Goal: Task Accomplishment & Management: Complete application form

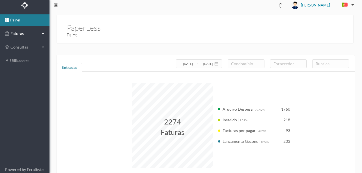
drag, startPoint x: 19, startPoint y: 33, endPoint x: 23, endPoint y: 39, distance: 7.5
click at [19, 33] on span "Faturas" at bounding box center [24, 34] width 31 height 6
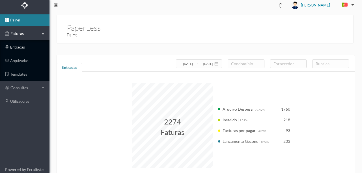
click at [19, 49] on link "entradas" at bounding box center [25, 47] width 50 height 11
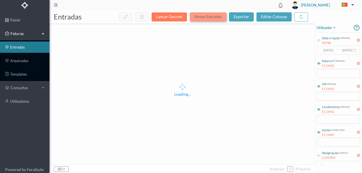
click at [204, 18] on button "Novas Entradas" at bounding box center [208, 16] width 37 height 9
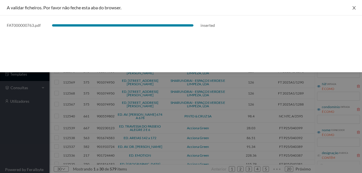
drag, startPoint x: 355, startPoint y: 7, endPoint x: 346, endPoint y: 17, distance: 13.4
click at [355, 7] on icon "icon: close" at bounding box center [354, 8] width 5 height 5
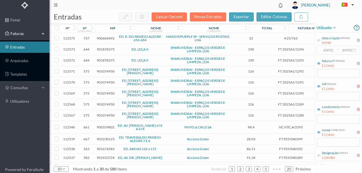
click at [102, 38] on span "900604492" at bounding box center [106, 38] width 18 height 4
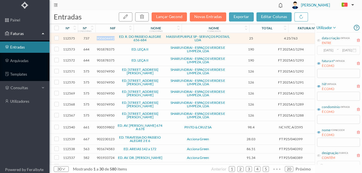
click at [102, 38] on span "900604492" at bounding box center [106, 38] width 18 height 4
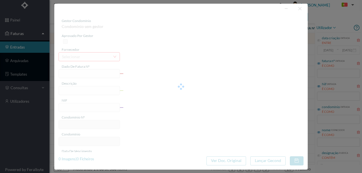
type input "4 25/763"
type input "900604492"
type input "Invalid date"
type input "2025-06-12"
type input "25.00"
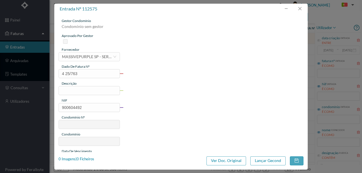
type input "737"
type input "ED. R. DO PASSEIO ALEGRE 656-684"
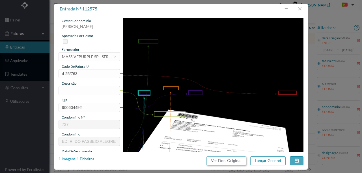
click at [218, 161] on button "Ver Doc. Original" at bounding box center [227, 161] width 40 height 9
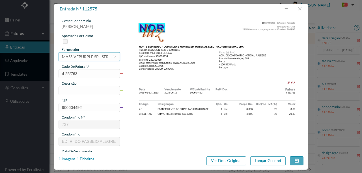
click at [70, 57] on div "MASSIVEPURPLE SP - SERVIÇOS POSTAIS, LDA" at bounding box center [87, 57] width 51 height 8
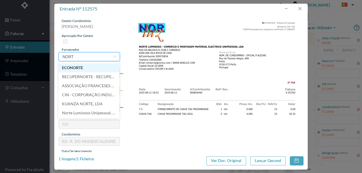
type input "NORTE"
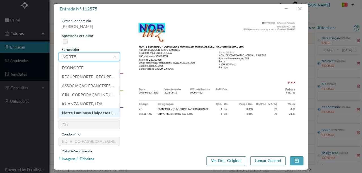
click at [79, 112] on li "Norte Luminoso Unipessoal, Lda." at bounding box center [89, 113] width 61 height 9
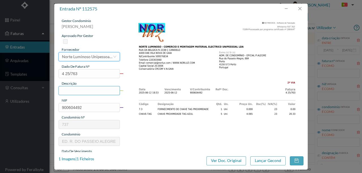
click at [76, 90] on input "text" at bounding box center [89, 90] width 61 height 9
type input "1"
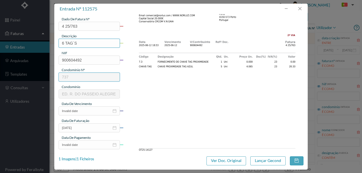
scroll to position [57, 0]
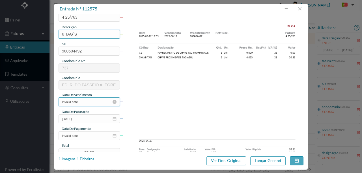
type input "6 TAG´S"
click at [85, 102] on input "Invalid date" at bounding box center [89, 102] width 61 height 9
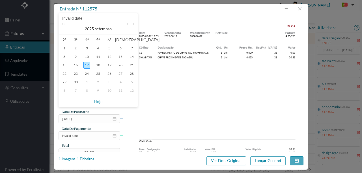
click at [70, 25] on link at bounding box center [69, 28] width 5 height 11
click at [97, 67] on div "12" at bounding box center [98, 65] width 7 height 7
type input "2025-06-12"
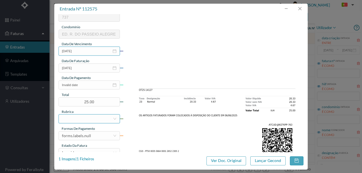
scroll to position [113, 0]
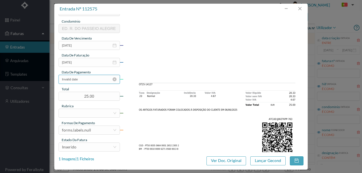
click at [92, 78] on input "Invalid date" at bounding box center [89, 79] width 61 height 9
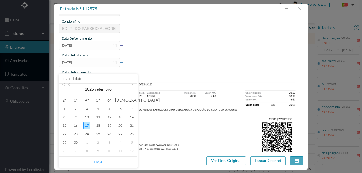
drag, startPoint x: 98, startPoint y: 164, endPoint x: 99, endPoint y: 161, distance: 3.2
click at [98, 164] on link "Hoje" at bounding box center [98, 162] width 8 height 11
type input "[DATE]"
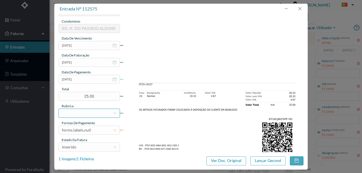
click at [74, 113] on div at bounding box center [87, 113] width 51 height 8
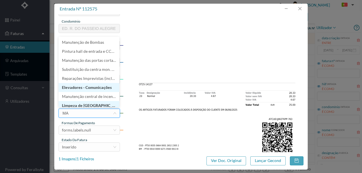
scroll to position [1, 0]
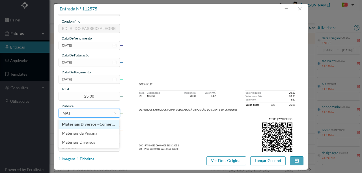
type input "MATE"
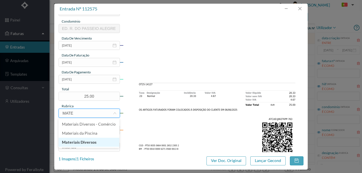
click at [83, 142] on li "Materiais Diversos" at bounding box center [89, 142] width 61 height 9
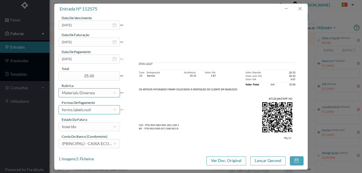
scroll to position [134, 0]
click at [93, 109] on div "forms.labels.null" at bounding box center [87, 110] width 51 height 8
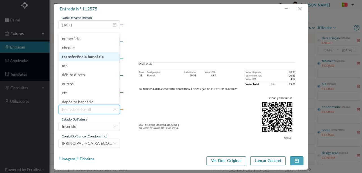
click at [86, 57] on li "transferência bancária" at bounding box center [89, 56] width 61 height 9
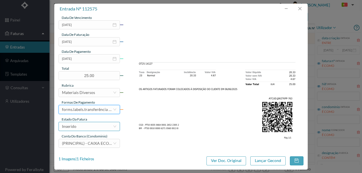
click at [85, 130] on div "Inserido" at bounding box center [87, 127] width 51 height 8
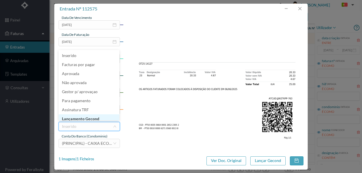
scroll to position [3, 0]
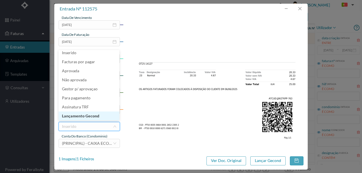
click at [90, 117] on li "Lançamento Gecond" at bounding box center [89, 116] width 61 height 9
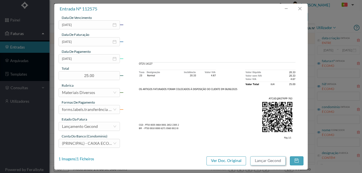
click at [270, 163] on button "Lançar Gecond" at bounding box center [267, 161] width 35 height 9
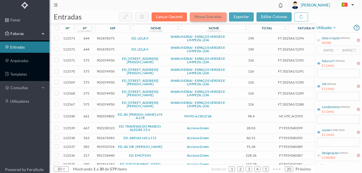
click at [200, 17] on button "Novas Entradas" at bounding box center [208, 16] width 37 height 9
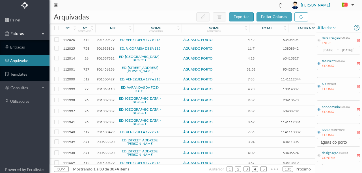
scroll to position [57, 0]
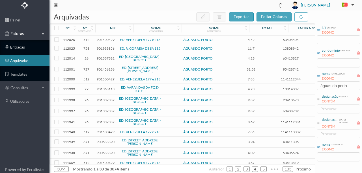
click at [18, 48] on link "entradas" at bounding box center [25, 47] width 50 height 11
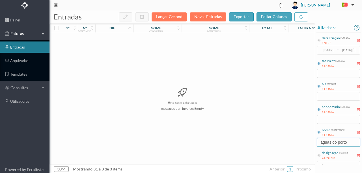
drag, startPoint x: 347, startPoint y: 142, endPoint x: 309, endPoint y: 145, distance: 38.3
click at [309, 145] on div "entradas Lançar Gecond Novas Entradas exportar editar colunas nº nº condomínio …" at bounding box center [206, 91] width 313 height 163
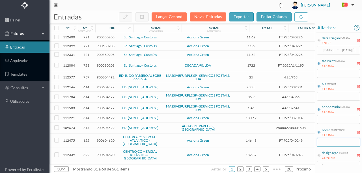
click at [328, 141] on input "text" at bounding box center [338, 142] width 43 height 9
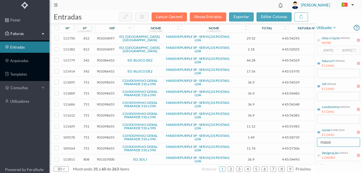
click at [335, 146] on input "massi" at bounding box center [338, 142] width 43 height 9
type input "massi"
click at [324, 121] on input "text" at bounding box center [338, 119] width 43 height 9
click at [118, 28] on div "nif" at bounding box center [112, 28] width 31 height 4
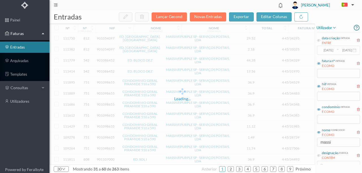
click at [117, 28] on div "Loading..." at bounding box center [182, 94] width 265 height 141
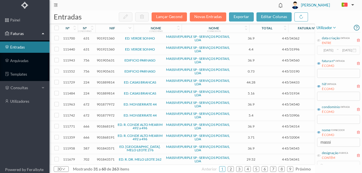
click at [104, 82] on span "901889814" at bounding box center [106, 82] width 18 height 4
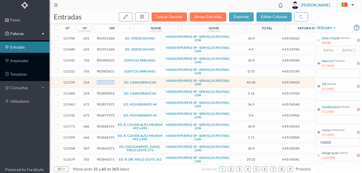
click at [104, 82] on span "901889814" at bounding box center [106, 82] width 18 height 4
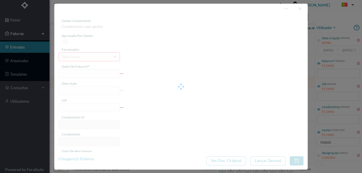
type input "4 45/34433"
type input "ANUIDADE"
type input "901889814"
type input "[DATE]"
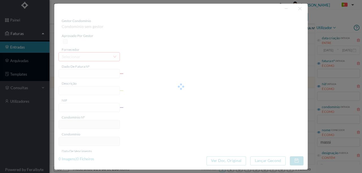
type input "[DATE]"
type input "44.28"
type input "224"
type input "ED. CASAS BRANCAS"
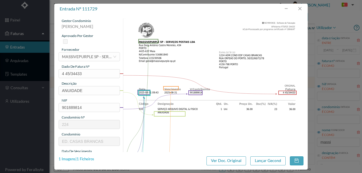
click at [86, 159] on div "1 Imagens | 1 Ficheiros" at bounding box center [77, 160] width 36 height 6
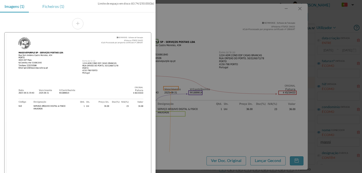
click at [49, 6] on div "Ficheiros (1)" at bounding box center [53, 6] width 31 height 13
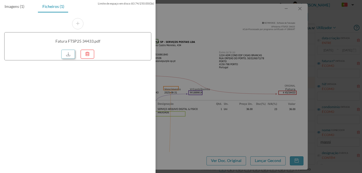
click at [70, 53] on link at bounding box center [68, 54] width 14 height 9
drag, startPoint x: 197, startPoint y: 64, endPoint x: 194, endPoint y: 68, distance: 4.5
click at [197, 64] on div at bounding box center [181, 86] width 362 height 173
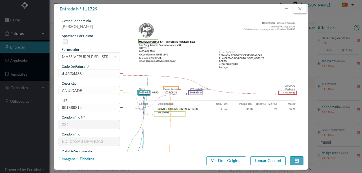
click at [300, 8] on button "button" at bounding box center [300, 8] width 14 height 9
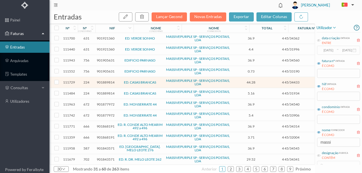
click at [108, 93] on span "901889814" at bounding box center [106, 93] width 18 height 4
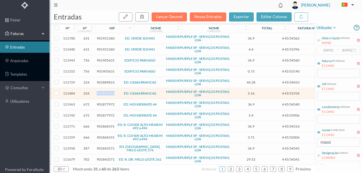
click at [108, 93] on span "901889814" at bounding box center [106, 93] width 18 height 4
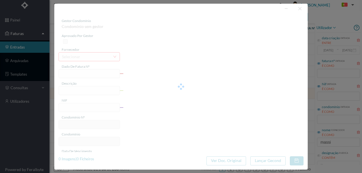
type input "4 45/31934"
type input "Serviço [PERSON_NAME]"
type input "901889814"
type input "[DATE]"
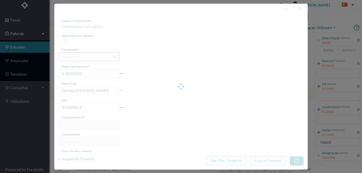
type input "[DATE]"
type input "5.16"
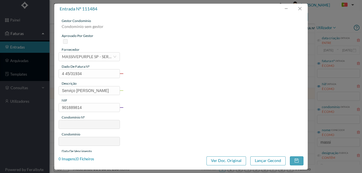
type input "224"
type input "ED. CASAS BRANCAS"
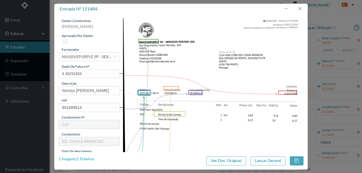
click at [89, 158] on div "1 Imagens | 1 Ficheiros" at bounding box center [77, 160] width 36 height 6
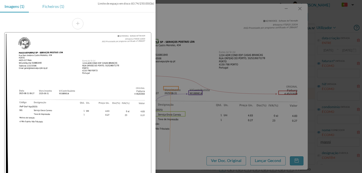
click at [55, 6] on div "Ficheiros (1)" at bounding box center [53, 6] width 31 height 13
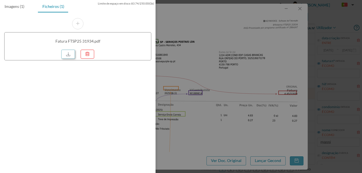
click at [69, 53] on link at bounding box center [68, 54] width 14 height 9
click at [231, 27] on div at bounding box center [181, 86] width 362 height 173
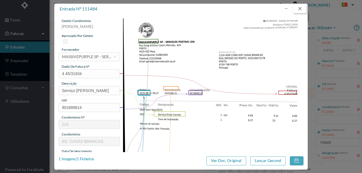
drag, startPoint x: 303, startPoint y: 8, endPoint x: 300, endPoint y: 20, distance: 13.0
click at [302, 8] on button "button" at bounding box center [300, 8] width 14 height 9
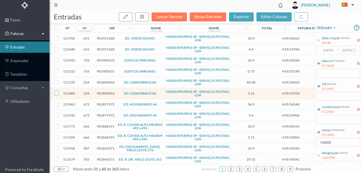
click at [55, 93] on input "checkbox" at bounding box center [56, 93] width 5 height 5
checkbox input "true"
click at [57, 80] on input "checkbox" at bounding box center [56, 82] width 5 height 5
checkbox input "true"
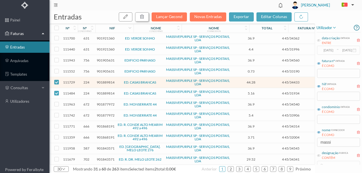
click at [144, 17] on icon "button" at bounding box center [142, 16] width 5 height 5
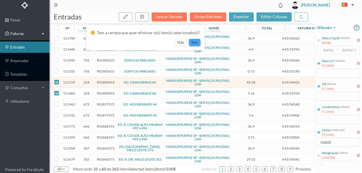
drag, startPoint x: 197, startPoint y: 42, endPoint x: 196, endPoint y: 50, distance: 8.0
click at [197, 42] on button "sim" at bounding box center [194, 42] width 11 height 7
click at [194, 42] on button "sim" at bounding box center [194, 42] width 11 height 7
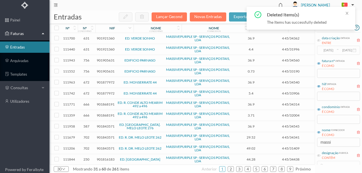
click at [104, 37] on span "901921360" at bounding box center [106, 38] width 18 height 4
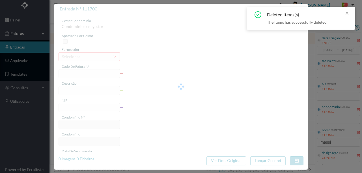
type input "4 45/34362"
type input "PMNITILZIAIZ"
type input "901921360"
type input "Invalid date"
type input "[DATE]"
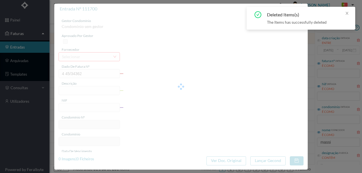
type input "36.90"
type input "631"
type input "ED. VERDE SONHO"
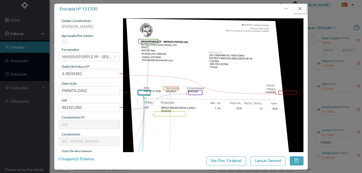
click at [302, 8] on button "button" at bounding box center [300, 8] width 14 height 9
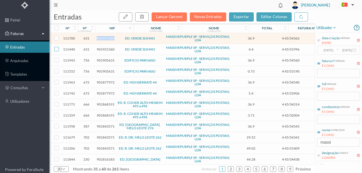
click at [58, 50] on input "checkbox" at bounding box center [56, 49] width 5 height 5
checkbox input "true"
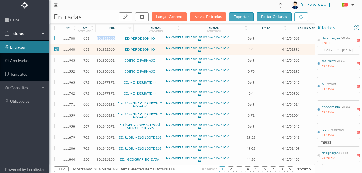
click at [56, 38] on input "checkbox" at bounding box center [56, 38] width 5 height 5
checkbox input "true"
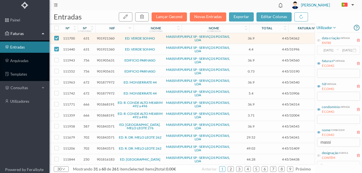
click at [107, 48] on span "901921360" at bounding box center [106, 49] width 18 height 4
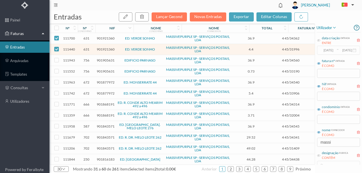
click at [105, 50] on span "901921360" at bounding box center [106, 49] width 18 height 4
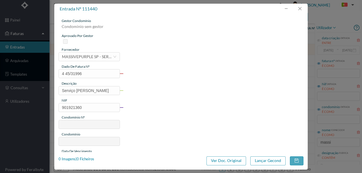
type input "4 45/31996"
type input "Serviço [PERSON_NAME]"
type input "901921360"
type input "Invalid date"
type input "[DATE]"
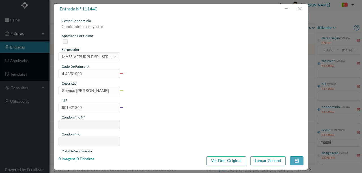
type input "4.40"
type input "631"
type input "ED. VERDE SONHO"
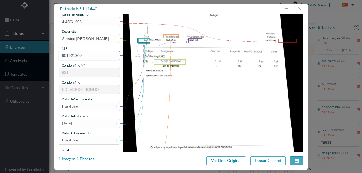
scroll to position [57, 0]
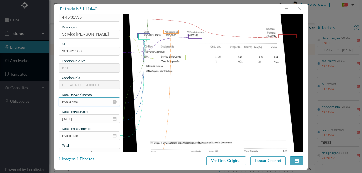
click at [81, 104] on input "Invalid date" at bounding box center [89, 102] width 61 height 9
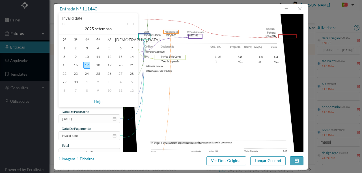
click at [71, 25] on link at bounding box center [69, 28] width 5 height 11
click at [132, 82] on div "31" at bounding box center [131, 82] width 7 height 7
type input "[DATE]"
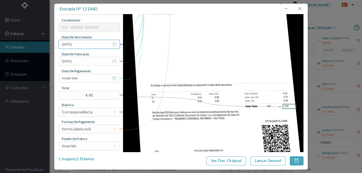
scroll to position [132, 0]
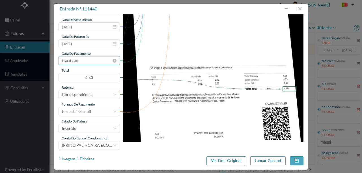
click at [83, 61] on input "Invalid date" at bounding box center [89, 60] width 61 height 9
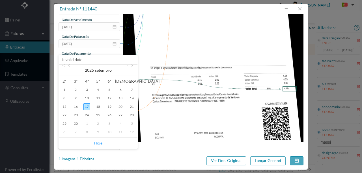
click at [99, 143] on link "Hoje" at bounding box center [98, 143] width 8 height 11
type input "[DATE]"
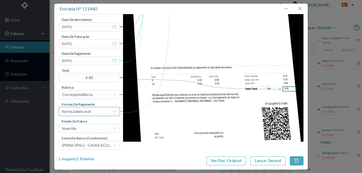
click at [92, 109] on div "forms.labels.null" at bounding box center [87, 112] width 51 height 8
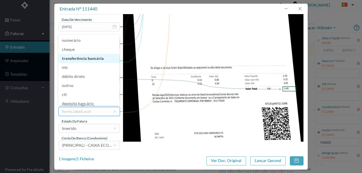
drag, startPoint x: 83, startPoint y: 59, endPoint x: 102, endPoint y: 106, distance: 50.2
click at [83, 59] on li "transferência bancária" at bounding box center [89, 58] width 61 height 9
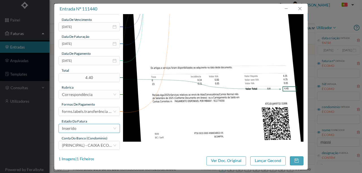
click at [89, 130] on div "Inserido" at bounding box center [87, 129] width 51 height 8
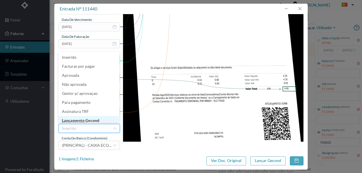
scroll to position [3, 0]
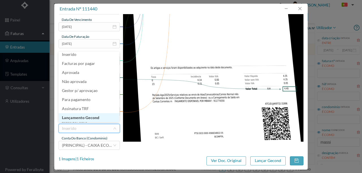
click at [95, 119] on li "Lançamento Gecond" at bounding box center [89, 117] width 61 height 9
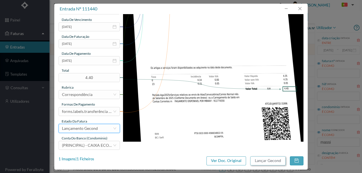
click at [273, 160] on button "Lançar Gecond" at bounding box center [267, 161] width 35 height 9
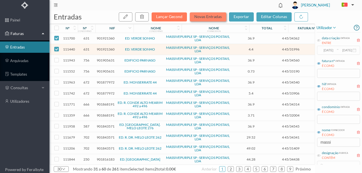
checkbox input "false"
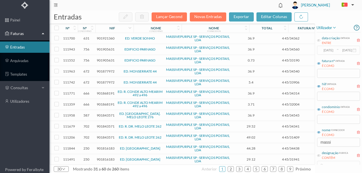
click at [103, 38] on span "901921360" at bounding box center [106, 38] width 18 height 4
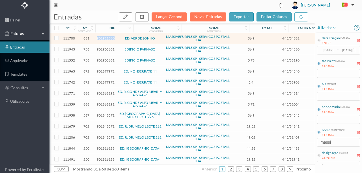
click at [103, 38] on span "901921360" at bounding box center [106, 38] width 18 height 4
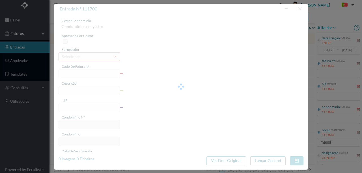
type input "4 45/34362"
type input "PMNITILZIAIZ"
type input "901921360"
type input "Invalid date"
type input "[DATE]"
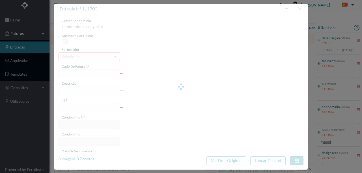
type input "36.90"
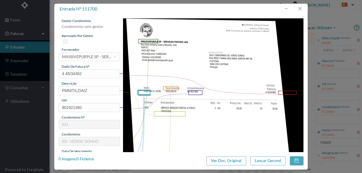
type input "631"
type input "ED. VERDE SONHO"
drag, startPoint x: 79, startPoint y: 91, endPoint x: 17, endPoint y: 90, distance: 62.5
click at [22, 91] on div "entrada nº 111700 gestor condomínio Rui Marques aprovado por gestor fornecedor …" at bounding box center [181, 86] width 362 height 173
type input "ARQUIVO DIGITAL - ANUIDADE"
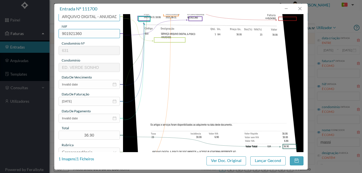
scroll to position [75, 0]
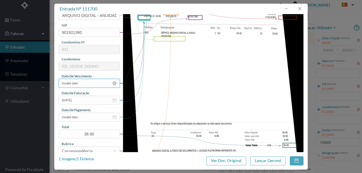
click at [90, 83] on input "Invalid date" at bounding box center [89, 83] width 61 height 9
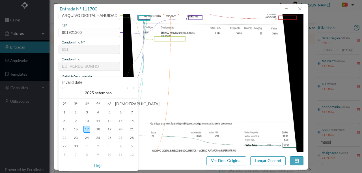
click at [70, 90] on link at bounding box center [69, 92] width 5 height 11
click at [131, 145] on div "31" at bounding box center [131, 146] width 7 height 7
type input "[DATE]"
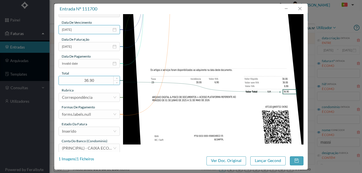
scroll to position [134, 0]
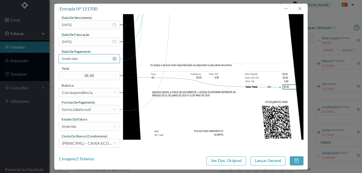
click at [87, 60] on input "Invalid date" at bounding box center [89, 58] width 61 height 9
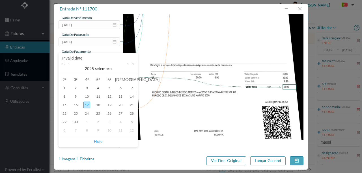
click at [100, 142] on link "Hoje" at bounding box center [98, 141] width 8 height 11
type input "[DATE]"
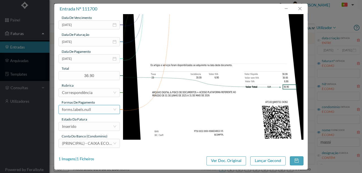
click at [88, 111] on div "forms.labels.null" at bounding box center [76, 110] width 29 height 8
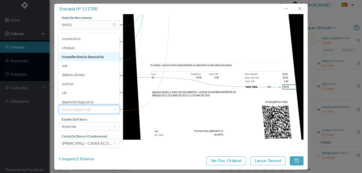
click at [93, 56] on li "transferência bancária" at bounding box center [89, 56] width 61 height 9
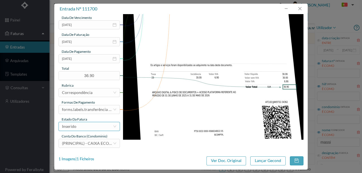
click at [80, 128] on div "Inserido" at bounding box center [87, 127] width 51 height 8
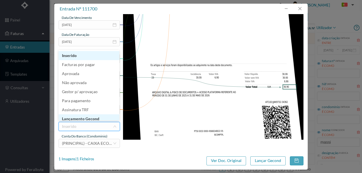
scroll to position [3, 0]
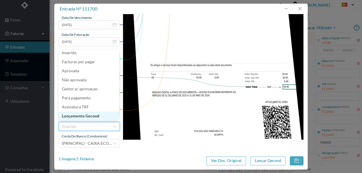
click at [96, 118] on li "Lançamento Gecond" at bounding box center [89, 116] width 61 height 9
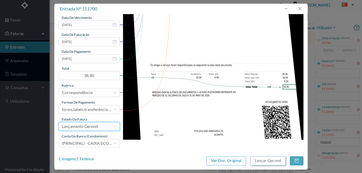
click at [267, 160] on button "Lançar Gecond" at bounding box center [267, 161] width 35 height 9
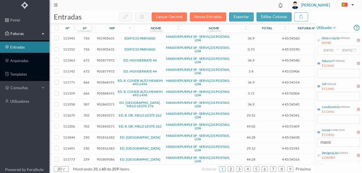
click at [106, 60] on span "901877972" at bounding box center [106, 60] width 18 height 4
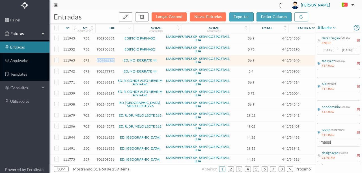
click at [106, 60] on span "901877972" at bounding box center [106, 60] width 18 height 4
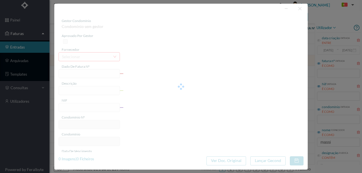
type input "4 45/34540"
type input "ANUIDADE"
type input "901877972"
type input "Invalid date"
type input "[DATE]"
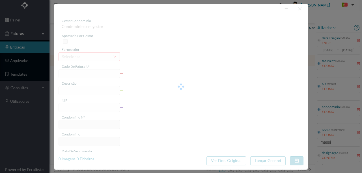
type input "36.90"
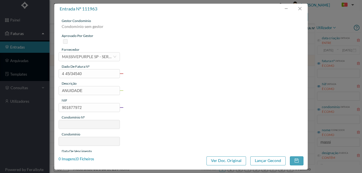
type input "672"
type input "ED. MONSERRATE 44"
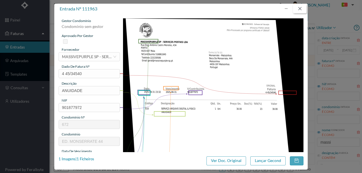
click at [302, 8] on button "button" at bounding box center [300, 8] width 14 height 9
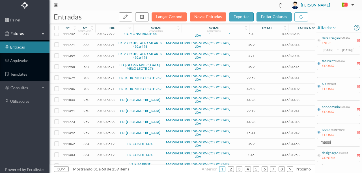
scroll to position [57, 0]
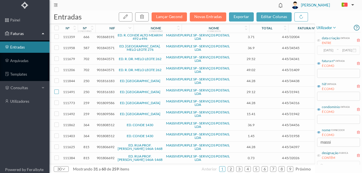
click at [55, 90] on input "checkbox" at bounding box center [56, 92] width 5 height 5
checkbox input "true"
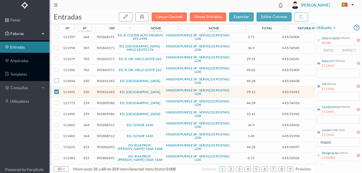
click at [57, 80] on input "checkbox" at bounding box center [56, 81] width 5 height 5
checkbox input "true"
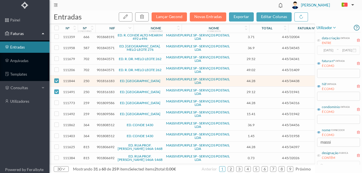
click at [100, 80] on span "901816183" at bounding box center [106, 81] width 18 height 4
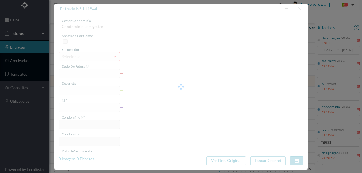
type input "4 45/34438"
type input "EMITE A a"
type input "901816183"
type input "Invalid date"
type input "[DATE]"
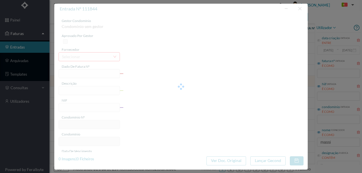
type input "44.28"
type input "250"
type input "ED. CASAS DE RAMALDE"
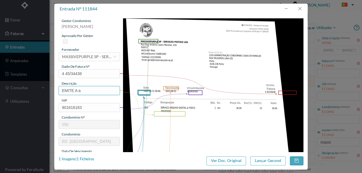
drag, startPoint x: 72, startPoint y: 89, endPoint x: 21, endPoint y: 89, distance: 51.2
click at [21, 89] on div "entrada nº 111844 gestor condomínio Rui Marques aprovado por gestor fornecedor …" at bounding box center [181, 86] width 362 height 173
type input "ARQUIVO DIGITAL - ANUIDADE"
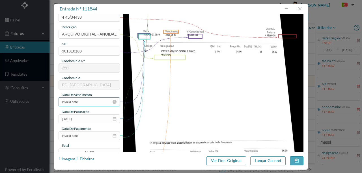
click at [83, 101] on input "Invalid date" at bounding box center [89, 102] width 61 height 9
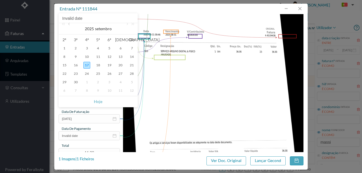
click at [70, 25] on link at bounding box center [69, 28] width 5 height 11
click at [130, 83] on div "31" at bounding box center [131, 82] width 7 height 7
type input "[DATE]"
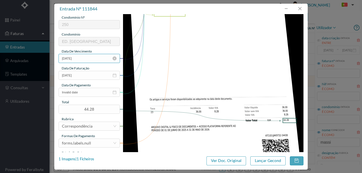
scroll to position [113, 0]
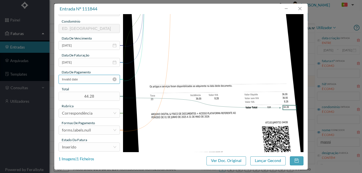
click at [93, 81] on input "Invalid date" at bounding box center [89, 79] width 61 height 9
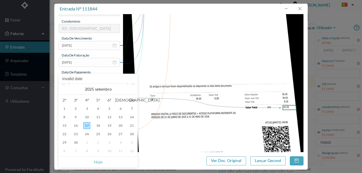
drag, startPoint x: 97, startPoint y: 165, endPoint x: 14, endPoint y: 136, distance: 87.1
click at [97, 164] on link "Hoje" at bounding box center [98, 162] width 8 height 11
type input "[DATE]"
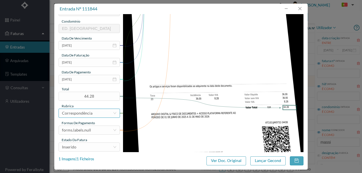
scroll to position [134, 0]
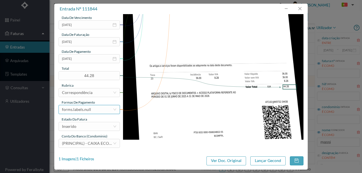
drag, startPoint x: 102, startPoint y: 109, endPoint x: 103, endPoint y: 104, distance: 5.2
click at [101, 109] on div "forms.labels.null" at bounding box center [87, 110] width 51 height 8
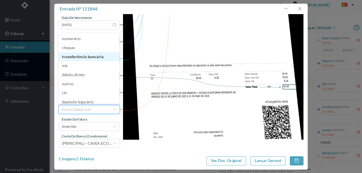
click at [91, 56] on li "transferência bancária" at bounding box center [89, 56] width 61 height 9
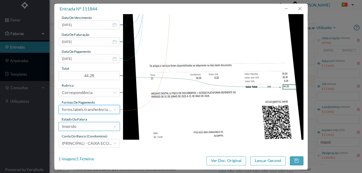
click at [87, 128] on div "Inserido" at bounding box center [87, 127] width 51 height 8
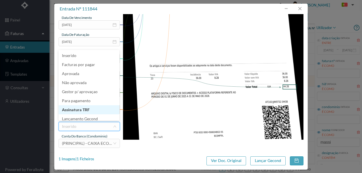
scroll to position [3, 0]
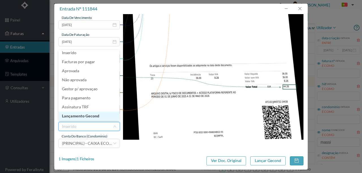
drag, startPoint x: 85, startPoint y: 117, endPoint x: 242, endPoint y: 155, distance: 162.3
click at [85, 116] on li "Lançamento Gecond" at bounding box center [89, 116] width 61 height 9
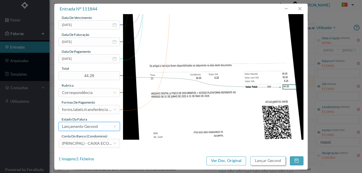
click at [278, 161] on button "Lançar Gecond" at bounding box center [267, 161] width 35 height 9
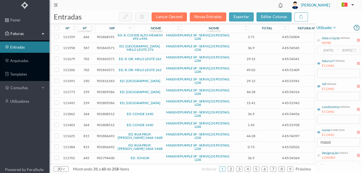
click at [102, 80] on span "901816183" at bounding box center [106, 81] width 18 height 4
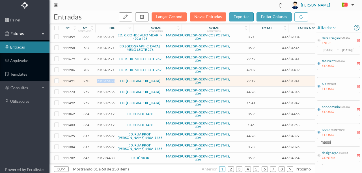
click at [102, 80] on span "901816183" at bounding box center [106, 81] width 18 height 4
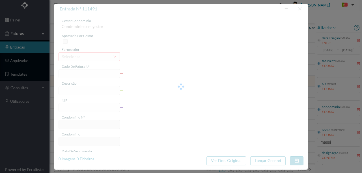
type input "4 45/31941"
type input "Serviço [PERSON_NAME]"
type input "901816183"
type input "[DATE]"
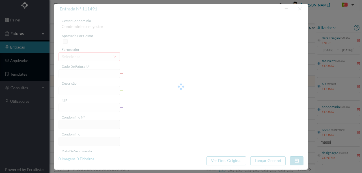
type input "[DATE]"
type input "29.12"
type input "250"
type input "ED. CASAS DE RAMALDE"
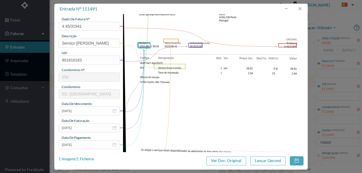
scroll to position [57, 0]
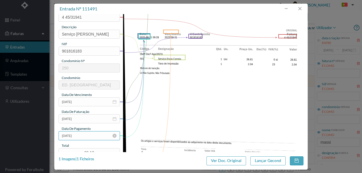
click at [95, 135] on input "[DATE]" at bounding box center [89, 136] width 61 height 9
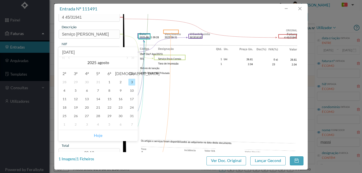
click at [100, 136] on link "Hoje" at bounding box center [98, 135] width 8 height 11
type input "[DATE]"
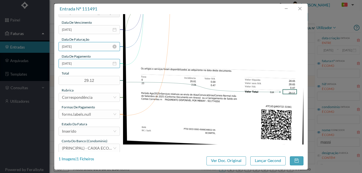
scroll to position [132, 0]
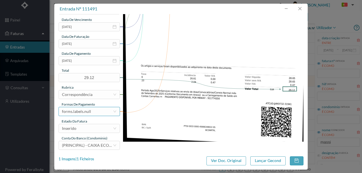
click at [95, 113] on div "forms.labels.null" at bounding box center [87, 112] width 51 height 8
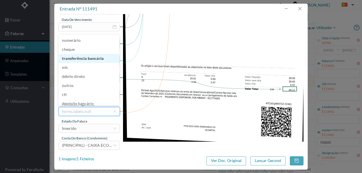
click at [87, 57] on li "transferência bancária" at bounding box center [89, 58] width 61 height 9
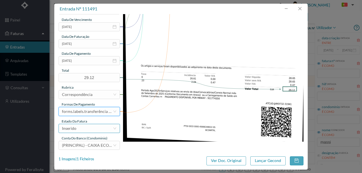
click at [83, 131] on div "Inserido" at bounding box center [87, 129] width 51 height 8
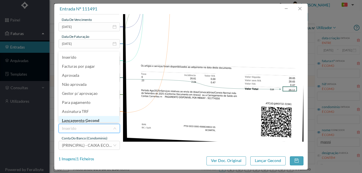
scroll to position [3, 0]
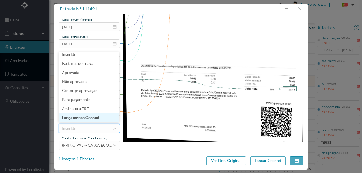
click at [80, 119] on li "Lançamento Gecond" at bounding box center [89, 117] width 61 height 9
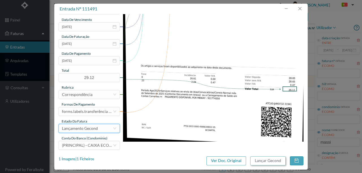
click at [263, 162] on button "Lançar Gecond" at bounding box center [267, 161] width 35 height 9
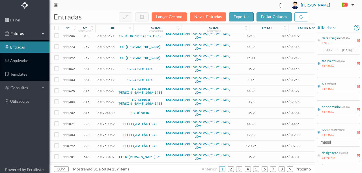
scroll to position [94, 0]
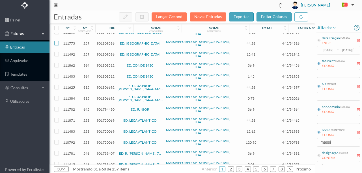
click at [55, 43] on input "checkbox" at bounding box center [56, 43] width 5 height 5
checkbox input "true"
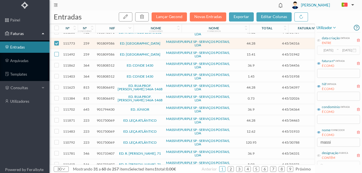
click at [56, 53] on input "checkbox" at bounding box center [56, 54] width 5 height 5
checkbox input "true"
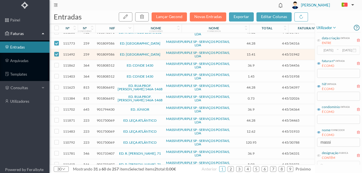
click at [109, 43] on span "901809586" at bounding box center [106, 43] width 18 height 4
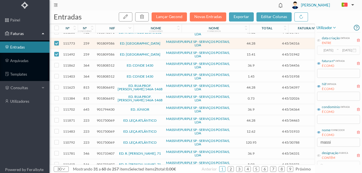
click at [109, 42] on span "901809586" at bounding box center [106, 43] width 18 height 4
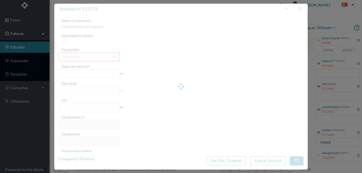
type input "4 45/34316"
type input "901809586"
type input "Invalid date"
type input "[DATE]"
type input "44.28"
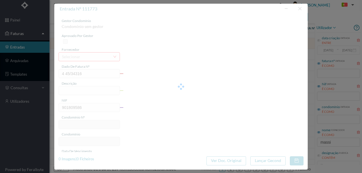
type input "259"
type input "ED. CITY MAIA"
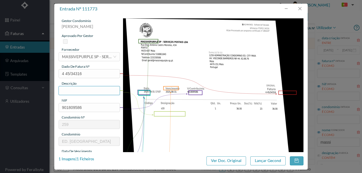
click at [80, 89] on input "text" at bounding box center [89, 90] width 61 height 9
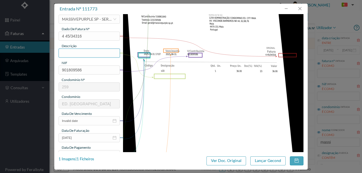
scroll to position [0, 0]
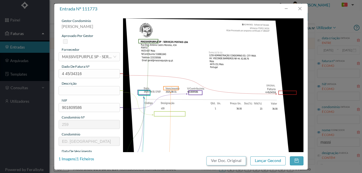
click at [224, 161] on button "Ver Doc. Original" at bounding box center [227, 161] width 40 height 9
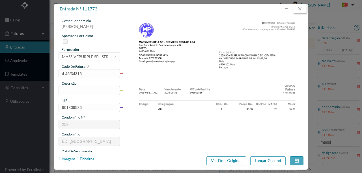
click at [303, 9] on button "button" at bounding box center [300, 8] width 14 height 9
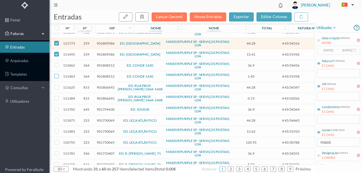
click at [54, 74] on input "checkbox" at bounding box center [56, 76] width 5 height 5
checkbox input "true"
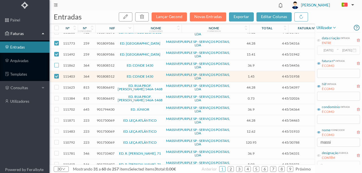
click at [55, 63] on input "checkbox" at bounding box center [56, 65] width 5 height 5
checkbox input "true"
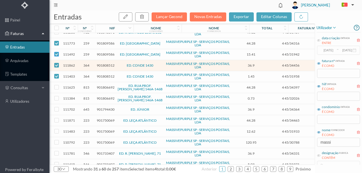
click at [57, 52] on input "checkbox" at bounding box center [56, 54] width 5 height 5
checkbox input "false"
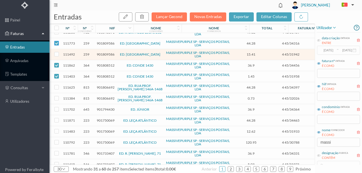
click at [57, 43] on input "checkbox" at bounding box center [56, 43] width 5 height 5
checkbox input "false"
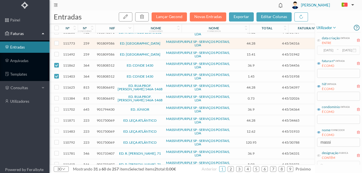
click at [105, 63] on span "901808512" at bounding box center [106, 65] width 18 height 4
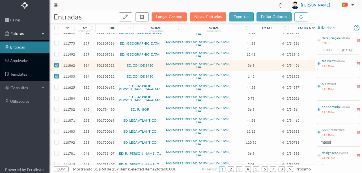
click at [105, 63] on span "901808512" at bounding box center [106, 65] width 18 height 4
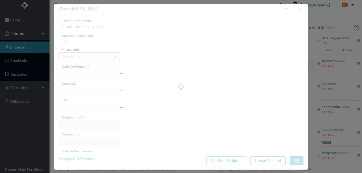
type input "4 45/34456"
type input "ANUIVAVE"
type input "901808512"
type input "Invalid date"
type input "[DATE]"
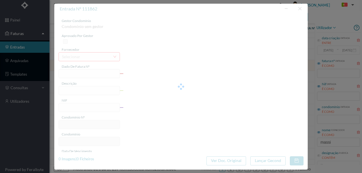
type input "36.90"
type input "364"
type input "ED. CONDE 1430"
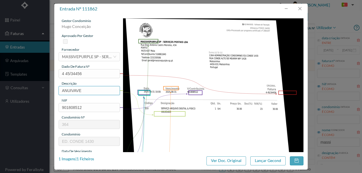
drag, startPoint x: 88, startPoint y: 87, endPoint x: 34, endPoint y: 88, distance: 53.8
click at [34, 88] on div "entrada nº 111862 gestor condomínio Hugo Conceição aprovado por gestor forneced…" at bounding box center [181, 86] width 362 height 173
type input "ARQUIVO DIGITAL - ANUIDADE"
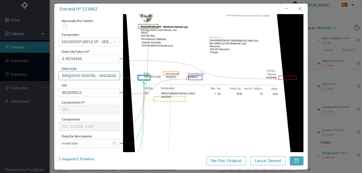
scroll to position [75, 0]
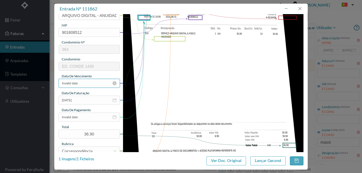
click at [84, 83] on input "Invalid date" at bounding box center [89, 83] width 61 height 9
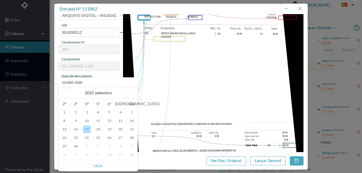
click at [68, 88] on link at bounding box center [69, 92] width 5 height 11
click at [132, 147] on div "31" at bounding box center [131, 146] width 7 height 7
type input "[DATE]"
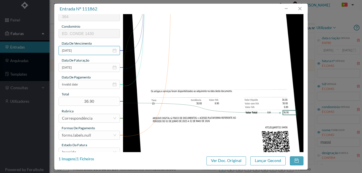
scroll to position [113, 0]
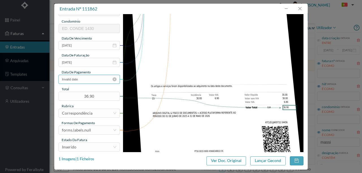
click at [77, 78] on input "Invalid date" at bounding box center [89, 79] width 61 height 9
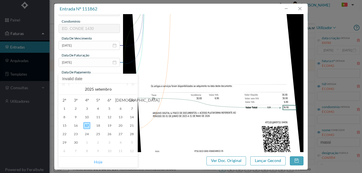
click at [97, 164] on link "Hoje" at bounding box center [98, 162] width 8 height 11
type input "[DATE]"
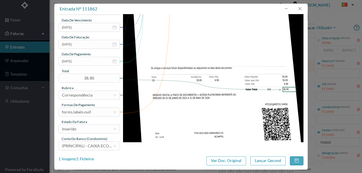
scroll to position [134, 0]
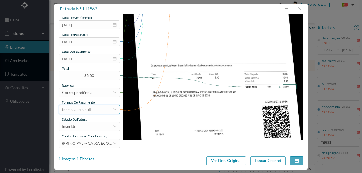
click at [78, 108] on div "forms.labels.null" at bounding box center [76, 110] width 29 height 8
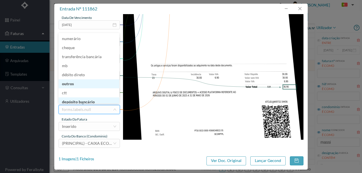
scroll to position [3, 0]
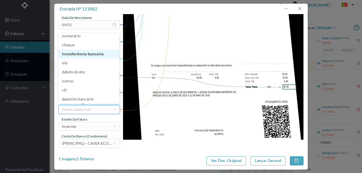
click at [80, 56] on li "transferência bancária" at bounding box center [89, 54] width 61 height 9
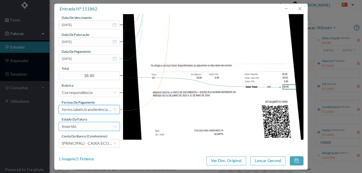
click at [79, 125] on div "Inserido" at bounding box center [87, 127] width 51 height 8
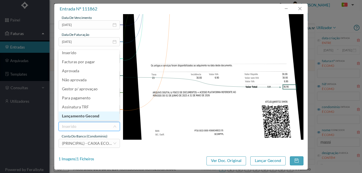
click at [85, 116] on li "Lançamento Gecond" at bounding box center [89, 116] width 61 height 9
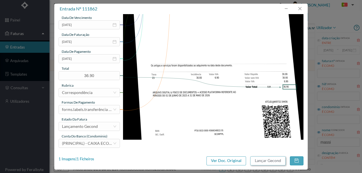
click at [256, 162] on button "Lançar Gecond" at bounding box center [267, 161] width 35 height 9
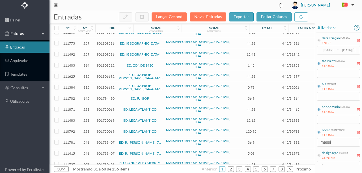
click at [101, 65] on span "901808512" at bounding box center [106, 65] width 18 height 4
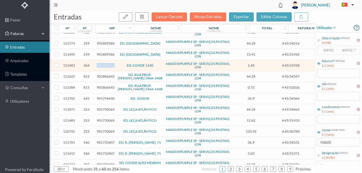
click at [101, 65] on span "901808512" at bounding box center [106, 65] width 18 height 4
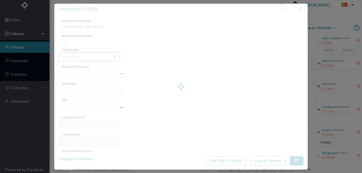
type input "4 45/31958"
type input "Serviço [PERSON_NAME]"
type input "901808512"
type input "Invalid date"
type input "[DATE]"
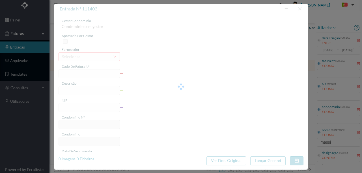
type input "1.45"
type input "364"
type input "ED. CONDE 1430"
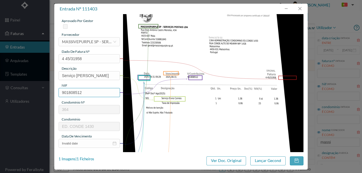
scroll to position [38, 0]
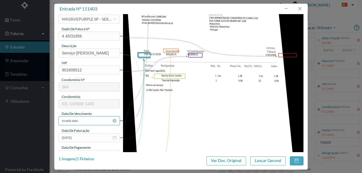
click at [80, 121] on input "Invalid date" at bounding box center [89, 121] width 61 height 9
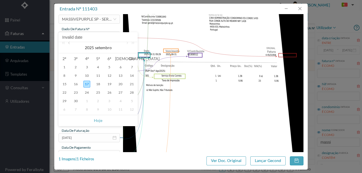
click at [70, 44] on link at bounding box center [69, 47] width 5 height 11
click at [131, 100] on div "31" at bounding box center [131, 101] width 7 height 7
type input "[DATE]"
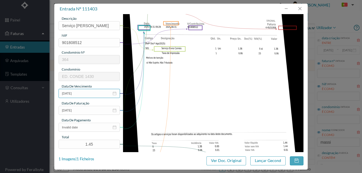
scroll to position [113, 0]
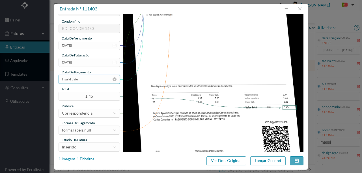
click at [87, 80] on input "Invalid date" at bounding box center [89, 79] width 61 height 9
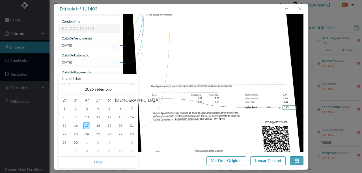
click at [98, 162] on link "Hoje" at bounding box center [98, 162] width 8 height 11
type input "[DATE]"
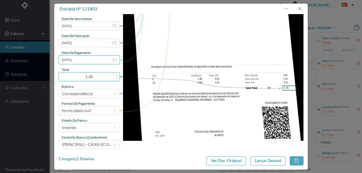
scroll to position [134, 0]
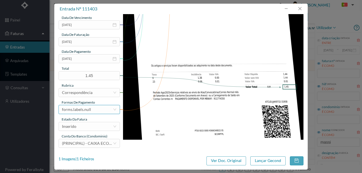
click at [85, 109] on div "forms.labels.null" at bounding box center [76, 110] width 29 height 8
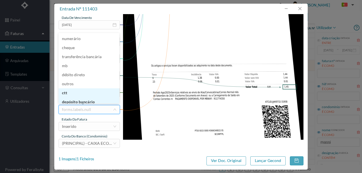
scroll to position [1, 0]
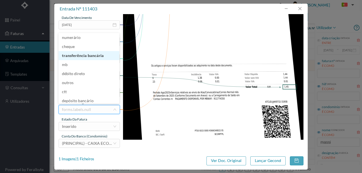
click at [86, 55] on li "transferência bancária" at bounding box center [89, 55] width 61 height 9
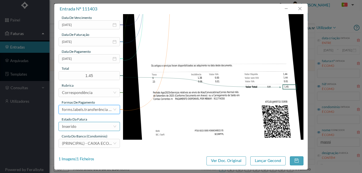
click at [83, 128] on div "Inserido" at bounding box center [87, 127] width 51 height 8
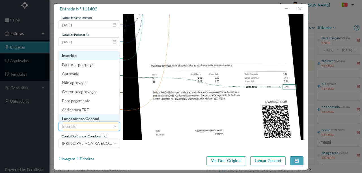
scroll to position [3, 0]
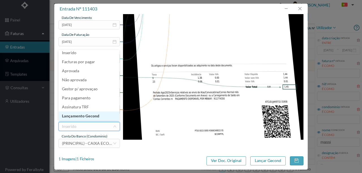
click at [89, 115] on li "Lançamento Gecond" at bounding box center [89, 116] width 61 height 9
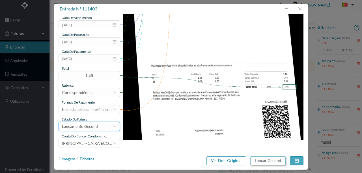
click at [265, 162] on button "Lançar Gecond" at bounding box center [267, 161] width 35 height 9
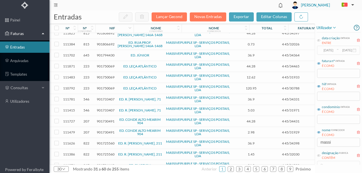
scroll to position [132, 0]
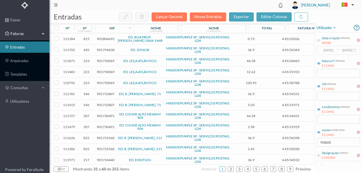
click at [106, 59] on span "901750069" at bounding box center [106, 61] width 18 height 4
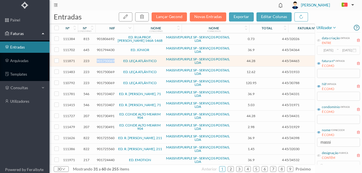
click at [106, 59] on span "901750069" at bounding box center [106, 61] width 18 height 4
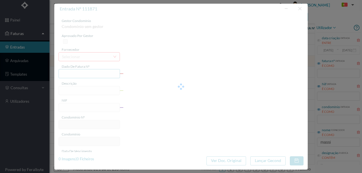
type input "4 45/34465"
type input "ANVUIVÁLVIA"
type input "901750069"
type input "Invalid date"
type input "[DATE]"
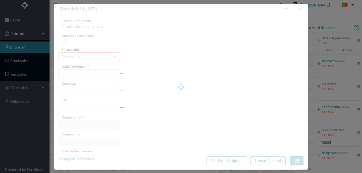
type input "44.28"
type input "223"
type input "ED. LEÇA ATLÂNTICO"
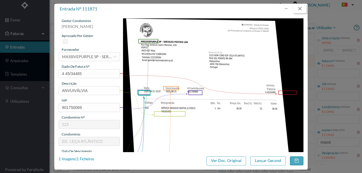
click at [299, 7] on button "button" at bounding box center [300, 8] width 14 height 9
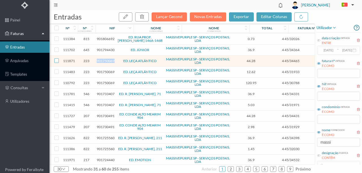
click at [56, 59] on input "checkbox" at bounding box center [56, 61] width 5 height 5
checkbox input "true"
click at [55, 70] on input "checkbox" at bounding box center [56, 72] width 5 height 5
checkbox input "true"
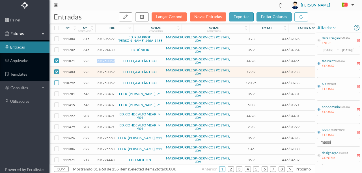
click at [57, 81] on input "checkbox" at bounding box center [56, 83] width 5 height 5
checkbox input "true"
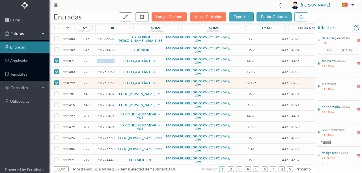
click at [108, 59] on span "901750069" at bounding box center [106, 61] width 18 height 4
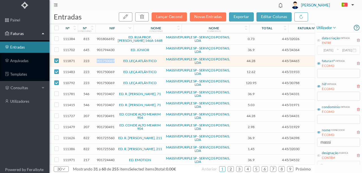
click at [108, 59] on span "901750069" at bounding box center [106, 61] width 18 height 4
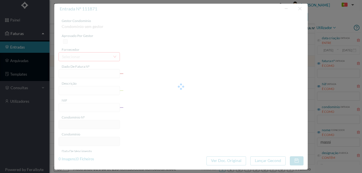
type input "4 45/34465"
type input "ANVUIVÁLVIA"
type input "901750069"
type input "Invalid date"
type input "[DATE]"
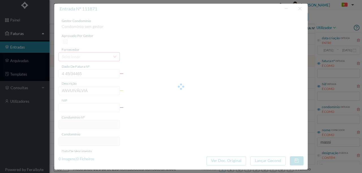
type input "44.28"
type input "223"
type input "ED. LEÇA ATLÂNTICO"
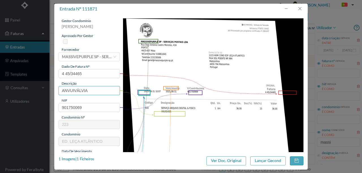
drag, startPoint x: 91, startPoint y: 90, endPoint x: 2, endPoint y: 85, distance: 89.0
click at [11, 86] on div "entrada nº 111871 gestor condomínio Rui Marques aprovado por gestor fornecedor …" at bounding box center [181, 86] width 362 height 173
type input "ARQUIVO DIGITAL - ANUIDADE"
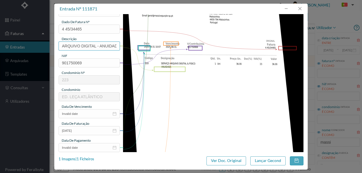
scroll to position [57, 0]
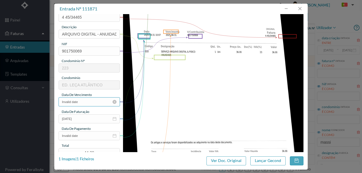
click at [79, 102] on input "Invalid date" at bounding box center [89, 102] width 61 height 9
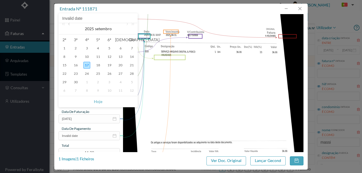
click at [71, 26] on link at bounding box center [69, 28] width 5 height 11
click at [132, 83] on div "31" at bounding box center [131, 82] width 7 height 7
type input "[DATE]"
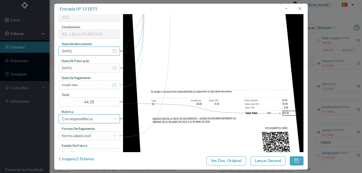
scroll to position [113, 0]
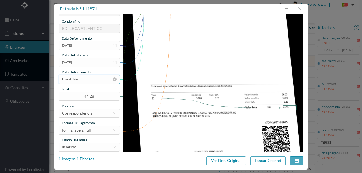
click at [85, 80] on input "Invalid date" at bounding box center [89, 79] width 61 height 9
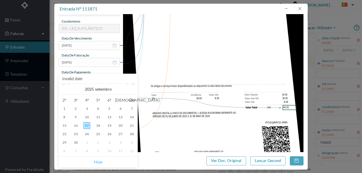
click at [96, 162] on link "Hoje" at bounding box center [98, 162] width 8 height 11
type input "[DATE]"
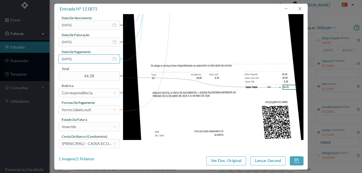
scroll to position [134, 0]
click at [91, 111] on div "forms.labels.null" at bounding box center [87, 110] width 51 height 8
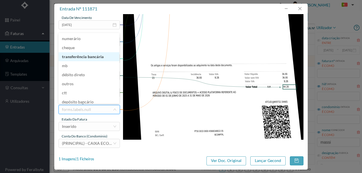
click at [80, 56] on li "transferência bancária" at bounding box center [89, 56] width 61 height 9
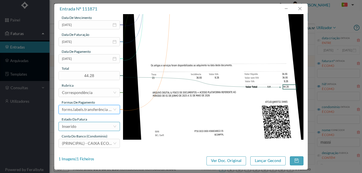
click at [78, 128] on div "Inserido" at bounding box center [87, 127] width 51 height 8
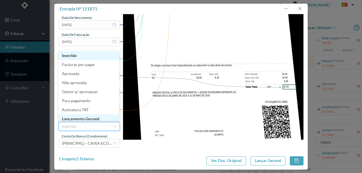
scroll to position [3, 0]
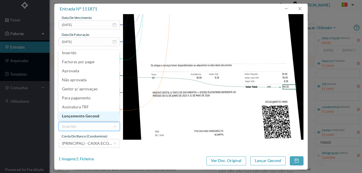
click at [86, 118] on li "Lançamento Gecond" at bounding box center [89, 116] width 61 height 9
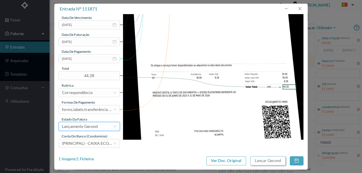
click at [264, 163] on button "Lançar Gecond" at bounding box center [267, 161] width 35 height 9
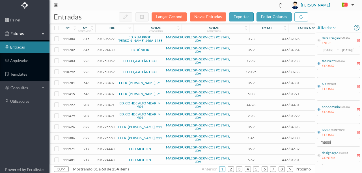
click at [105, 59] on span "901750069" at bounding box center [106, 61] width 18 height 4
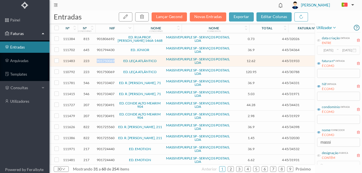
click at [105, 59] on span "901750069" at bounding box center [106, 61] width 18 height 4
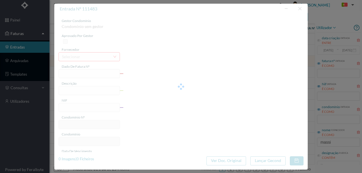
type input "4 45/31933"
type input "Serviço [PERSON_NAME]"
type input "901750069"
type input "Invalid date"
type input "[DATE]"
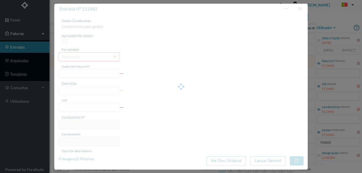
type input "12.62"
type input "223"
type input "ED. LEÇA ATLÂNTICO"
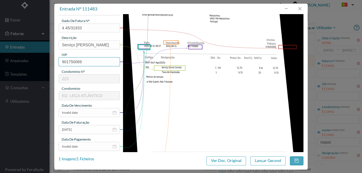
scroll to position [57, 0]
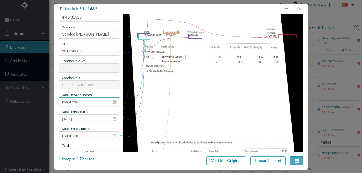
click at [85, 103] on input "Invalid date" at bounding box center [89, 102] width 61 height 9
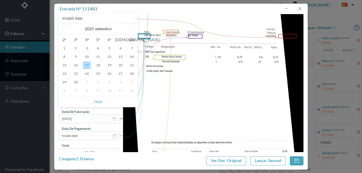
click at [69, 24] on link at bounding box center [69, 28] width 5 height 11
click at [132, 82] on div "31" at bounding box center [131, 82] width 7 height 7
type input "[DATE]"
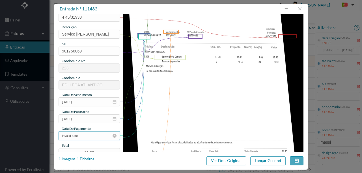
click at [85, 135] on input "Invalid date" at bounding box center [89, 136] width 61 height 9
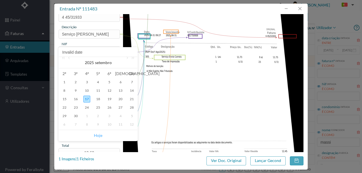
click at [95, 136] on link "Hoje" at bounding box center [98, 135] width 8 height 11
type input "[DATE]"
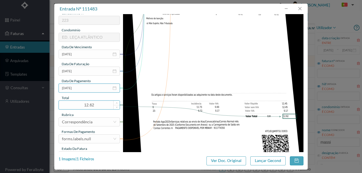
scroll to position [132, 0]
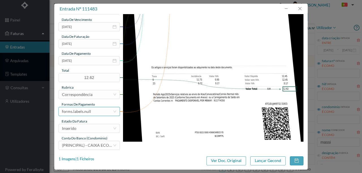
click at [86, 111] on div "forms.labels.null" at bounding box center [76, 112] width 29 height 8
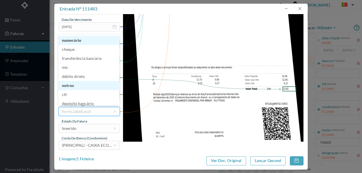
scroll to position [1, 0]
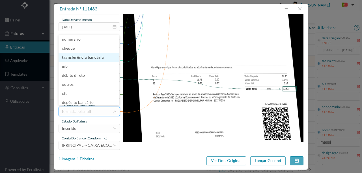
click at [82, 58] on li "transferência bancária" at bounding box center [89, 57] width 61 height 9
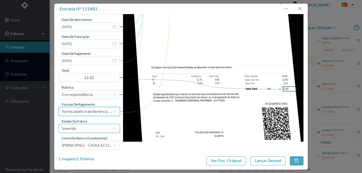
click at [80, 130] on div "Inserido" at bounding box center [87, 129] width 51 height 8
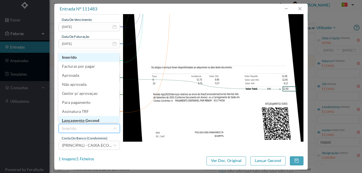
scroll to position [3, 0]
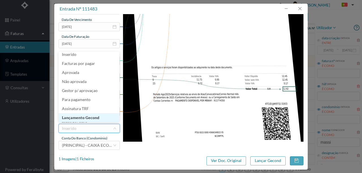
click at [86, 118] on li "Lançamento Gecond" at bounding box center [89, 117] width 61 height 9
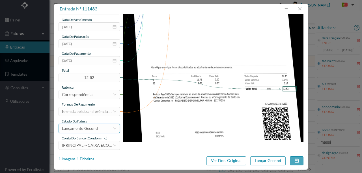
scroll to position [134, 0]
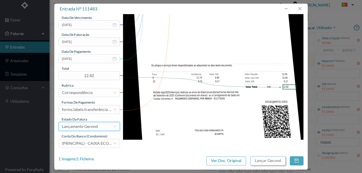
click at [256, 161] on button "Lançar Gecond" at bounding box center [267, 161] width 35 height 9
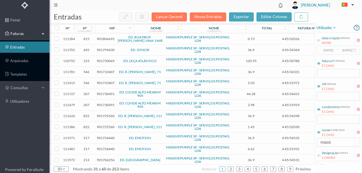
click at [106, 60] on span "901750069" at bounding box center [106, 61] width 18 height 4
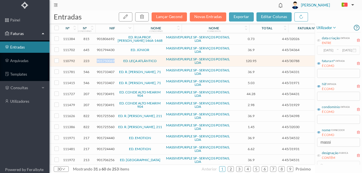
click at [106, 60] on span "901750069" at bounding box center [106, 61] width 18 height 4
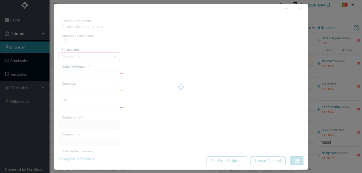
type input "4 45/30788"
type input "Serviço [PERSON_NAME]"
type input "901750069"
type input "[DATE]"
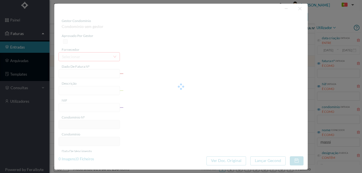
type input "[DATE]"
type input "120.95"
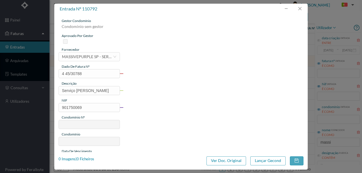
type input "223"
type input "ED. LEÇA ATLÂNTICO"
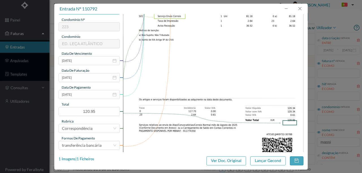
scroll to position [113, 0]
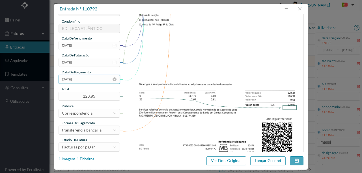
click at [87, 79] on input "[DATE]" at bounding box center [89, 79] width 61 height 9
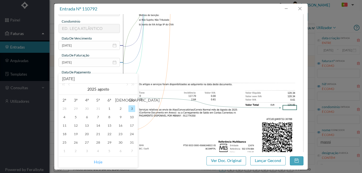
drag, startPoint x: 99, startPoint y: 164, endPoint x: 100, endPoint y: 160, distance: 4.4
click at [99, 164] on link "Hoje" at bounding box center [98, 162] width 8 height 11
type input "[DATE]"
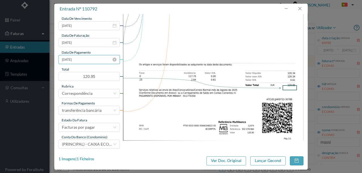
scroll to position [134, 0]
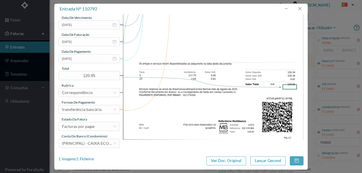
click at [82, 131] on div "gestor condomínio Rui Marques aprovado por gestor fornecedor selecionar MASSIVE…" at bounding box center [89, 17] width 61 height 264
click at [79, 130] on div "Facturas por pagar" at bounding box center [78, 127] width 33 height 8
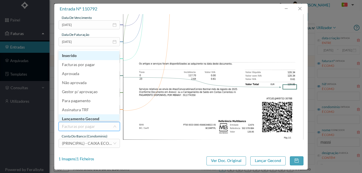
scroll to position [3, 0]
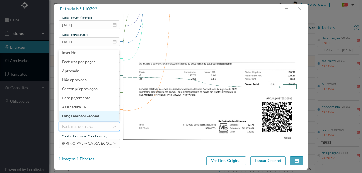
click at [90, 118] on li "Lançamento Gecond" at bounding box center [89, 116] width 61 height 9
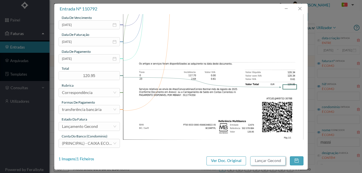
click at [269, 162] on button "Lançar Gecond" at bounding box center [267, 161] width 35 height 9
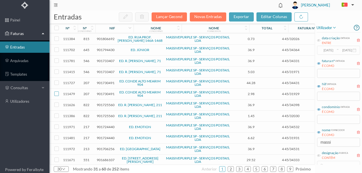
click at [57, 93] on input "checkbox" at bounding box center [56, 94] width 5 height 5
checkbox input "true"
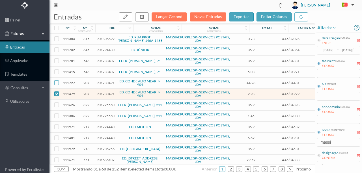
click at [57, 81] on input "checkbox" at bounding box center [56, 83] width 5 height 5
checkbox input "true"
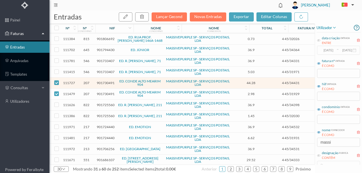
drag, startPoint x: 86, startPoint y: 82, endPoint x: 96, endPoint y: 81, distance: 9.6
click at [86, 82] on span "207" at bounding box center [86, 83] width 15 height 4
click at [104, 81] on span "901730491" at bounding box center [106, 83] width 18 height 4
click at [106, 82] on span "901730491" at bounding box center [106, 83] width 18 height 4
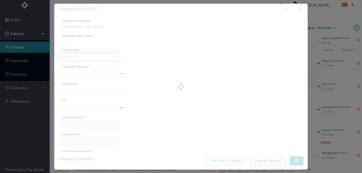
type input "4 45/34431"
type input "PUNUILALIL"
type input "901730491"
type input "Invalid date"
type input "[DATE]"
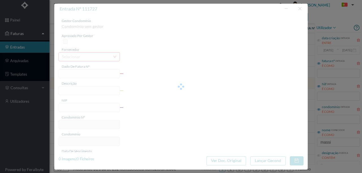
type input "44.28"
type input "207"
type input "ED. CONDE ALTO MEARIM 904"
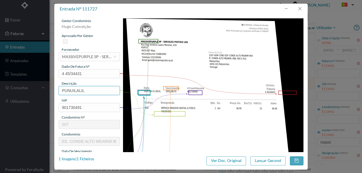
drag, startPoint x: 93, startPoint y: 89, endPoint x: 22, endPoint y: 89, distance: 70.5
click at [23, 89] on div "entrada nº 111727 gestor condomínio Hugo Conceição aprovado por gestor forneced…" at bounding box center [181, 86] width 362 height 173
type input "ARQUIVO DIGITAL - ANUIDADE"
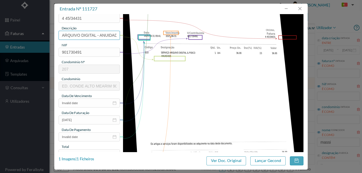
scroll to position [57, 0]
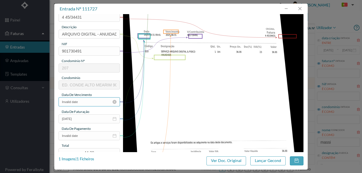
click at [88, 103] on input "Invalid date" at bounding box center [89, 102] width 61 height 9
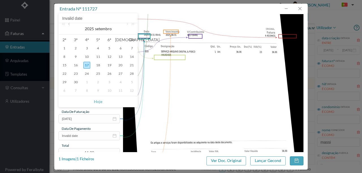
click at [70, 23] on link at bounding box center [69, 28] width 5 height 11
click at [133, 84] on div "31" at bounding box center [131, 82] width 7 height 7
type input "[DATE]"
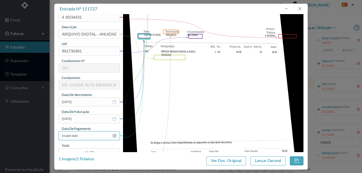
click at [89, 137] on input "Invalid date" at bounding box center [89, 136] width 61 height 9
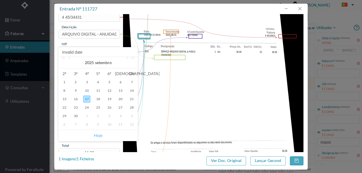
click at [98, 136] on link "Hoje" at bounding box center [98, 135] width 8 height 11
type input "[DATE]"
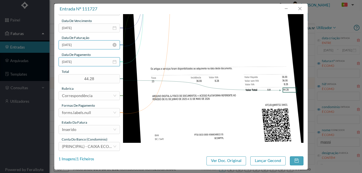
scroll to position [132, 0]
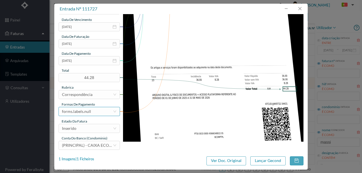
click at [93, 114] on div "forms.labels.null" at bounding box center [87, 112] width 51 height 8
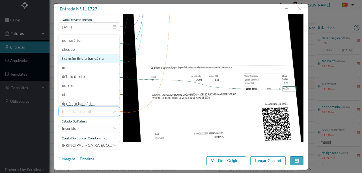
click at [87, 59] on li "transferência bancária" at bounding box center [89, 58] width 61 height 9
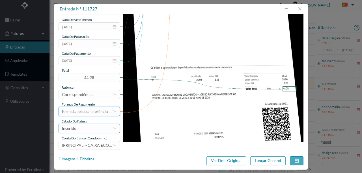
click at [81, 128] on div "Inserido" at bounding box center [87, 129] width 51 height 8
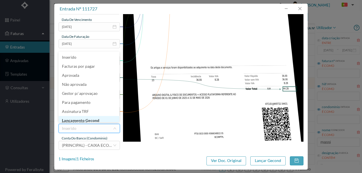
scroll to position [3, 0]
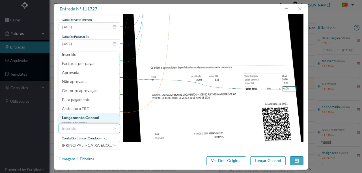
click at [85, 118] on li "Lançamento Gecond" at bounding box center [89, 117] width 61 height 9
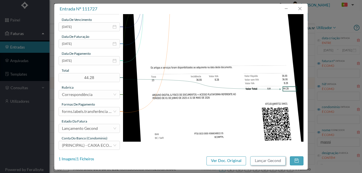
click at [268, 160] on button "Lançar Gecond" at bounding box center [267, 161] width 35 height 9
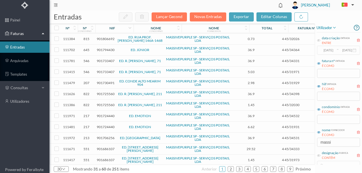
click at [86, 82] on span "207" at bounding box center [86, 83] width 15 height 4
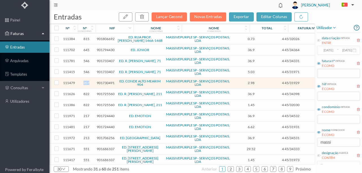
click at [86, 82] on span "207" at bounding box center [86, 83] width 15 height 4
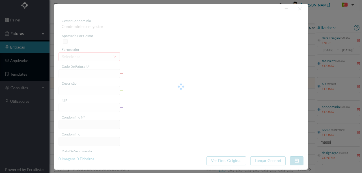
type input "4 45/31929"
type input "Serviço Envio Correio E o ms"
type input "901730491"
type input "Invalid date"
type input "[DATE]"
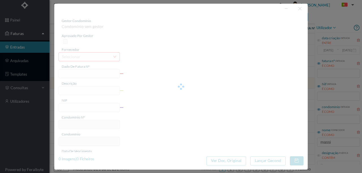
type input "2.98"
type input "207"
type input "ED. CONDE ALTO MEARIM 904"
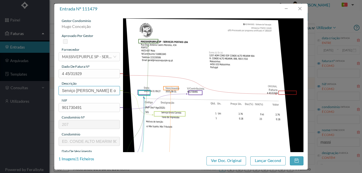
drag, startPoint x: 102, startPoint y: 90, endPoint x: 148, endPoint y: 92, distance: 46.4
click at [148, 92] on div "gestor condomínio Hugo Conceição aprovado por gestor fornecedor selecionar MASS…" at bounding box center [181, 150] width 245 height 264
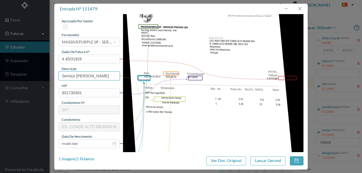
scroll to position [57, 0]
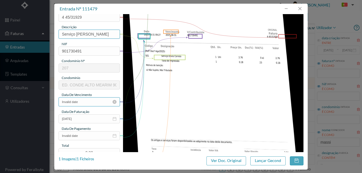
type input "Serviço [PERSON_NAME]"
click at [96, 102] on input "Invalid date" at bounding box center [89, 102] width 61 height 9
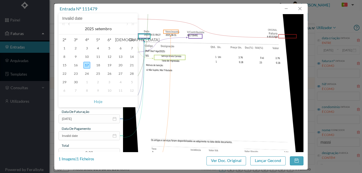
click at [70, 24] on link at bounding box center [69, 28] width 5 height 11
click at [132, 82] on div "31" at bounding box center [131, 82] width 7 height 7
type input "[DATE]"
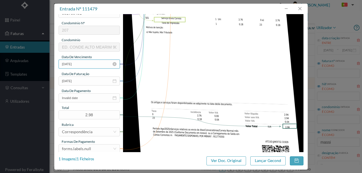
scroll to position [113, 0]
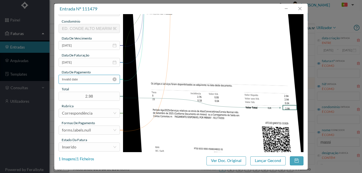
click at [88, 80] on input "Invalid date" at bounding box center [89, 79] width 61 height 9
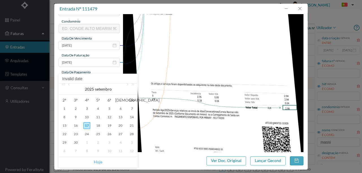
click at [98, 164] on link "Hoje" at bounding box center [98, 162] width 8 height 11
type input "[DATE]"
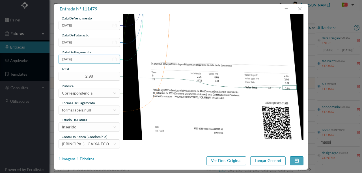
scroll to position [134, 0]
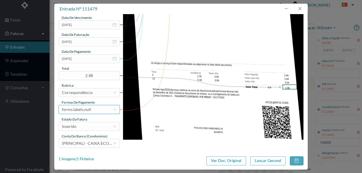
click at [89, 110] on div "forms.labels.null" at bounding box center [76, 110] width 29 height 8
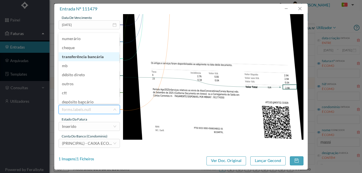
click at [88, 56] on li "transferência bancária" at bounding box center [89, 56] width 61 height 9
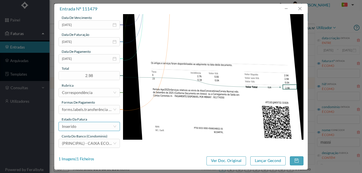
click at [82, 127] on div "Inserido" at bounding box center [87, 127] width 51 height 8
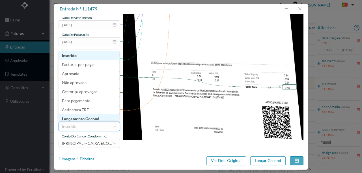
scroll to position [3, 0]
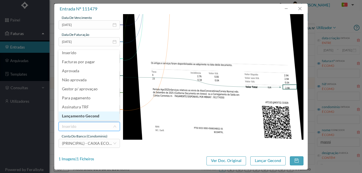
click at [87, 117] on li "Lançamento Gecond" at bounding box center [89, 116] width 61 height 9
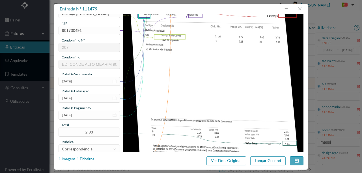
scroll to position [96, 0]
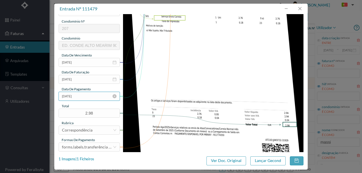
click at [87, 97] on input "[DATE]" at bounding box center [89, 96] width 61 height 9
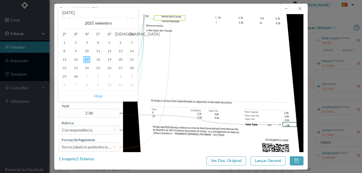
click at [97, 97] on link "Hoje" at bounding box center [98, 96] width 8 height 11
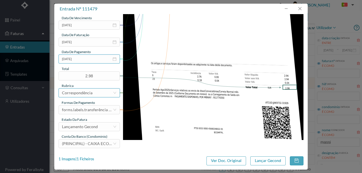
scroll to position [134, 0]
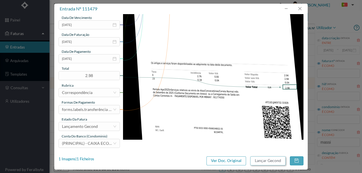
click at [278, 160] on button "Lançar Gecond" at bounding box center [267, 161] width 35 height 9
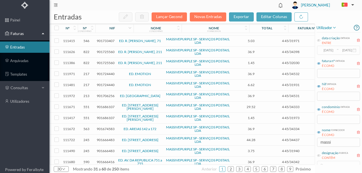
scroll to position [170, 0]
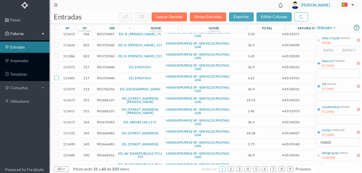
click at [56, 76] on input "checkbox" at bounding box center [56, 78] width 5 height 5
checkbox input "true"
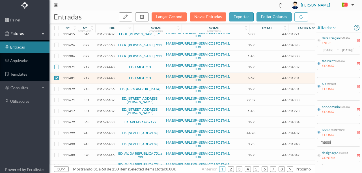
click at [56, 65] on input "checkbox" at bounding box center [56, 67] width 5 height 5
checkbox input "true"
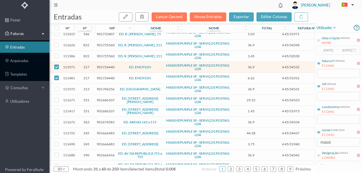
click at [100, 65] on span "901724440" at bounding box center [106, 67] width 18 height 4
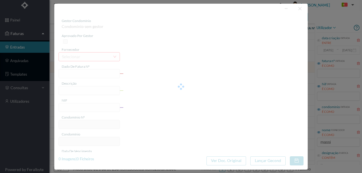
type input "4 45/34532"
type input "ANVILALVIE"
type input "901724440"
type input "Invalid date"
type input "[DATE]"
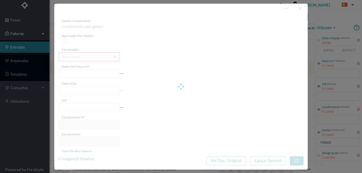
type input "36.90"
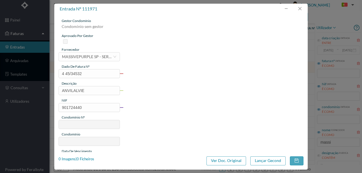
type input "217"
type input "ED. EMOTION"
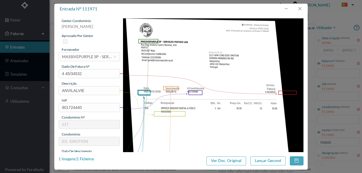
scroll to position [170, 0]
click at [43, 91] on div "entrada nº 111971 gestor condomínio Susana Silva aprovado por gestor fornecedor…" at bounding box center [181, 86] width 362 height 173
type input "ARQUIVO DIGITAL - ANUIDADE"
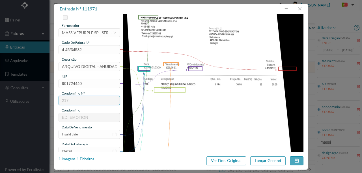
scroll to position [57, 0]
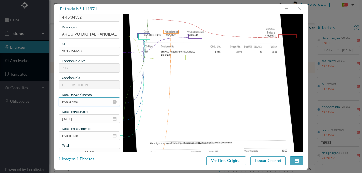
click at [83, 101] on input "Invalid date" at bounding box center [89, 102] width 61 height 9
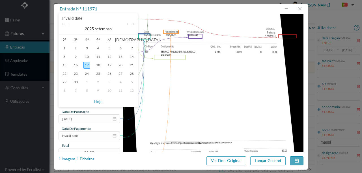
click at [69, 26] on link at bounding box center [69, 28] width 5 height 11
click at [132, 84] on div "31" at bounding box center [131, 82] width 7 height 7
type input "[DATE]"
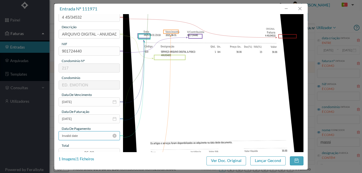
click at [92, 136] on input "Invalid date" at bounding box center [89, 136] width 61 height 9
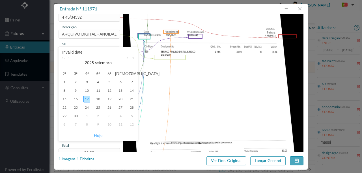
click at [96, 135] on link "Hoje" at bounding box center [98, 135] width 8 height 11
type input "[DATE]"
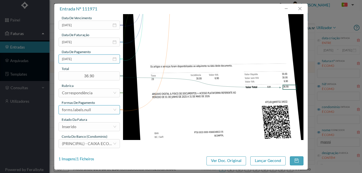
scroll to position [134, 0]
drag, startPoint x: 91, startPoint y: 111, endPoint x: 91, endPoint y: 108, distance: 3.4
click at [91, 111] on div "forms.labels.null" at bounding box center [87, 110] width 51 height 8
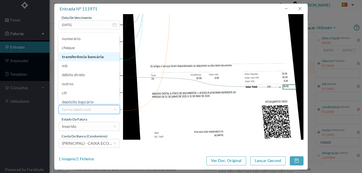
click at [92, 58] on li "transferência bancária" at bounding box center [89, 56] width 61 height 9
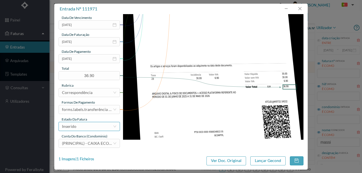
click at [84, 128] on div "Inserido" at bounding box center [87, 127] width 51 height 8
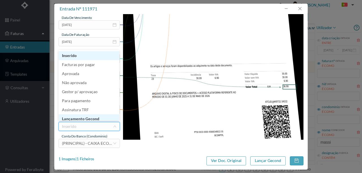
scroll to position [3, 0]
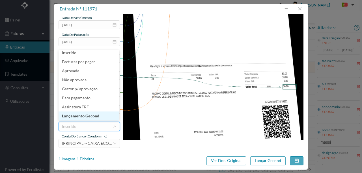
click at [88, 115] on li "Lançamento Gecond" at bounding box center [89, 116] width 61 height 9
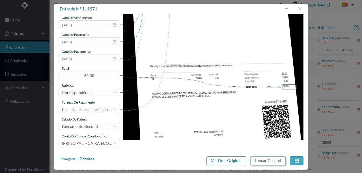
click at [262, 161] on button "Lançar Gecond" at bounding box center [267, 161] width 35 height 9
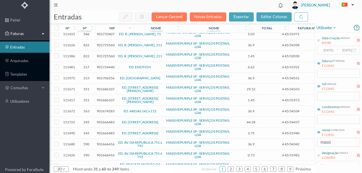
click at [103, 66] on span "901724440" at bounding box center [106, 67] width 18 height 4
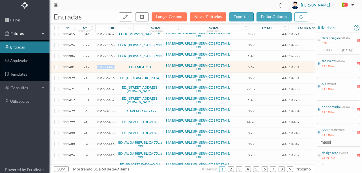
click at [103, 66] on span "901724440" at bounding box center [106, 67] width 18 height 4
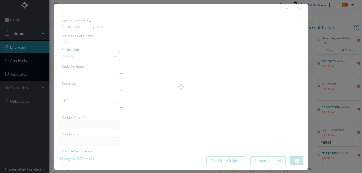
type input "4 45/31931"
type input "Serviço [PERSON_NAME]"
type input "901724440"
type input "Invalid date"
type input "[DATE]"
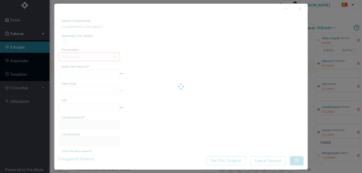
type input "6.62"
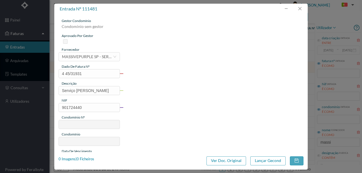
type input "217"
type input "ED. EMOTION"
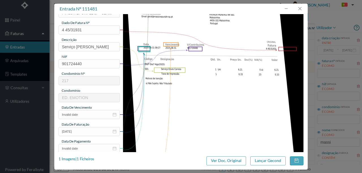
scroll to position [57, 0]
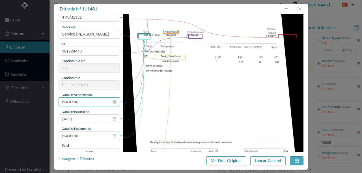
click at [81, 100] on input "Invalid date" at bounding box center [89, 102] width 61 height 9
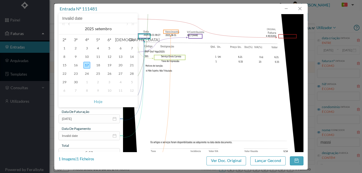
click at [71, 24] on link at bounding box center [69, 28] width 5 height 11
click at [131, 82] on div "31" at bounding box center [131, 82] width 7 height 7
type input "[DATE]"
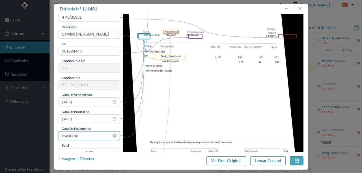
click at [85, 138] on input "Invalid date" at bounding box center [89, 136] width 61 height 9
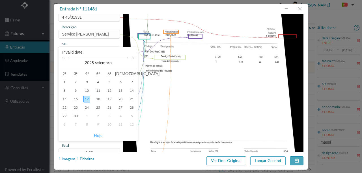
click at [96, 136] on link "Hoje" at bounding box center [98, 135] width 8 height 11
type input "[DATE]"
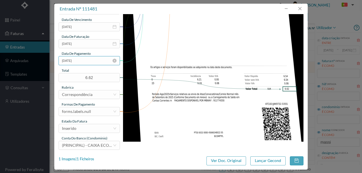
scroll to position [132, 0]
click at [87, 111] on div "forms.labels.null" at bounding box center [76, 112] width 29 height 8
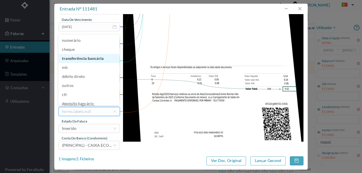
click at [84, 58] on li "transferência bancária" at bounding box center [89, 58] width 61 height 9
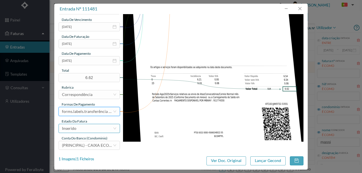
click at [88, 131] on div "Inserido" at bounding box center [87, 129] width 51 height 8
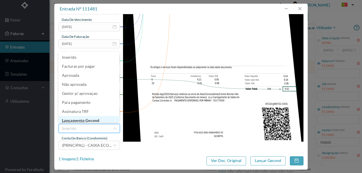
scroll to position [3, 0]
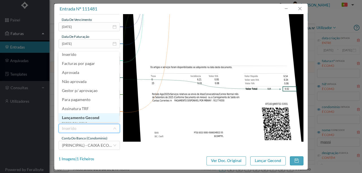
click at [97, 119] on li "Lançamento Gecond" at bounding box center [89, 117] width 61 height 9
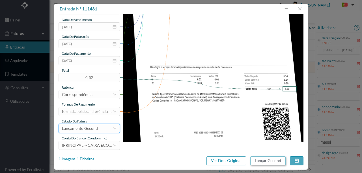
click at [269, 161] on button "Lançar Gecond" at bounding box center [267, 161] width 35 height 9
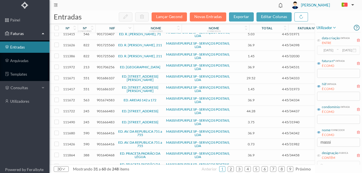
click at [85, 76] on span "551" at bounding box center [86, 78] width 15 height 4
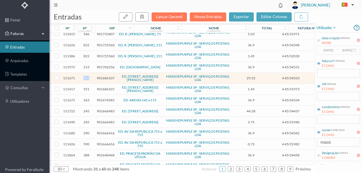
click at [85, 76] on span "551" at bounding box center [86, 78] width 15 height 4
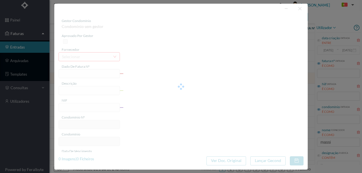
type input "4 45/34333"
type input "ANUIDADE"
type input "901686107"
type input "[DATE]"
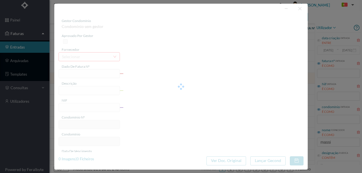
type input "[DATE]"
type input "29.52"
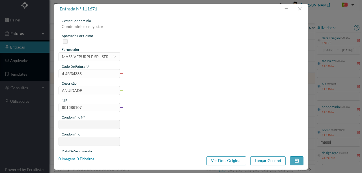
type input "551"
type input "ED. RUA BRITO E CUNHA, 41"
click at [302, 7] on button "button" at bounding box center [300, 8] width 14 height 9
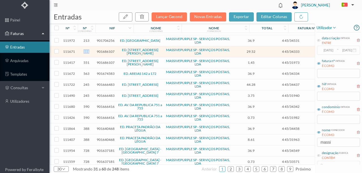
scroll to position [198, 0]
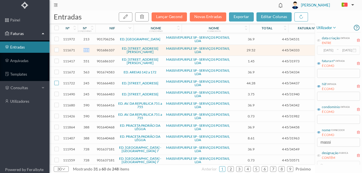
click at [56, 81] on input "checkbox" at bounding box center [56, 83] width 5 height 5
checkbox input "true"
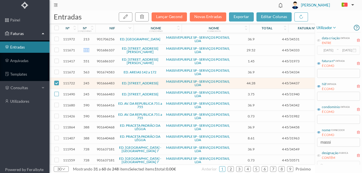
click at [58, 92] on input "checkbox" at bounding box center [56, 94] width 5 height 5
checkbox input "true"
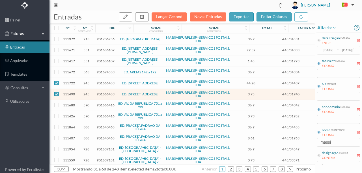
click at [103, 81] on span "901666483" at bounding box center [106, 83] width 18 height 4
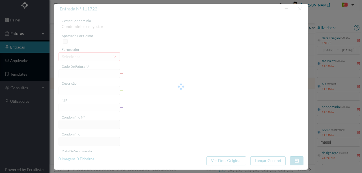
type input "4 45/34437"
type input "ANUIDADE"
type input "901666483"
type input "[DATE]"
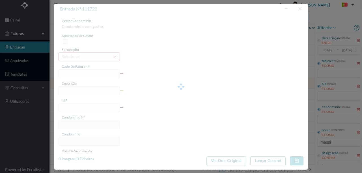
type input "[DATE]"
type input "44.28"
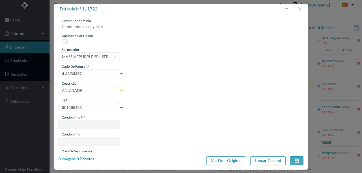
type input "245"
type input "ED. AVENIDA DA REPÚBLICA 354"
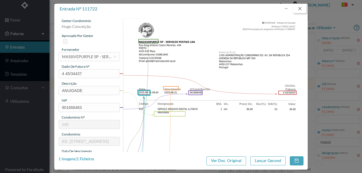
click at [299, 10] on button "button" at bounding box center [300, 8] width 14 height 9
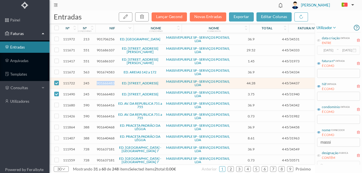
click at [108, 81] on span "901666483" at bounding box center [106, 83] width 18 height 4
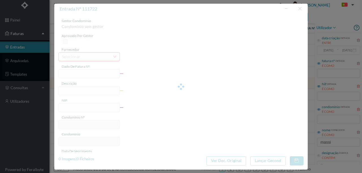
type input "4 45/34437"
type input "ANUIDADE"
type input "901666483"
type input "[DATE]"
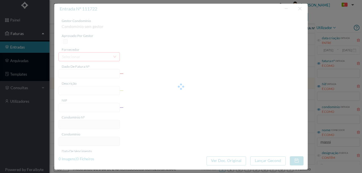
type input "[DATE]"
type input "44.28"
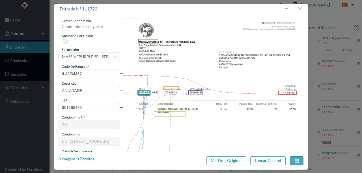
type input "245"
type input "ED. AVENIDA DA REPÚBLICA 354"
drag, startPoint x: 92, startPoint y: 89, endPoint x: 45, endPoint y: 93, distance: 47.4
click at [45, 93] on div "entrada nº 111722 gestor condomínio Hugo Conceição aprovado por gestor forneced…" at bounding box center [181, 86] width 362 height 173
type input "ARQUIVO DIGITAL - ANUIDADE"
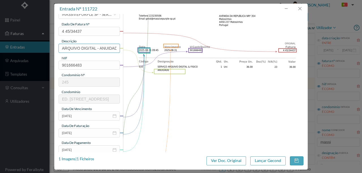
scroll to position [57, 0]
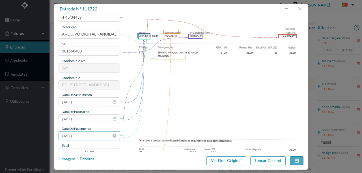
click at [90, 137] on input "[DATE]" at bounding box center [89, 136] width 61 height 9
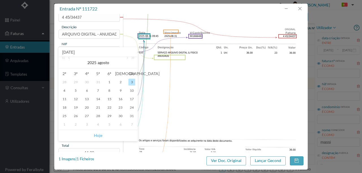
click at [98, 134] on link "Hoje" at bounding box center [98, 135] width 8 height 11
type input "[DATE]"
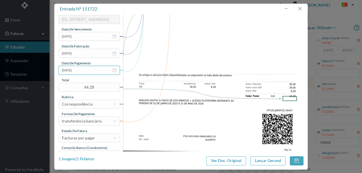
scroll to position [132, 0]
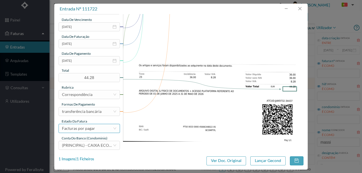
click at [88, 127] on div "Facturas por pagar" at bounding box center [78, 129] width 33 height 8
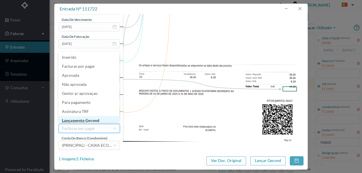
scroll to position [3, 0]
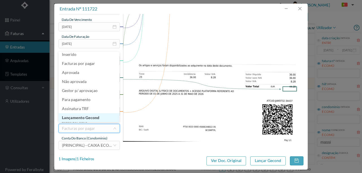
click at [90, 117] on li "Lançamento Gecond" at bounding box center [89, 117] width 61 height 9
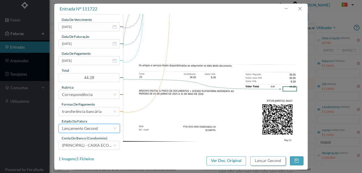
click at [267, 161] on button "Lançar Gecond" at bounding box center [267, 161] width 35 height 9
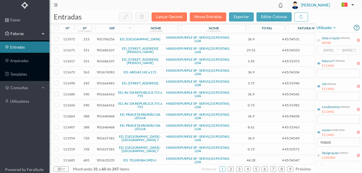
click at [104, 81] on span "901666483" at bounding box center [106, 83] width 18 height 4
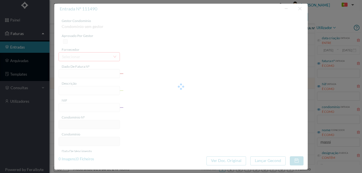
type input "4 45/31940"
type input "Taxa de Impressão"
type input "901666483"
type input "Invalid date"
type input "[DATE]"
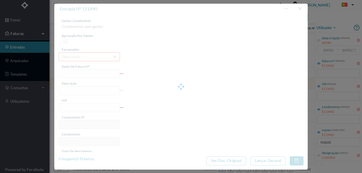
type input "3.75"
type input "245"
type input "ED. AVENIDA DA REPÚBLICA 354"
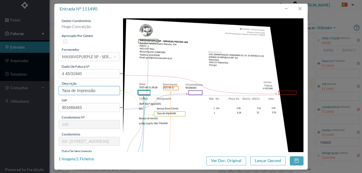
drag, startPoint x: 101, startPoint y: 89, endPoint x: 56, endPoint y: 91, distance: 45.0
click at [56, 91] on div "gestor condomínio Hugo Conceição aprovado por gestor fornecedor selecionar MASS…" at bounding box center [181, 83] width 254 height 138
type input "Serviço [PERSON_NAME]"
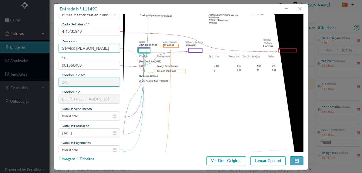
scroll to position [57, 0]
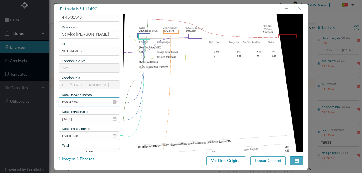
click at [93, 102] on input "Invalid date" at bounding box center [89, 102] width 61 height 9
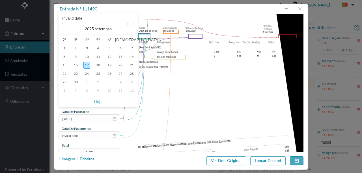
click at [70, 25] on link at bounding box center [69, 28] width 5 height 11
click at [131, 83] on div "31" at bounding box center [131, 82] width 7 height 7
type input "[DATE]"
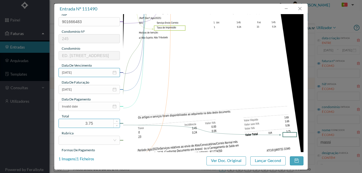
scroll to position [94, 0]
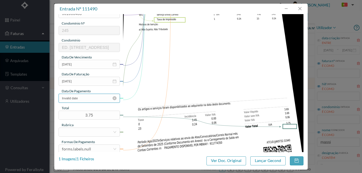
click at [87, 99] on input "Invalid date" at bounding box center [89, 98] width 61 height 9
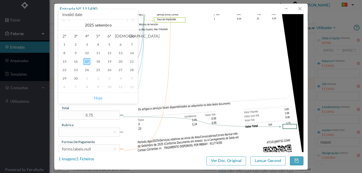
click at [100, 98] on link "Hoje" at bounding box center [98, 98] width 8 height 11
type input "[DATE]"
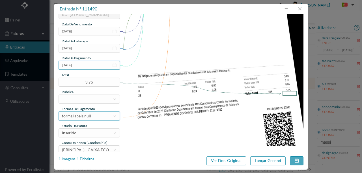
scroll to position [132, 0]
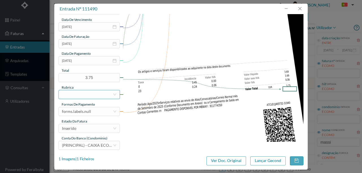
click at [74, 94] on div at bounding box center [87, 95] width 51 height 8
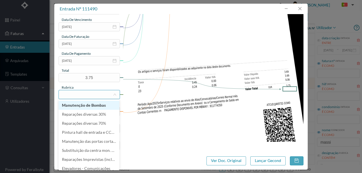
type input "S"
type input "CO"
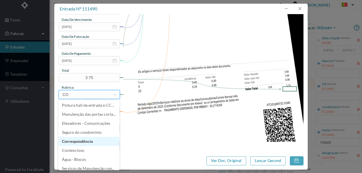
click at [83, 141] on li "Correspondência" at bounding box center [89, 141] width 61 height 9
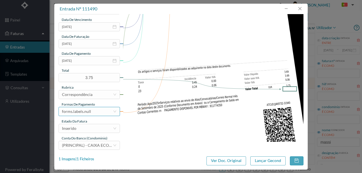
click at [86, 111] on div "forms.labels.null" at bounding box center [76, 112] width 29 height 8
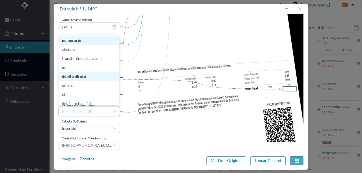
scroll to position [3, 0]
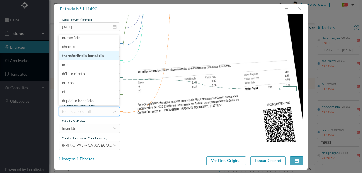
click at [83, 55] on li "transferência bancária" at bounding box center [89, 55] width 61 height 9
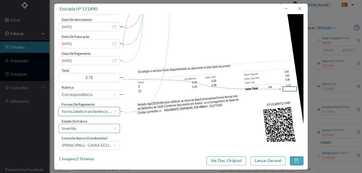
click at [85, 130] on div "Inserido" at bounding box center [87, 129] width 51 height 8
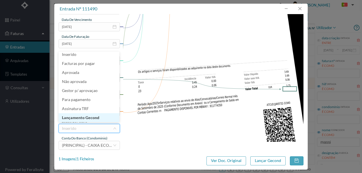
click at [87, 117] on li "Lançamento Gecond" at bounding box center [89, 117] width 61 height 9
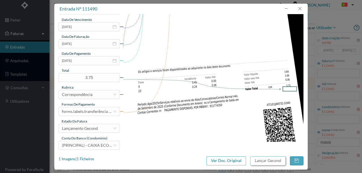
click at [275, 162] on button "Lançar Gecond" at bounding box center [267, 161] width 35 height 9
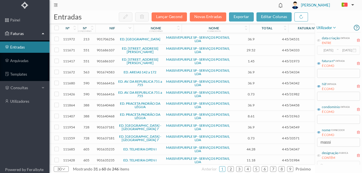
click at [106, 81] on span "901666416" at bounding box center [106, 83] width 18 height 4
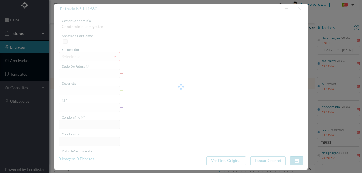
type input "4 45/34342"
type input "ANUIDADE"
type input "901666416"
type input "[DATE]"
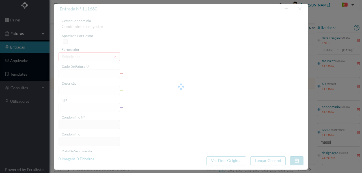
type input "[DATE]"
type input "36.90"
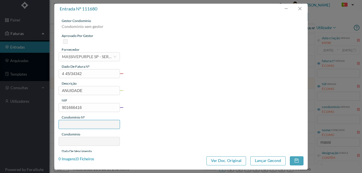
type input "590"
type input "ED. AV. DA REPUBLICA 751 a 755"
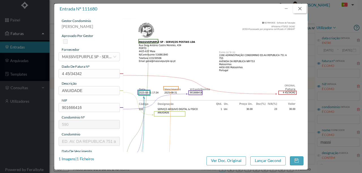
click at [303, 8] on button "button" at bounding box center [300, 8] width 14 height 9
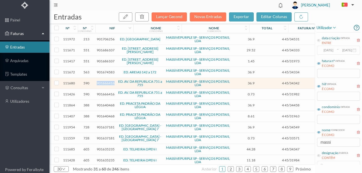
click at [108, 81] on span "901666416" at bounding box center [106, 83] width 18 height 4
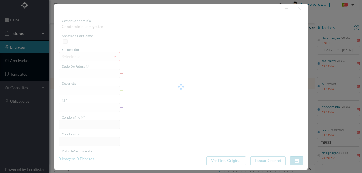
type input "4 45/34342"
type input "ANUIDADE"
type input "901666416"
type input "[DATE]"
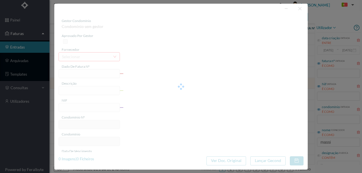
type input "[DATE]"
type input "36.90"
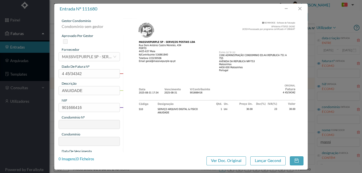
type input "590"
type input "ED. AV. DA REPUBLICA 751 a 755"
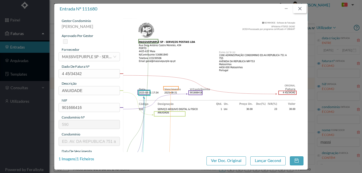
click at [299, 9] on button "button" at bounding box center [300, 8] width 14 height 9
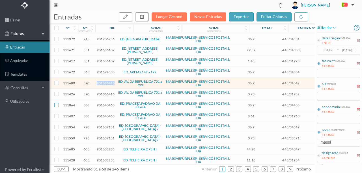
click at [55, 104] on input "checkbox" at bounding box center [56, 105] width 5 height 5
checkbox input "true"
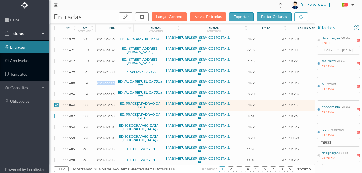
click at [57, 114] on input "checkbox" at bounding box center [56, 116] width 5 height 5
checkbox input "true"
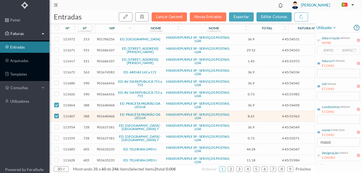
click at [108, 103] on span "901640468" at bounding box center [106, 105] width 18 height 4
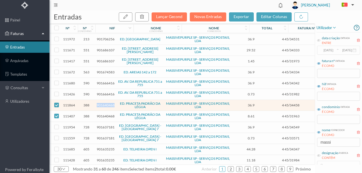
click at [108, 103] on span "901640468" at bounding box center [106, 105] width 18 height 4
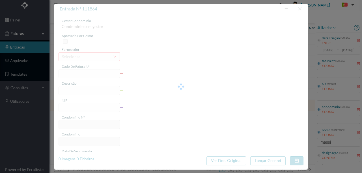
type input "4 45/34458"
type input "ANUIDADE"
type input "901640468"
type input "Invalid date"
type input "[DATE]"
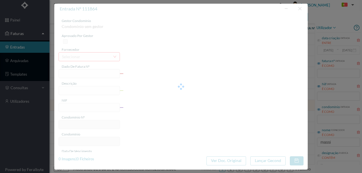
type input "36.90"
type input "388"
type input "ED. PRACETA PADRÃO DA LÉGUA"
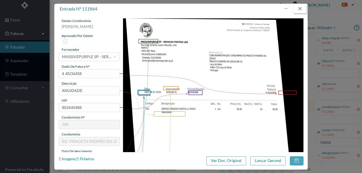
click at [299, 8] on button "button" at bounding box center [300, 8] width 14 height 9
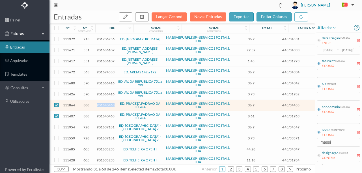
click at [108, 104] on span "901640468" at bounding box center [106, 105] width 18 height 4
click at [107, 103] on span "901640468" at bounding box center [106, 105] width 18 height 4
click at [104, 103] on span "901640468" at bounding box center [106, 105] width 18 height 4
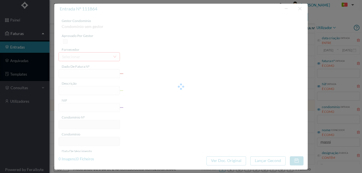
type input "4 45/34458"
type input "ANUIDADE"
type input "901640468"
type input "Invalid date"
type input "[DATE]"
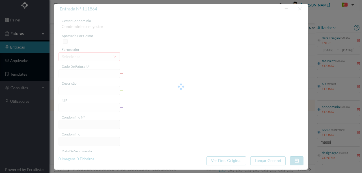
type input "36.90"
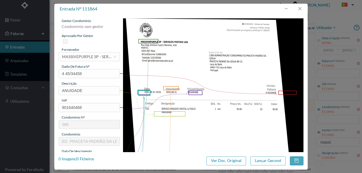
type input "388"
type input "ED. PRACETA PADRÃO DA LÉGUA"
drag, startPoint x: 87, startPoint y: 93, endPoint x: 42, endPoint y: 97, distance: 44.6
click at [43, 97] on div "entrada nº 111864 gestor condomínio Susana Silva aprovado por gestor fornecedor…" at bounding box center [181, 86] width 362 height 173
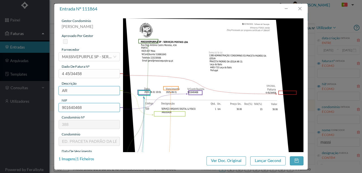
type input "ARQUIVO DIGITAL - ANUIDADE"
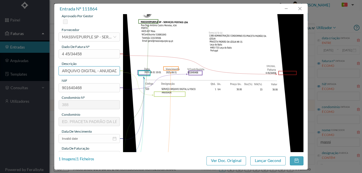
scroll to position [57, 0]
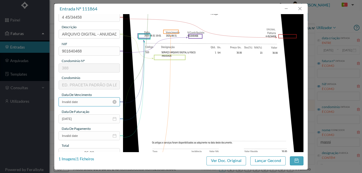
click at [86, 102] on input "Invalid date" at bounding box center [89, 102] width 61 height 9
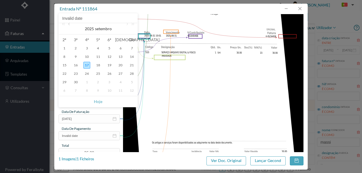
click at [70, 25] on link at bounding box center [69, 28] width 5 height 11
click at [133, 83] on div "31" at bounding box center [131, 82] width 7 height 7
type input "[DATE]"
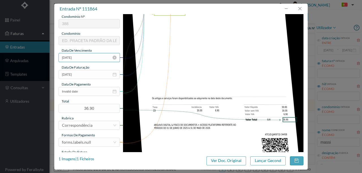
scroll to position [113, 0]
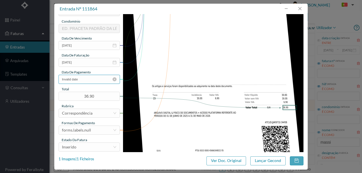
click at [89, 80] on input "Invalid date" at bounding box center [89, 79] width 61 height 9
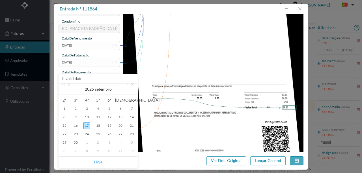
click at [95, 162] on link "Hoje" at bounding box center [98, 162] width 8 height 11
type input "[DATE]"
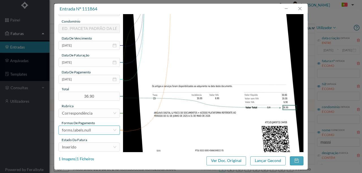
drag, startPoint x: 89, startPoint y: 131, endPoint x: 90, endPoint y: 128, distance: 3.0
click at [89, 130] on div "forms.labels.null" at bounding box center [76, 130] width 29 height 8
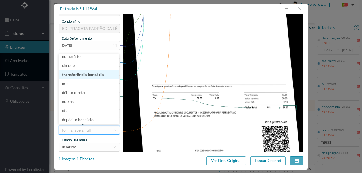
scroll to position [1, 0]
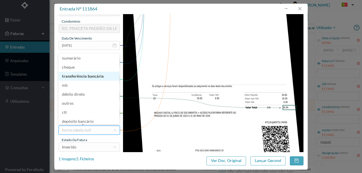
click at [85, 77] on li "transferência bancária" at bounding box center [89, 76] width 61 height 9
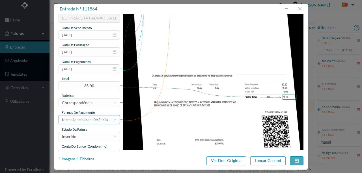
scroll to position [134, 0]
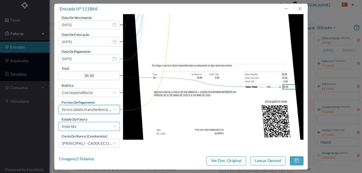
click at [81, 128] on div "Inserido" at bounding box center [87, 127] width 51 height 8
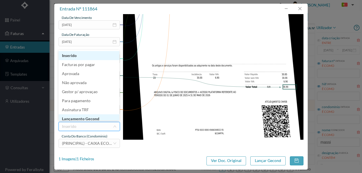
scroll to position [3, 0]
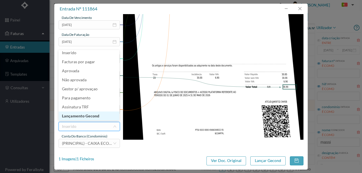
click at [88, 116] on li "Lançamento Gecond" at bounding box center [89, 116] width 61 height 9
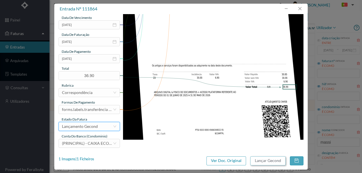
click at [269, 162] on button "Lançar Gecond" at bounding box center [267, 161] width 35 height 9
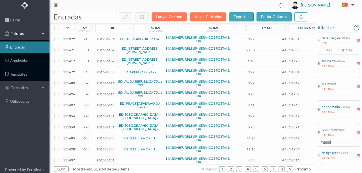
click at [103, 103] on span "901640468" at bounding box center [106, 105] width 18 height 4
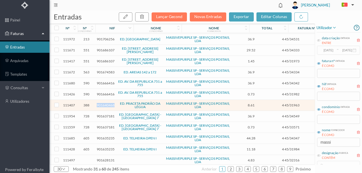
click at [103, 103] on span "901640468" at bounding box center [106, 105] width 18 height 4
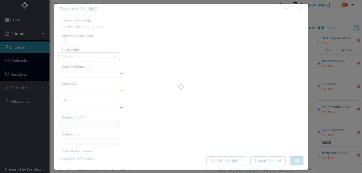
type input "4 45/31963"
type input "Serviço [PERSON_NAME]"
type input "901640468"
type input "2025-08-03"
type input "2025-08-31"
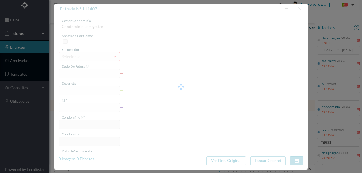
type input "2025-08-03"
type input "8.61"
type input "388"
type input "ED. PRACETA PADRÃO DA LÉGUA"
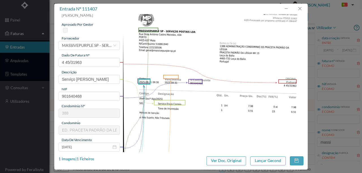
scroll to position [57, 0]
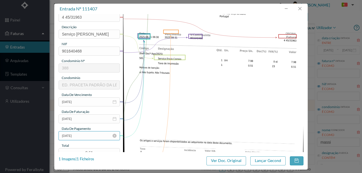
click at [97, 134] on input "2025-08-03" at bounding box center [89, 136] width 61 height 9
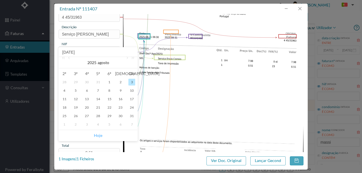
click at [98, 137] on link "Hoje" at bounding box center [98, 135] width 8 height 11
type input "2025-09-17"
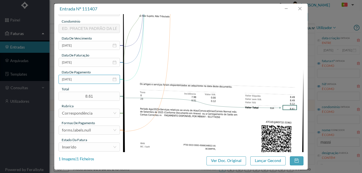
scroll to position [132, 0]
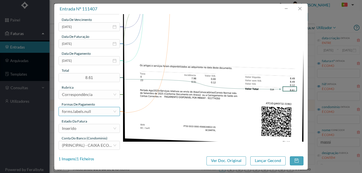
click at [93, 113] on div "forms.labels.null" at bounding box center [87, 112] width 51 height 8
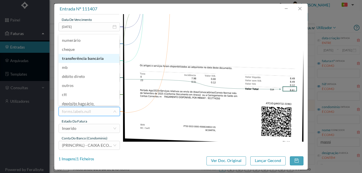
click at [89, 59] on li "transferência bancária" at bounding box center [89, 58] width 61 height 9
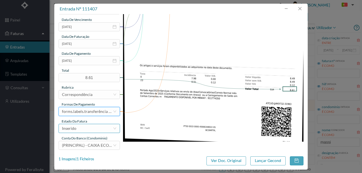
click at [85, 130] on div "Inserido" at bounding box center [87, 129] width 51 height 8
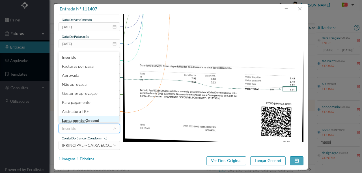
scroll to position [3, 0]
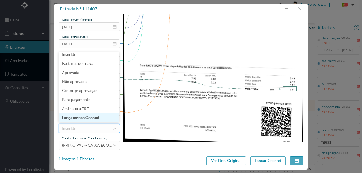
click at [83, 119] on li "Lançamento Gecond" at bounding box center [89, 117] width 61 height 9
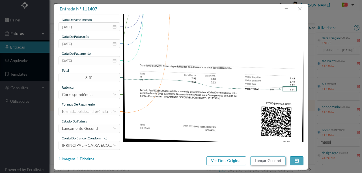
click at [263, 163] on button "Lançar Gecond" at bounding box center [267, 161] width 35 height 9
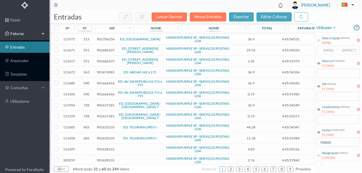
click at [102, 147] on span "901628131" at bounding box center [106, 149] width 18 height 4
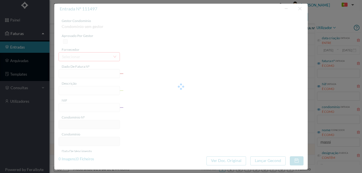
type input "4 45/32316"
type input "Serviço Envio Correio"
type input "901628131"
type input "Invalid date"
type input "2025-08-31"
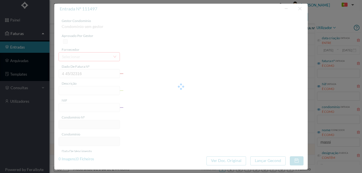
type input "4.83"
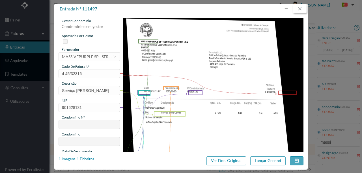
click at [303, 10] on button "button" at bounding box center [300, 8] width 14 height 9
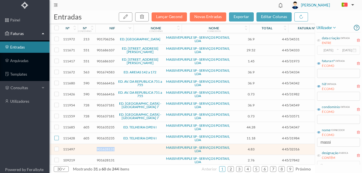
click at [57, 136] on input "checkbox" at bounding box center [56, 138] width 5 height 5
checkbox input "true"
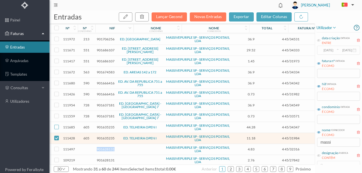
click at [57, 125] on input "checkbox" at bounding box center [56, 127] width 5 height 5
checkbox input "true"
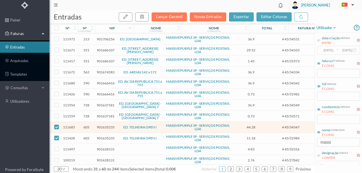
click at [106, 125] on span "901635235" at bounding box center [106, 127] width 18 height 4
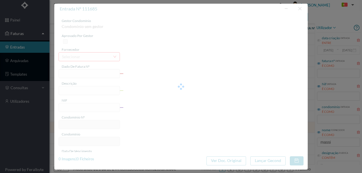
type input "4 45/34347"
type input "ANUIDAVE"
type input "901635235"
type input "2025-01-01"
type input "2025-08-31"
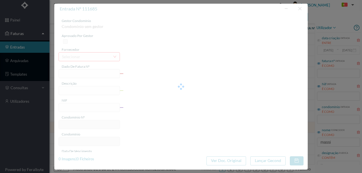
type input "2025-01-01"
type input "44.28"
type input "605"
type input "ED. TELHEIRA OPEN I"
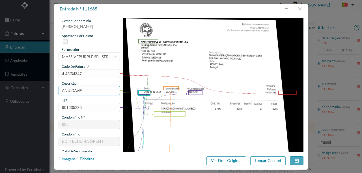
drag, startPoint x: 88, startPoint y: 91, endPoint x: 39, endPoint y: 91, distance: 49.0
click at [40, 91] on div "entrada nº 111685 gestor condomínio Susana Silva aprovado por gestor fornecedor…" at bounding box center [181, 86] width 362 height 173
type input "ARQUIVO DIGITAL - ANUIDADE"
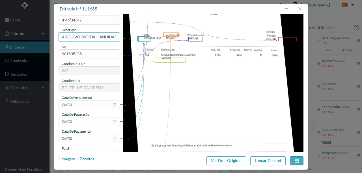
scroll to position [75, 0]
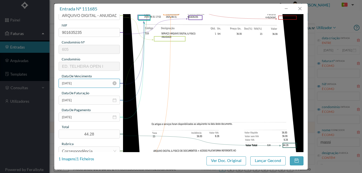
click at [91, 83] on input "2025-01-01" at bounding box center [89, 83] width 61 height 9
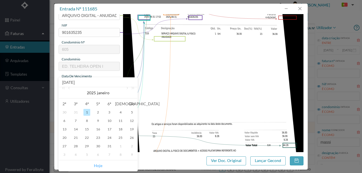
click at [94, 165] on link "Hoje" at bounding box center [98, 166] width 8 height 11
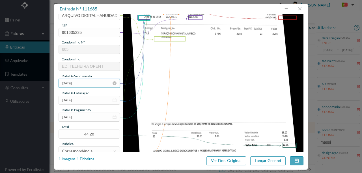
click at [82, 85] on input "2025-09-17" at bounding box center [89, 83] width 61 height 9
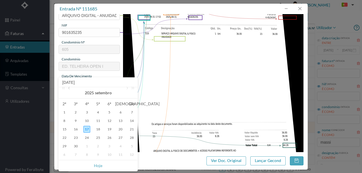
click at [70, 90] on link at bounding box center [69, 92] width 5 height 11
click at [132, 146] on div "31" at bounding box center [131, 146] width 7 height 7
type input "2025-08-31"
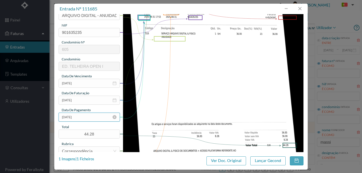
click at [89, 119] on input "2025-01-01" at bounding box center [89, 117] width 61 height 9
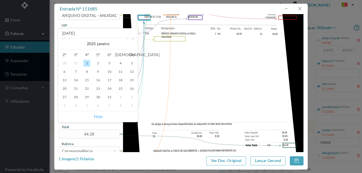
click at [96, 116] on link "Hoje" at bounding box center [98, 116] width 8 height 11
type input "2025-09-17"
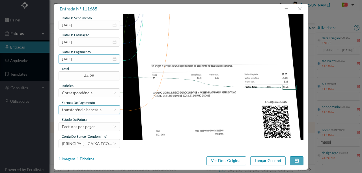
scroll to position [134, 0]
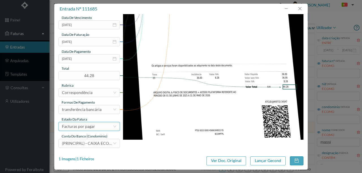
click at [98, 128] on div "Facturas por pagar" at bounding box center [87, 127] width 51 height 8
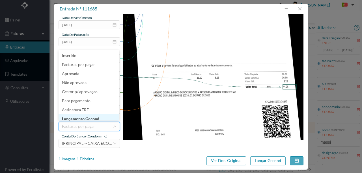
scroll to position [3, 0]
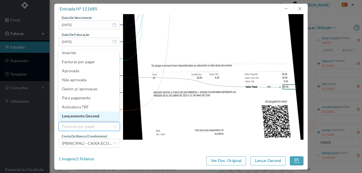
click at [85, 117] on li "Lançamento Gecond" at bounding box center [89, 116] width 61 height 9
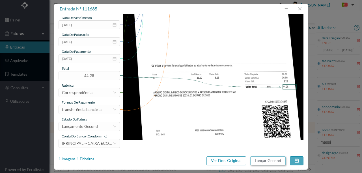
click at [261, 159] on button "Lançar Gecond" at bounding box center [267, 161] width 35 height 9
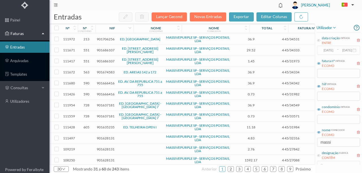
click at [109, 125] on span "901635235" at bounding box center [106, 127] width 18 height 4
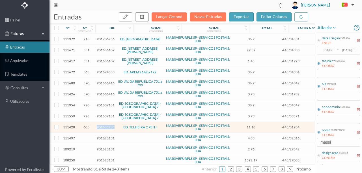
click at [109, 125] on span "901635235" at bounding box center [106, 127] width 18 height 4
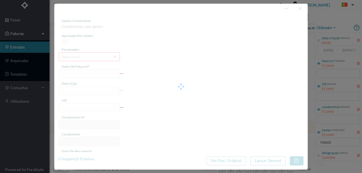
type input "4 45/31984"
type input "a A Serviço Envio Correio"
type input "901635235"
type input "0002-08-31"
type input "2025-08-31"
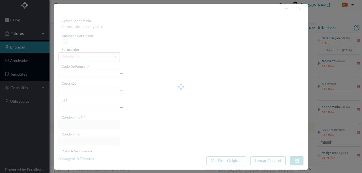
type input "0025-08-31"
type input "11.18"
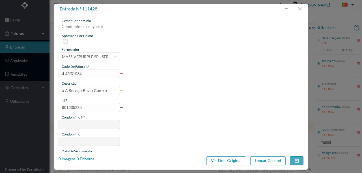
type input "605"
type input "ED. TELHEIRA OPEN I"
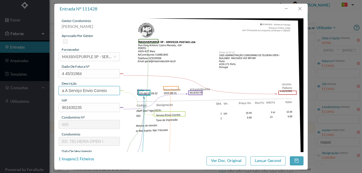
drag, startPoint x: 68, startPoint y: 90, endPoint x: 24, endPoint y: 95, distance: 44.4
click at [24, 95] on div "entrada nº 111428 gestor condomínio Susana Silva aprovado por gestor fornecedor…" at bounding box center [181, 86] width 362 height 173
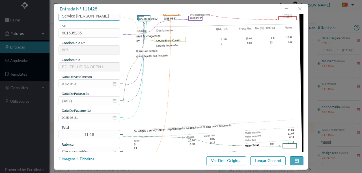
scroll to position [75, 0]
type input "Serviço Envio Correio"
click at [90, 86] on input "0002-08-31" at bounding box center [89, 83] width 61 height 9
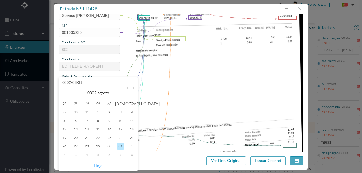
click at [99, 165] on link "Hoje" at bounding box center [98, 166] width 8 height 11
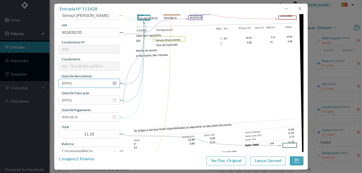
click at [89, 83] on input "2025-09-17" at bounding box center [89, 83] width 61 height 9
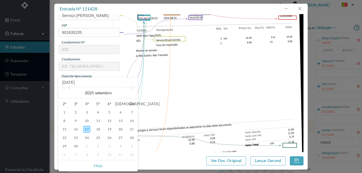
click at [69, 89] on link at bounding box center [69, 92] width 5 height 11
click at [130, 146] on div "31" at bounding box center [131, 146] width 7 height 7
type input "2025-08-31"
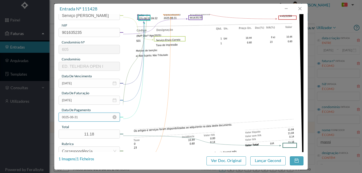
click at [83, 120] on input "0025-08-31" at bounding box center [89, 117] width 61 height 9
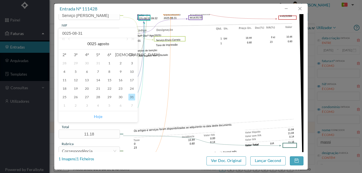
click at [100, 116] on link "Hoje" at bounding box center [98, 116] width 8 height 11
type input "2025-09-17"
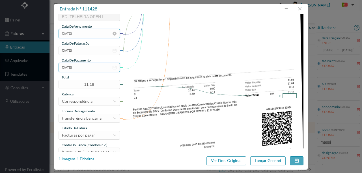
scroll to position [134, 0]
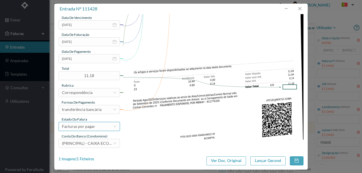
click at [83, 126] on div "Facturas por pagar" at bounding box center [78, 127] width 33 height 8
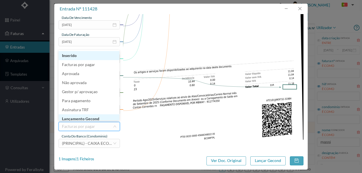
scroll to position [3, 0]
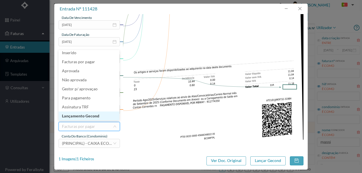
click at [85, 117] on li "Lançamento Gecond" at bounding box center [89, 116] width 61 height 9
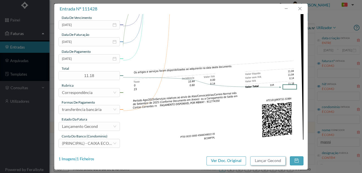
click at [275, 162] on button "Lançar Gecond" at bounding box center [267, 161] width 35 height 9
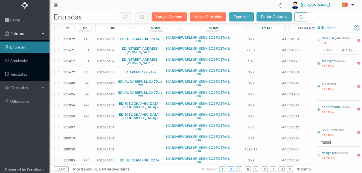
click at [230, 169] on link "2" at bounding box center [231, 169] width 6 height 8
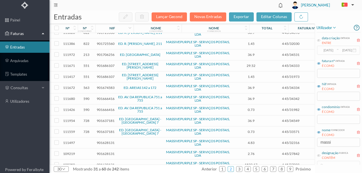
scroll to position [188, 0]
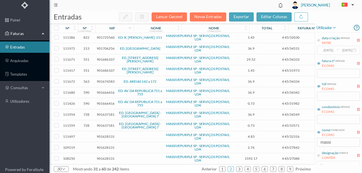
click at [105, 91] on span "901666416" at bounding box center [106, 93] width 18 height 4
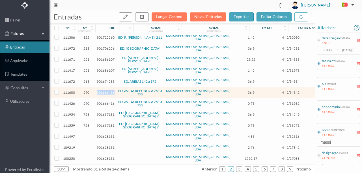
click at [105, 91] on span "901666416" at bounding box center [106, 93] width 18 height 4
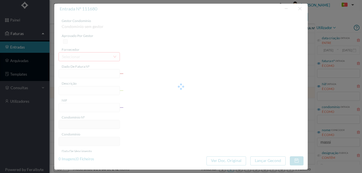
type input "4 45/34342"
type input "ANUIDADE"
type input "901666416"
type input "2025-08-03"
type input "2025-08-31"
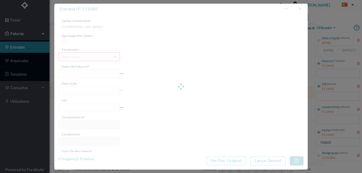
type input "2025-08-03"
type input "36.90"
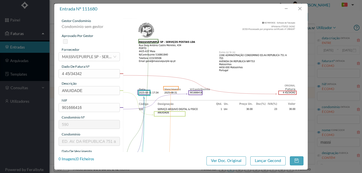
type input "590"
type input "ED. AV. DA REPUBLICA 751 a 755"
click at [297, 6] on button "button" at bounding box center [300, 8] width 14 height 9
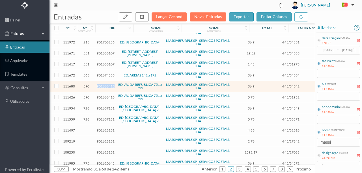
scroll to position [198, 0]
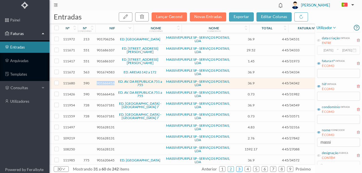
click at [239, 169] on link "3" at bounding box center [240, 169] width 6 height 8
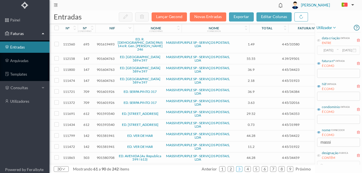
scroll to position [0, 0]
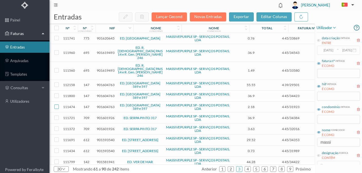
click at [55, 105] on input "checkbox" at bounding box center [56, 107] width 5 height 5
checkbox input "true"
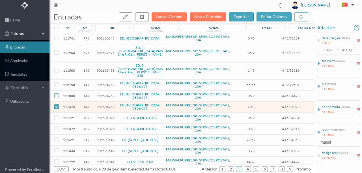
click at [57, 94] on input "checkbox" at bounding box center [56, 96] width 5 height 5
checkbox input "true"
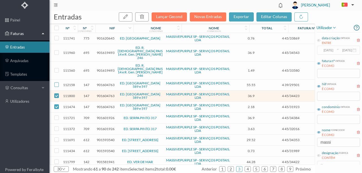
click at [58, 83] on input "checkbox" at bounding box center [56, 85] width 5 height 5
checkbox input "true"
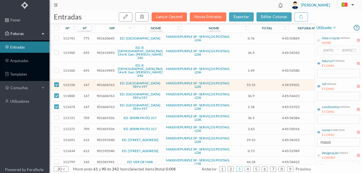
click at [106, 83] on span "901604763" at bounding box center [106, 85] width 18 height 4
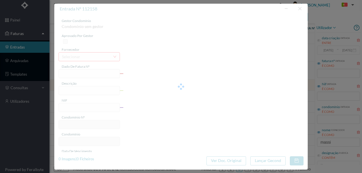
type input "4 39/29501"
type input "Serviço Envio Correio"
type input "901604763"
type input "2024-10-01"
type input "2024-10-16"
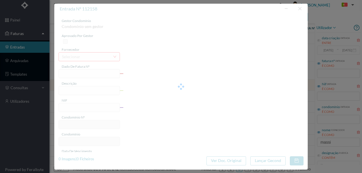
type input "2024-10-01"
type input "55.55"
type input "147"
type input "ED. RUA DO SENHOR 589 e 597"
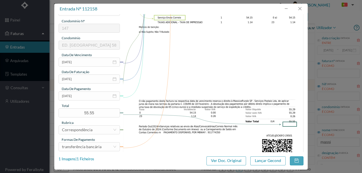
scroll to position [113, 0]
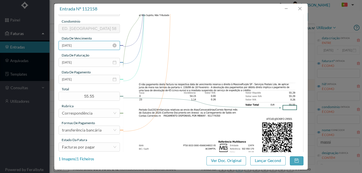
click at [89, 46] on input "2024-10-01" at bounding box center [89, 45] width 61 height 9
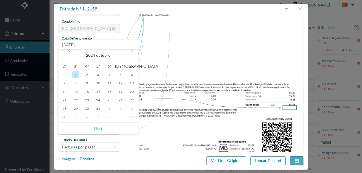
click at [68, 52] on link at bounding box center [69, 55] width 5 height 11
click at [101, 130] on link "Hoje" at bounding box center [98, 128] width 8 height 11
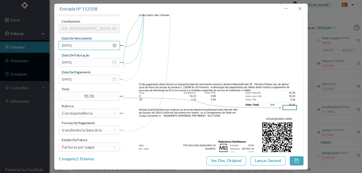
click at [76, 48] on input "2025-09-17" at bounding box center [89, 45] width 61 height 9
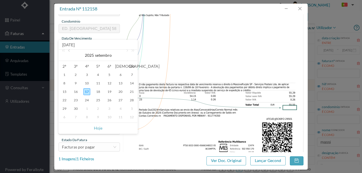
click at [71, 53] on link at bounding box center [69, 55] width 5 height 11
click at [132, 110] on div "31" at bounding box center [131, 109] width 7 height 7
type input "2025-08-31"
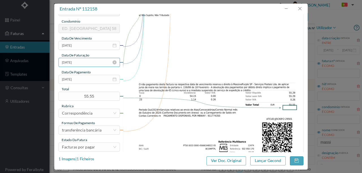
click at [91, 63] on input "2024-10-16" at bounding box center [89, 62] width 61 height 9
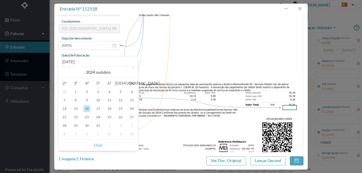
click at [97, 144] on link "Hoje" at bounding box center [98, 145] width 8 height 11
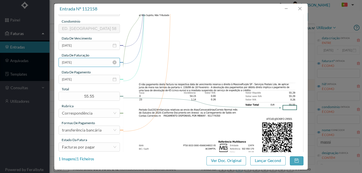
click at [79, 63] on input "2025-09-17" at bounding box center [89, 62] width 61 height 9
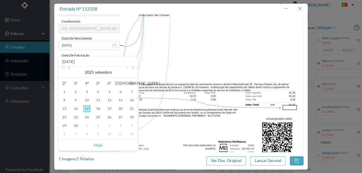
click at [69, 67] on link at bounding box center [69, 72] width 5 height 11
click at [131, 126] on div "31" at bounding box center [131, 126] width 7 height 7
type input "2025-08-31"
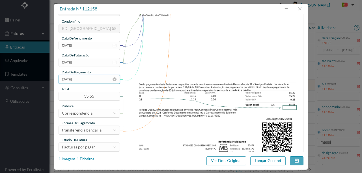
click at [97, 79] on input "2024-10-01" at bounding box center [89, 79] width 61 height 9
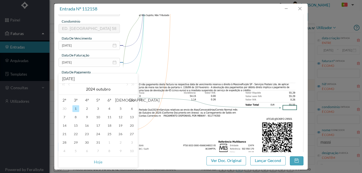
drag, startPoint x: 99, startPoint y: 163, endPoint x: 102, endPoint y: 151, distance: 12.8
click at [99, 163] on link "Hoje" at bounding box center [98, 162] width 8 height 11
type input "2025-09-17"
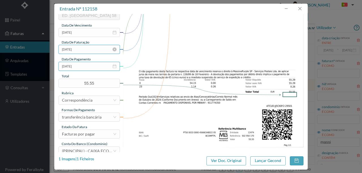
scroll to position [134, 0]
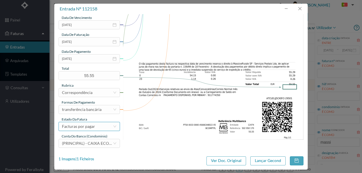
click at [85, 126] on div "Facturas por pagar" at bounding box center [78, 127] width 33 height 8
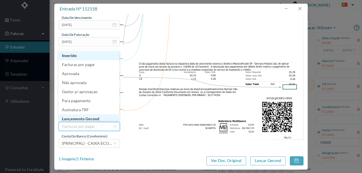
scroll to position [3, 0]
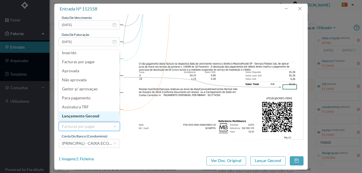
click at [91, 115] on li "Lançamento Gecond" at bounding box center [89, 116] width 61 height 9
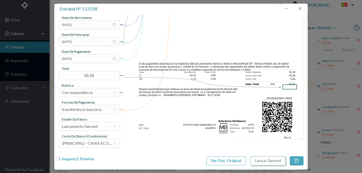
click at [270, 164] on button "Lançar Gecond" at bounding box center [267, 161] width 35 height 9
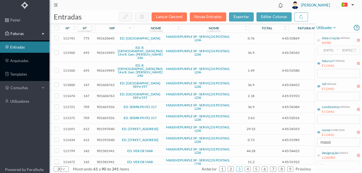
click at [104, 83] on span "901604763" at bounding box center [106, 85] width 18 height 4
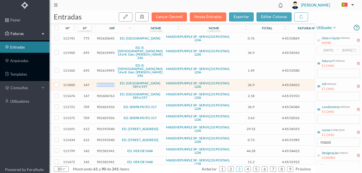
click at [104, 83] on span "901604763" at bounding box center [106, 85] width 18 height 4
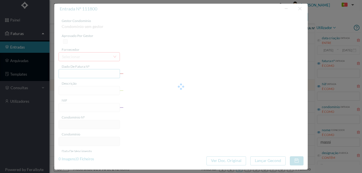
type input "4 45/34423"
type input "ANVILVAVIE"
type input "901604763"
type input "Invalid date"
type input "2025-08-31"
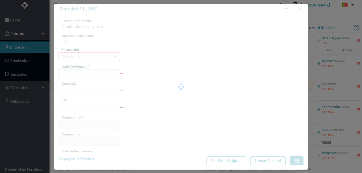
type input "36.90"
type input "147"
type input "ED. RUA DO SENHOR 589 e 597"
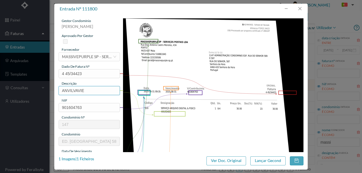
drag, startPoint x: 89, startPoint y: 88, endPoint x: 31, endPoint y: 92, distance: 57.6
click at [32, 92] on div "entrada nº 111800 gestor condomínio Rui Marques aprovado por gestor fornecedor …" at bounding box center [181, 86] width 362 height 173
type input "ARQUIVO DIGITAL - ANUIDADE"
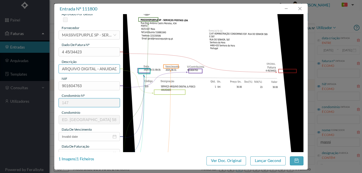
scroll to position [57, 0]
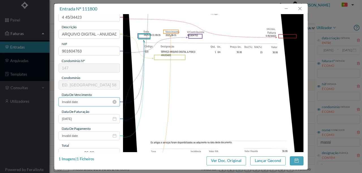
click at [91, 102] on input "Invalid date" at bounding box center [89, 102] width 61 height 9
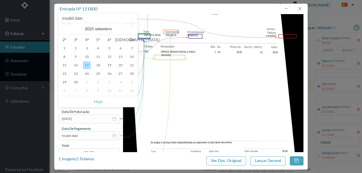
click at [71, 26] on link at bounding box center [69, 28] width 5 height 11
click at [131, 83] on div "31" at bounding box center [131, 82] width 7 height 7
type input "2025-08-31"
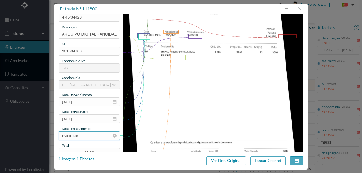
click at [89, 136] on input "Invalid date" at bounding box center [89, 136] width 61 height 9
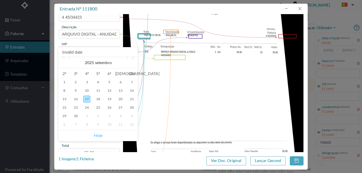
click at [95, 135] on link "Hoje" at bounding box center [98, 135] width 8 height 11
type input "2025-09-17"
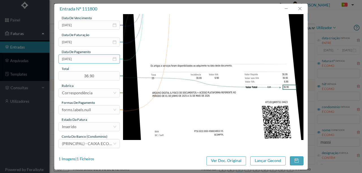
scroll to position [134, 0]
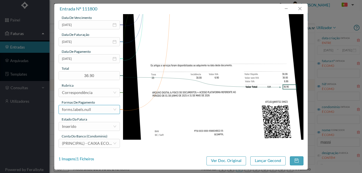
click at [91, 110] on div "forms.labels.null" at bounding box center [87, 110] width 51 height 8
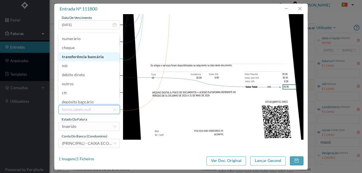
click at [91, 56] on li "transferência bancária" at bounding box center [89, 56] width 61 height 9
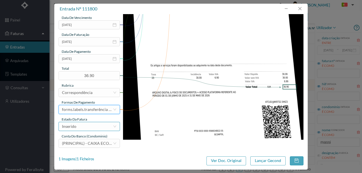
click at [85, 127] on div "Inserido" at bounding box center [87, 127] width 51 height 8
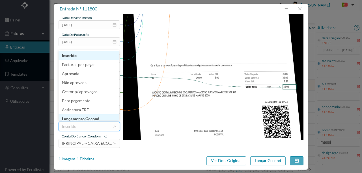
scroll to position [3, 0]
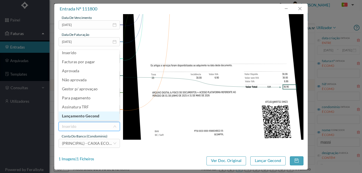
click at [93, 117] on li "Lançamento Gecond" at bounding box center [89, 116] width 61 height 9
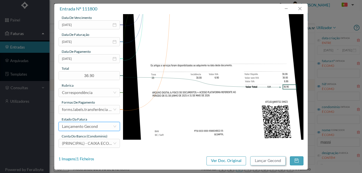
click at [259, 163] on button "Lançar Gecond" at bounding box center [267, 161] width 35 height 9
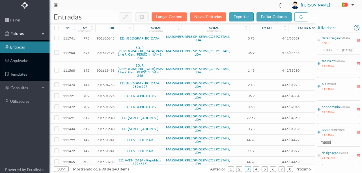
click at [106, 83] on span "901604763" at bounding box center [106, 85] width 18 height 4
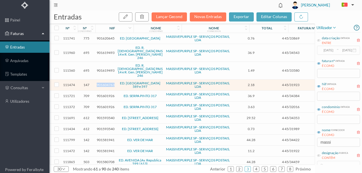
click at [106, 83] on span "901604763" at bounding box center [106, 85] width 18 height 4
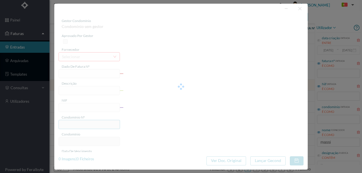
type input "4 45/31923"
type input "Serviço Envio Correio PR"
type input "901604763"
type input "Invalid date"
type input "2025-08-31"
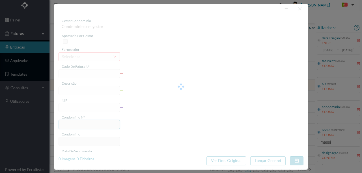
type input "2.18"
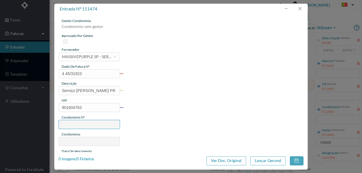
type input "147"
type input "ED. RUA DO SENHOR 589 e 597"
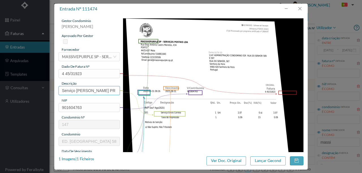
drag, startPoint x: 110, startPoint y: 91, endPoint x: 101, endPoint y: 91, distance: 8.5
click at [101, 91] on input "Serviço Envio Correio PR" at bounding box center [89, 90] width 61 height 9
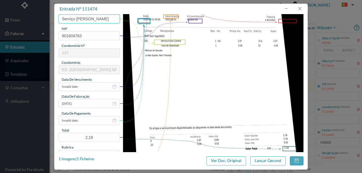
scroll to position [75, 0]
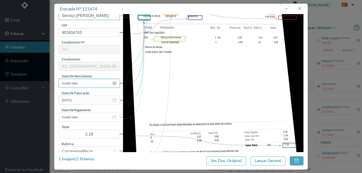
type input "Serviço Envio Correio"
click at [87, 87] on input "Invalid date" at bounding box center [89, 83] width 61 height 9
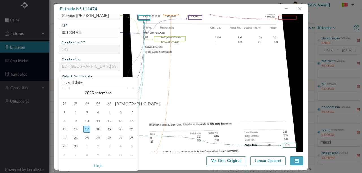
click at [70, 89] on link at bounding box center [69, 92] width 5 height 11
click at [131, 147] on div "31" at bounding box center [131, 146] width 7 height 7
type input "2025-08-31"
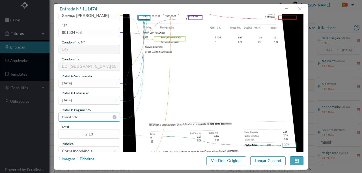
click at [85, 117] on input "Invalid date" at bounding box center [89, 117] width 61 height 9
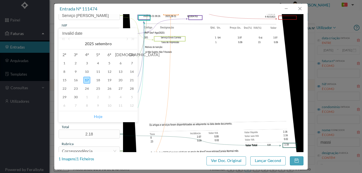
click at [97, 117] on link "Hoje" at bounding box center [98, 116] width 8 height 11
type input "2025-09-17"
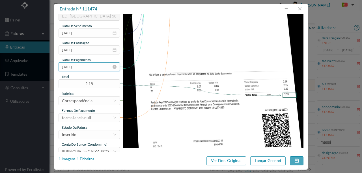
scroll to position [134, 0]
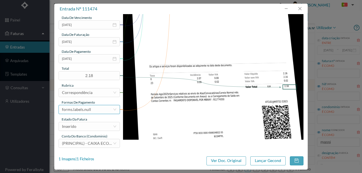
click at [86, 112] on div "forms.labels.null" at bounding box center [76, 110] width 29 height 8
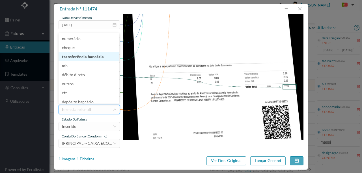
click at [84, 57] on li "transferência bancária" at bounding box center [89, 56] width 61 height 9
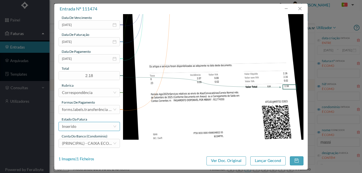
click at [84, 127] on div "Inserido" at bounding box center [87, 127] width 51 height 8
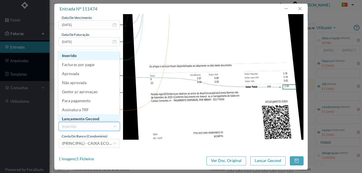
scroll to position [3, 0]
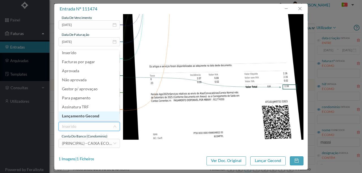
click at [89, 117] on li "Lançamento Gecond" at bounding box center [89, 116] width 61 height 9
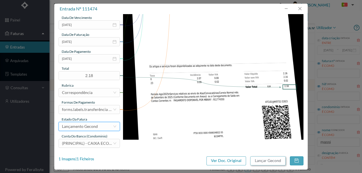
click at [271, 162] on button "Lançar Gecond" at bounding box center [267, 161] width 35 height 9
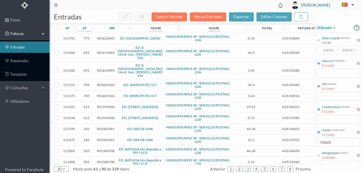
click at [107, 83] on span "901601926" at bounding box center [106, 85] width 18 height 4
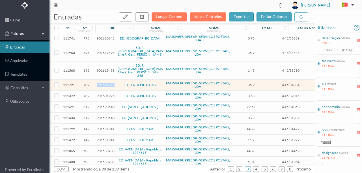
click at [107, 83] on span "901601926" at bounding box center [106, 85] width 18 height 4
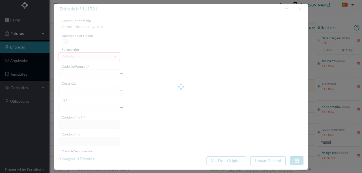
type input "4 45/34384"
type input "ANUIDADE"
type input "901601926"
type input "2025-08-03"
type input "2025-08-31"
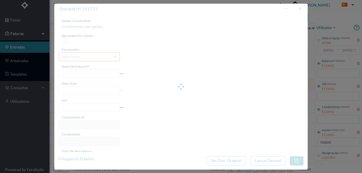
type input "2025-08-03"
type input "36.90"
type input "709"
type input "ED. SERPA PINTO 317"
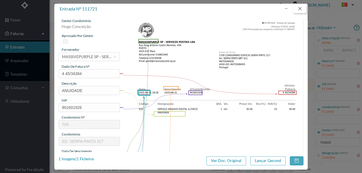
click at [299, 9] on button "button" at bounding box center [300, 8] width 14 height 9
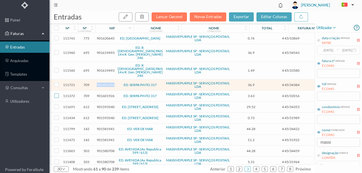
click at [57, 94] on input "checkbox" at bounding box center [56, 96] width 5 height 5
checkbox input "true"
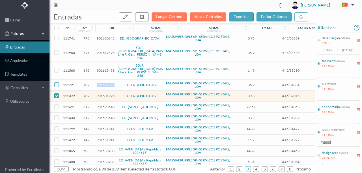
click at [57, 83] on input "checkbox" at bounding box center [56, 85] width 5 height 5
checkbox input "true"
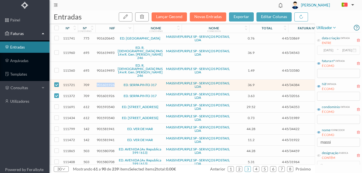
click at [104, 83] on span "901601926" at bounding box center [106, 85] width 18 height 4
click at [106, 83] on span "901601926" at bounding box center [106, 85] width 18 height 4
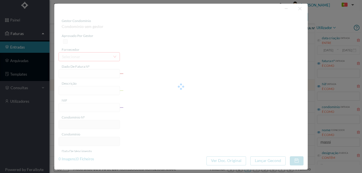
type input "4 45/34384"
type input "ANUIDADE"
type input "901601926"
type input "2025-08-03"
type input "2025-08-31"
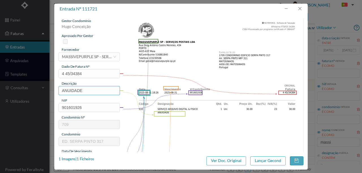
drag, startPoint x: 89, startPoint y: 89, endPoint x: -2, endPoint y: 82, distance: 90.8
click at [0, 82] on html "painel Faturas entradas arquivadas templates consultas utilizadores Powered by …" at bounding box center [181, 86] width 362 height 173
type input "ARQUIVO DIGITAL - ANUIDADE"
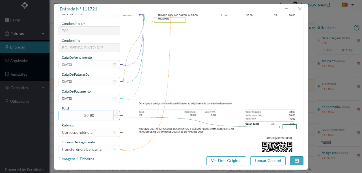
scroll to position [94, 0]
click at [86, 98] on input "[DATE]" at bounding box center [89, 98] width 61 height 9
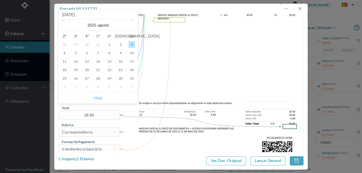
click at [100, 98] on link "Hoje" at bounding box center [98, 98] width 8 height 11
type input "[DATE]"
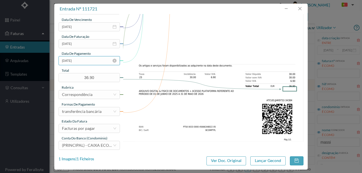
scroll to position [134, 0]
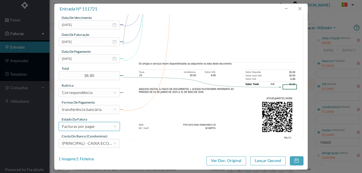
click at [91, 126] on div "Facturas por pagar" at bounding box center [78, 127] width 33 height 8
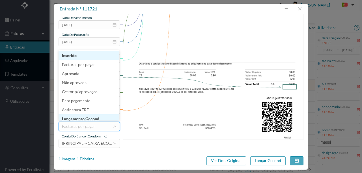
scroll to position [3, 0]
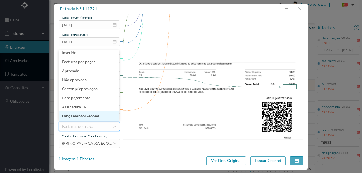
click at [96, 116] on li "Lançamento Gecond" at bounding box center [89, 116] width 61 height 9
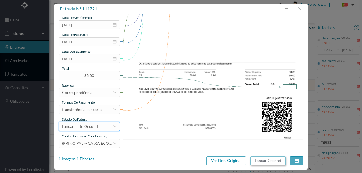
click at [260, 161] on button "Lançar Gecond" at bounding box center [267, 161] width 35 height 9
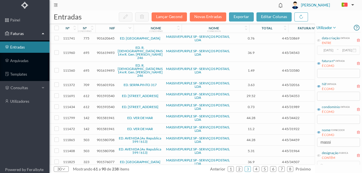
click at [103, 83] on span "901601926" at bounding box center [106, 85] width 18 height 4
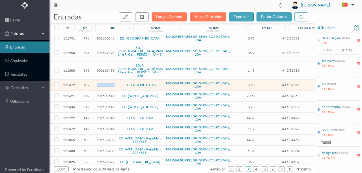
click at [103, 83] on span "901601926" at bounding box center [106, 85] width 18 height 4
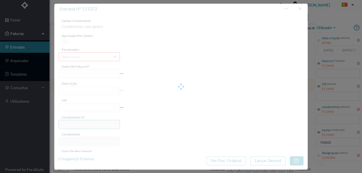
type input "4 45/32016"
type input "Serviço [PERSON_NAME]"
type input "901601926"
type input "Invalid date"
type input "[DATE]"
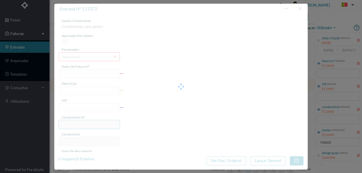
type input "3.63"
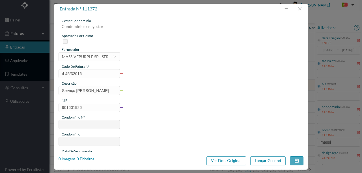
type input "709"
type input "ED. SERPA PINTO 317"
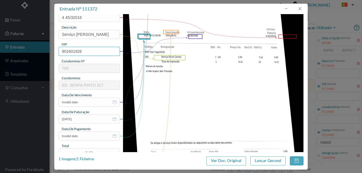
scroll to position [57, 0]
click at [85, 104] on input "Invalid date" at bounding box center [89, 102] width 61 height 9
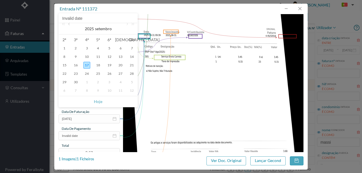
click at [70, 25] on link at bounding box center [69, 28] width 5 height 11
click at [133, 81] on div "31" at bounding box center [131, 82] width 7 height 7
type input "[DATE]"
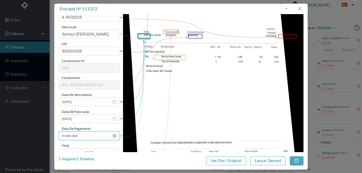
click at [98, 132] on input "Invalid date" at bounding box center [89, 136] width 61 height 9
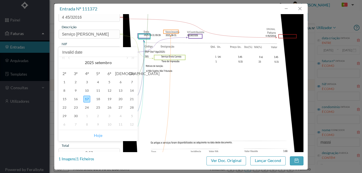
click at [100, 138] on link "Hoje" at bounding box center [98, 135] width 8 height 11
type input "[DATE]"
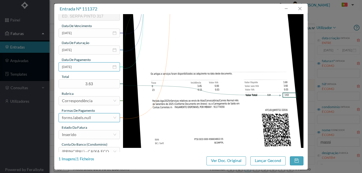
scroll to position [132, 0]
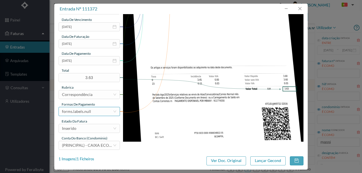
click at [86, 112] on div "forms.labels.null" at bounding box center [76, 112] width 29 height 8
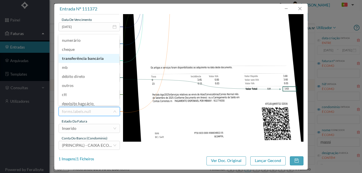
click at [87, 57] on li "transferência bancária" at bounding box center [89, 58] width 61 height 9
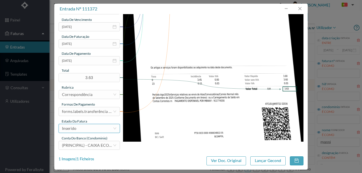
click at [79, 131] on div "Inserido" at bounding box center [87, 129] width 51 height 8
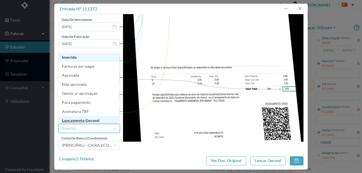
scroll to position [3, 0]
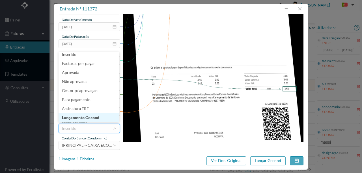
click at [92, 118] on li "Lançamento Gecond" at bounding box center [89, 117] width 61 height 9
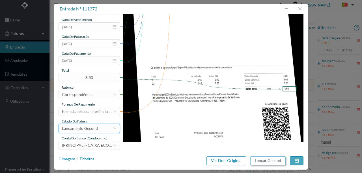
click at [265, 161] on button "Lançar Gecond" at bounding box center [267, 161] width 35 height 9
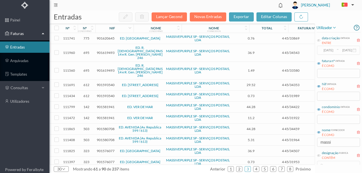
click at [101, 105] on span "901581941" at bounding box center [106, 107] width 18 height 4
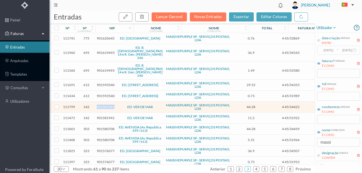
click at [101, 105] on span "901581941" at bounding box center [106, 107] width 18 height 4
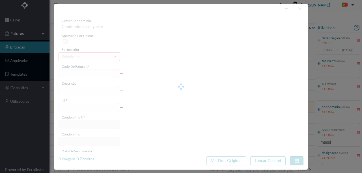
type input "4 45/34422"
type input "ANUIDADE"
type input "901581941"
type input "[DATE]"
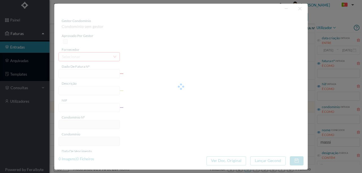
type input "[DATE]"
type input "44.28"
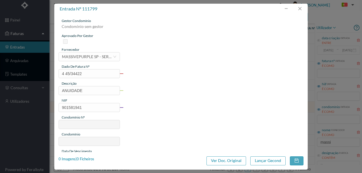
type input "142"
type input "ED. VER DE MAR"
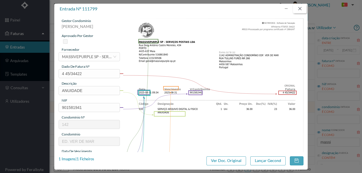
click at [297, 10] on button "button" at bounding box center [300, 8] width 14 height 9
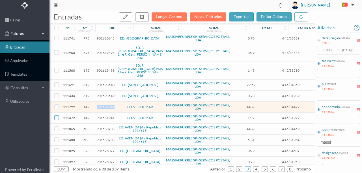
click at [56, 116] on input "checkbox" at bounding box center [56, 118] width 5 height 5
checkbox input "true"
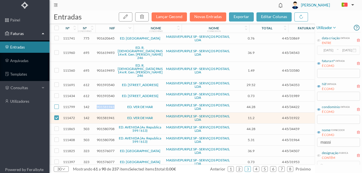
click at [56, 105] on input "checkbox" at bounding box center [56, 107] width 5 height 5
checkbox input "true"
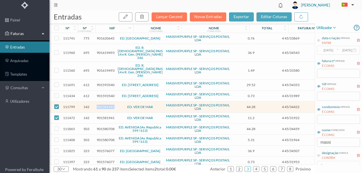
click at [103, 105] on span "901581941" at bounding box center [106, 107] width 18 height 4
click at [108, 105] on span "901581941" at bounding box center [106, 107] width 18 height 4
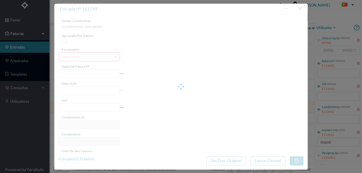
type input "4 45/34422"
type input "ANUIDADE"
type input "901581941"
type input "[DATE]"
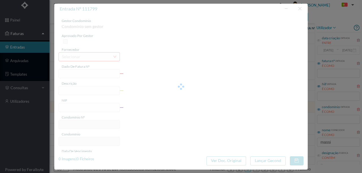
type input "[DATE]"
type input "44.28"
type input "142"
type input "ED. VER DE MAR"
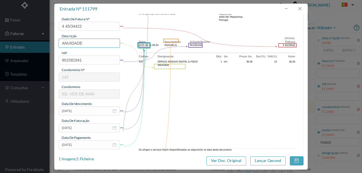
scroll to position [57, 0]
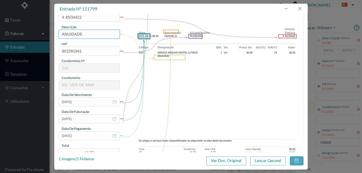
drag, startPoint x: 94, startPoint y: 35, endPoint x: 58, endPoint y: 37, distance: 36.3
click at [58, 37] on div "gestor condomínio Rui Marques aprovado por gestor fornecedor selecionar MASSIVE…" at bounding box center [181, 83] width 254 height 138
type input "ARQUIVO DIGITAL - ANUIDADE"
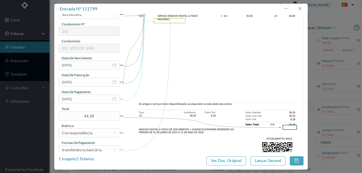
scroll to position [94, 0]
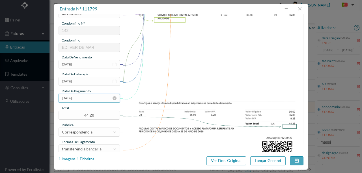
click at [91, 100] on input "[DATE]" at bounding box center [89, 98] width 61 height 9
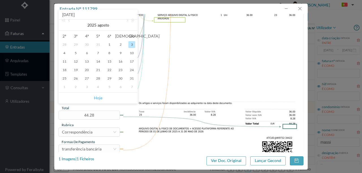
click at [98, 99] on link "Hoje" at bounding box center [98, 98] width 8 height 11
type input "[DATE]"
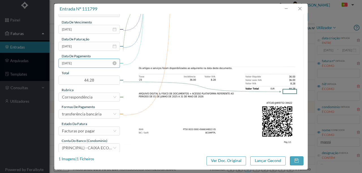
scroll to position [134, 0]
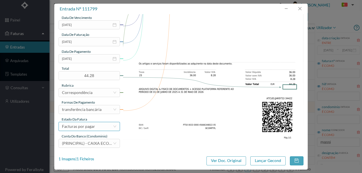
click at [87, 127] on div "Facturas por pagar" at bounding box center [78, 127] width 33 height 8
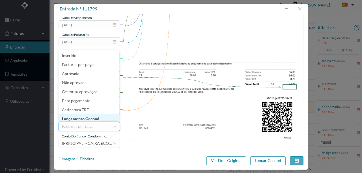
scroll to position [3, 0]
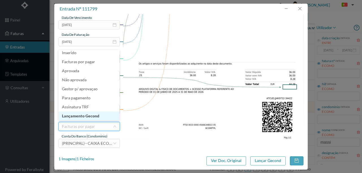
click at [92, 117] on li "Lançamento Gecond" at bounding box center [89, 116] width 61 height 9
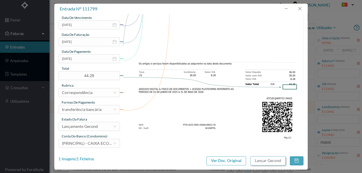
click at [276, 163] on button "Lançar Gecond" at bounding box center [267, 161] width 35 height 9
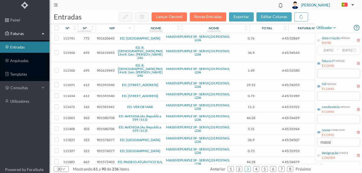
click at [100, 105] on span "901581941" at bounding box center [106, 107] width 18 height 4
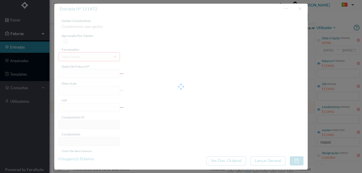
type input "4 45/31922"
type input "Serviço Envio Correio e |. | =""
type input "901581941"
type input "Invalid date"
type input "[DATE]"
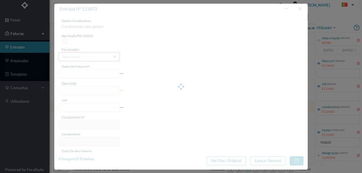
type input "11.20"
type input "142"
type input "ED. VER DE MAR"
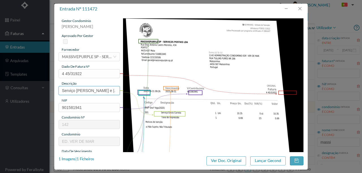
drag, startPoint x: 101, startPoint y: 90, endPoint x: 188, endPoint y: 91, distance: 86.9
click at [188, 91] on div "gestor condomínio Rui Marques aprovado por gestor fornecedor selecionar MASSIVE…" at bounding box center [181, 150] width 245 height 264
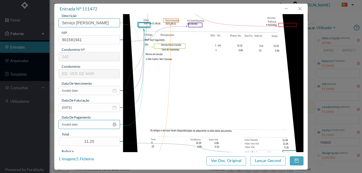
scroll to position [75, 0]
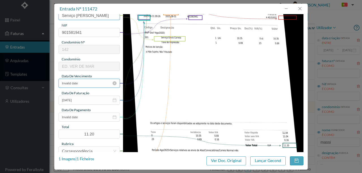
type input "Serviço [PERSON_NAME]"
click at [93, 83] on input "Invalid date" at bounding box center [89, 83] width 61 height 9
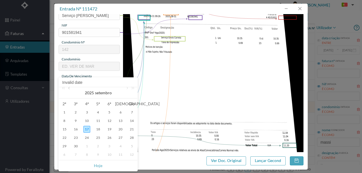
click at [69, 89] on link at bounding box center [69, 92] width 5 height 11
click at [132, 147] on div "31" at bounding box center [131, 146] width 7 height 7
type input "[DATE]"
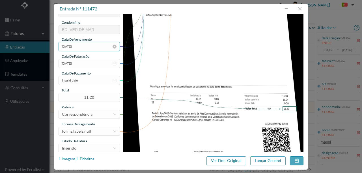
scroll to position [113, 0]
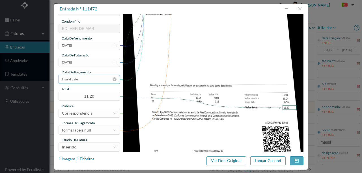
click at [85, 79] on input "Invalid date" at bounding box center [89, 79] width 61 height 9
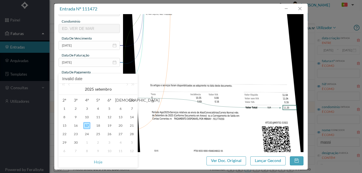
drag, startPoint x: 97, startPoint y: 165, endPoint x: 98, endPoint y: 161, distance: 4.1
click at [97, 165] on link "Hoje" at bounding box center [98, 162] width 8 height 11
type input "[DATE]"
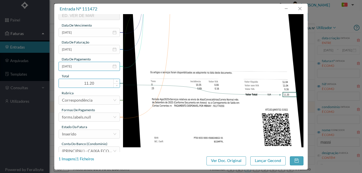
scroll to position [134, 0]
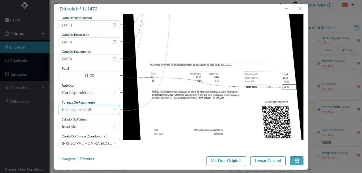
click at [96, 110] on div "forms.labels.null" at bounding box center [87, 110] width 51 height 8
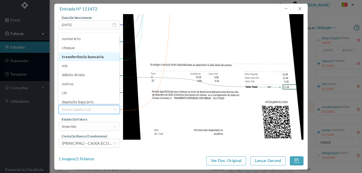
click at [90, 59] on li "transferência bancária" at bounding box center [89, 56] width 61 height 9
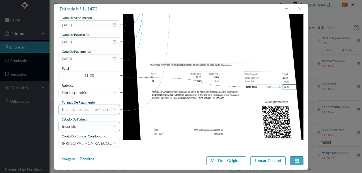
click at [85, 128] on div "Inserido" at bounding box center [87, 127] width 51 height 8
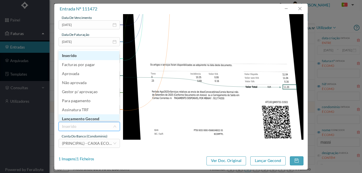
scroll to position [3, 0]
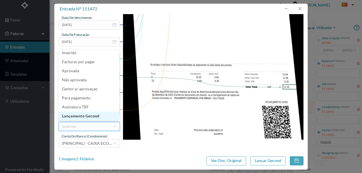
click at [90, 118] on li "Lançamento Gecond" at bounding box center [89, 116] width 61 height 9
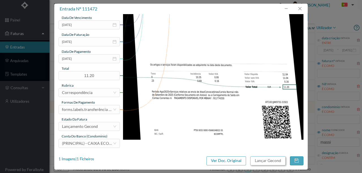
click at [268, 163] on button "Lançar Gecond" at bounding box center [267, 161] width 35 height 9
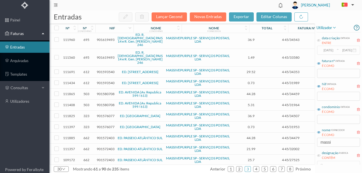
scroll to position [19, 0]
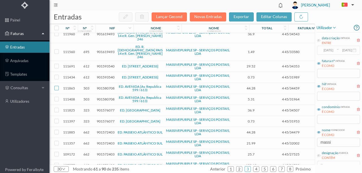
click at [57, 86] on input "checkbox" at bounding box center [56, 88] width 5 height 5
checkbox input "true"
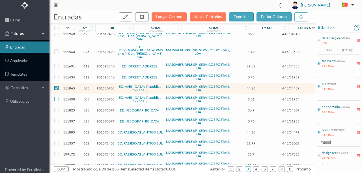
click at [55, 97] on input "checkbox" at bounding box center [56, 99] width 5 height 5
checkbox input "true"
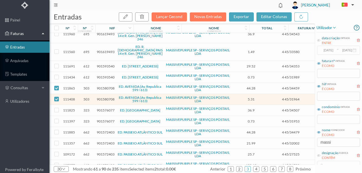
click at [102, 86] on span "901580708" at bounding box center [106, 88] width 18 height 4
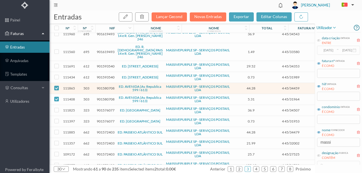
click at [106, 86] on span "901580708" at bounding box center [106, 88] width 18 height 4
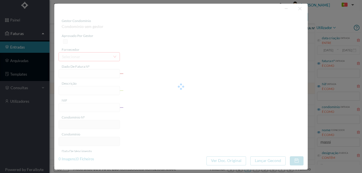
type input "4 45/34459"
type input "ANUIDADE"
type input "901580708"
type input "2025-08-03"
type input "2025-08-31"
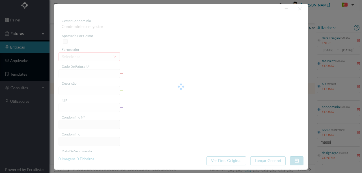
type input "2025-08-03"
type input "44.28"
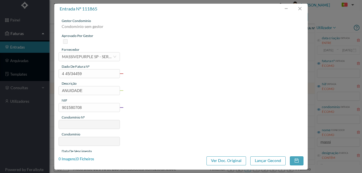
type input "503"
type input "ED. AVENIDA (Av. Republica 599 / 613)"
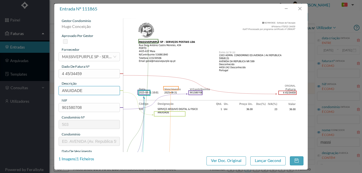
drag, startPoint x: 89, startPoint y: 89, endPoint x: 45, endPoint y: 91, distance: 44.2
click at [45, 91] on div "entrada nº 111865 gestor condomínio Hugo Conceição aprovado por gestor forneced…" at bounding box center [181, 86] width 362 height 173
type input "ARQUIVO DIGITAL - ANUIDADE"
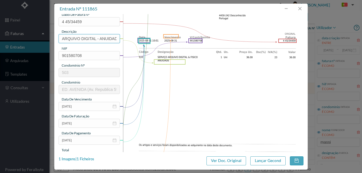
scroll to position [57, 0]
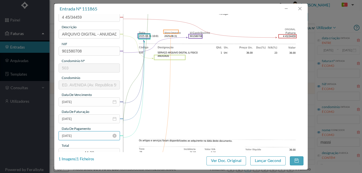
click at [91, 136] on input "2025-08-03" at bounding box center [89, 136] width 61 height 9
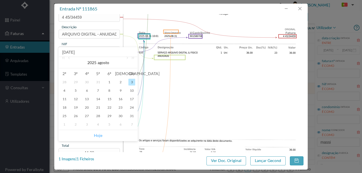
click at [95, 134] on link "Hoje" at bounding box center [98, 135] width 8 height 11
type input "2025-09-17"
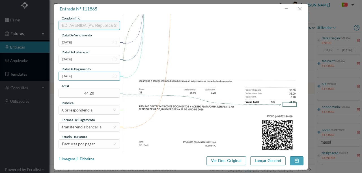
scroll to position [132, 0]
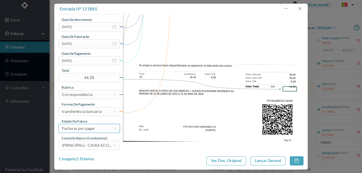
click at [93, 131] on div "Facturas por pagar" at bounding box center [78, 129] width 33 height 8
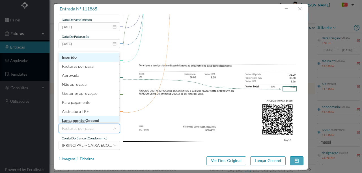
scroll to position [3, 0]
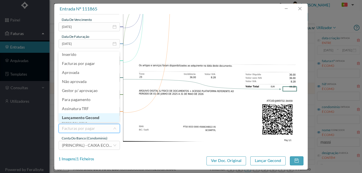
click at [93, 117] on li "Lançamento Gecond" at bounding box center [89, 117] width 61 height 9
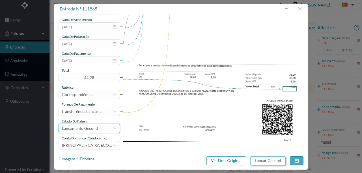
click at [273, 162] on button "Lançar Gecond" at bounding box center [267, 161] width 35 height 9
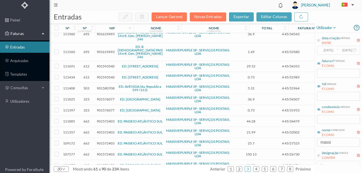
click at [97, 86] on span "901580708" at bounding box center [106, 88] width 18 height 4
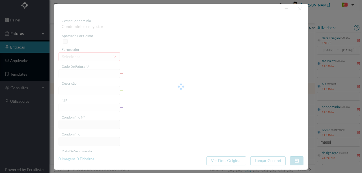
type input "4 45/31964"
type input "Serviço Envio Correio"
type input "901580708"
type input "Invalid date"
type input "2025-08-31"
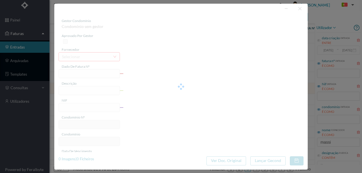
type input "5.31"
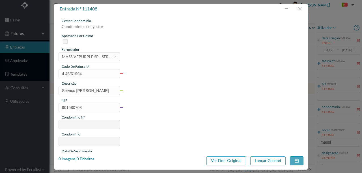
type input "503"
type input "ED. AVENIDA (Av. Republica 599 / 613)"
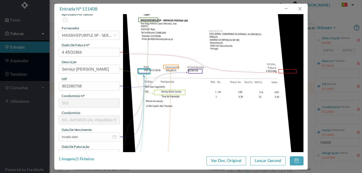
scroll to position [94, 0]
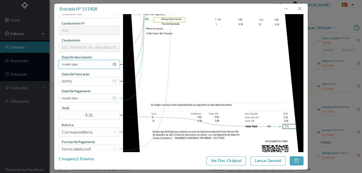
click at [84, 63] on input "Invalid date" at bounding box center [89, 64] width 61 height 9
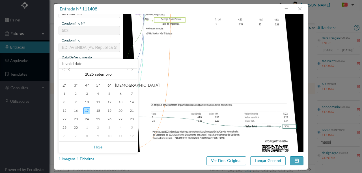
click at [69, 70] on link at bounding box center [69, 74] width 5 height 11
click at [131, 127] on div "31" at bounding box center [131, 128] width 7 height 7
type input "2025-08-31"
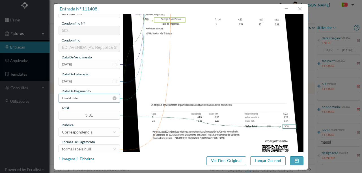
click at [89, 100] on input "Invalid date" at bounding box center [89, 98] width 61 height 9
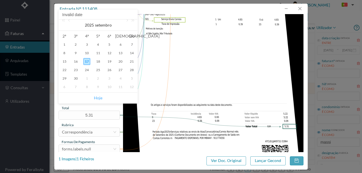
click at [98, 98] on link "Hoje" at bounding box center [98, 98] width 8 height 11
type input "2025-09-17"
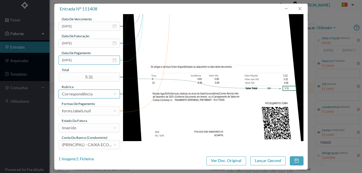
scroll to position [134, 0]
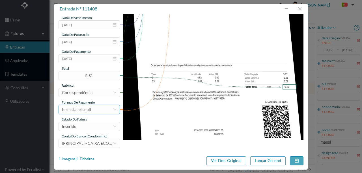
click at [93, 111] on div "forms.labels.null" at bounding box center [87, 110] width 51 height 8
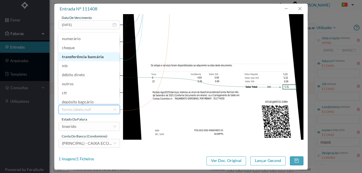
click at [85, 57] on li "transferência bancária" at bounding box center [89, 56] width 61 height 9
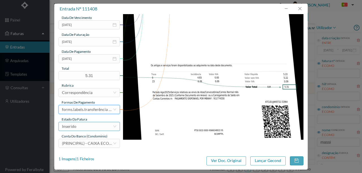
click at [90, 128] on div "Inserido" at bounding box center [87, 127] width 51 height 8
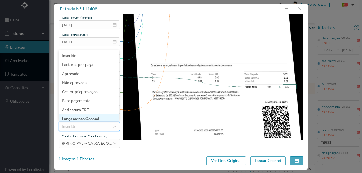
scroll to position [3, 0]
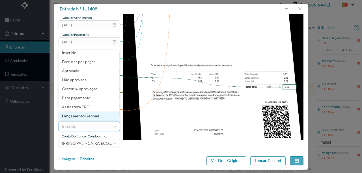
click at [95, 117] on li "Lançamento Gecond" at bounding box center [89, 116] width 61 height 9
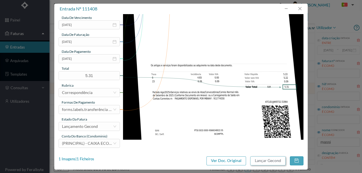
click at [268, 162] on button "Lançar Gecond" at bounding box center [267, 161] width 35 height 9
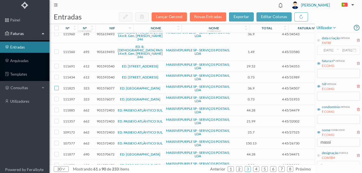
click at [55, 86] on input "checkbox" at bounding box center [56, 88] width 5 height 5
checkbox input "true"
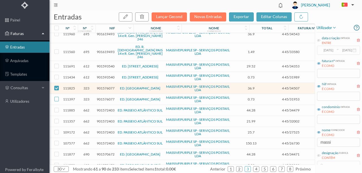
click at [55, 97] on input "checkbox" at bounding box center [56, 99] width 5 height 5
checkbox input "true"
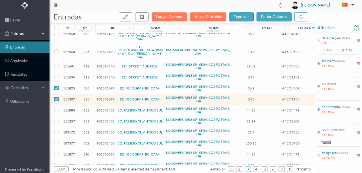
drag, startPoint x: 102, startPoint y: 74, endPoint x: 111, endPoint y: 78, distance: 10.4
click at [102, 86] on span "901576077" at bounding box center [106, 88] width 18 height 4
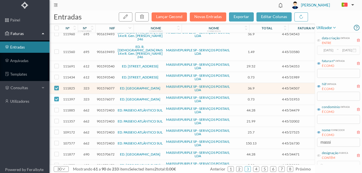
click at [108, 86] on span "901576077" at bounding box center [106, 88] width 18 height 4
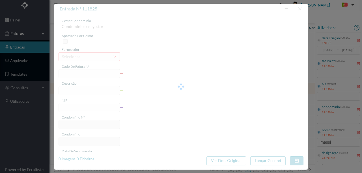
type input "4 45/34507"
type input "ANUIDADE"
type input "901576077"
type input "2025-08-03"
type input "2025-08-31"
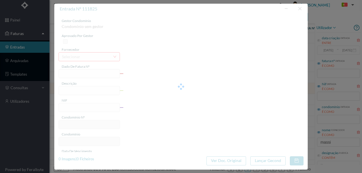
type input "2025-08-03"
type input "36.90"
type input "323"
type input "ED. BIARRITZ"
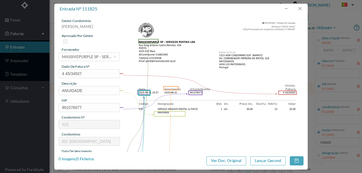
checkbox input "false"
drag, startPoint x: 73, startPoint y: 89, endPoint x: 14, endPoint y: 83, distance: 58.9
click at [17, 84] on div "entrada nº 111825 gestor condomínio Susana Silva aprovado por gestor fornecedor…" at bounding box center [181, 86] width 362 height 173
type input "ARQUIVO DIGITAL - ANUIDADE"
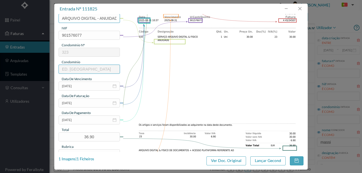
scroll to position [75, 0]
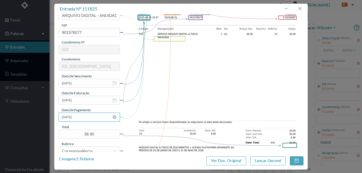
click at [85, 118] on input "2025-08-03" at bounding box center [89, 117] width 61 height 9
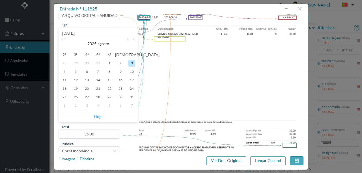
click at [98, 117] on link "Hoje" at bounding box center [98, 116] width 8 height 11
type input "2025-09-17"
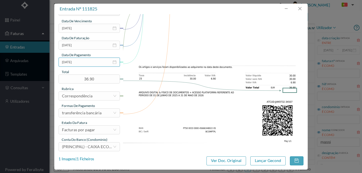
scroll to position [134, 0]
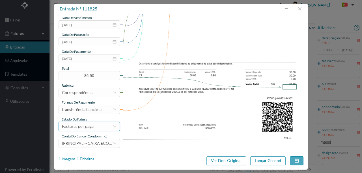
click at [88, 127] on div "Facturas por pagar" at bounding box center [78, 127] width 33 height 8
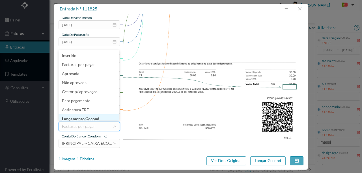
scroll to position [3, 0]
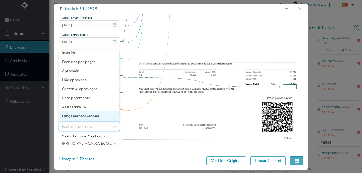
click at [88, 116] on li "Lançamento Gecond" at bounding box center [89, 116] width 61 height 9
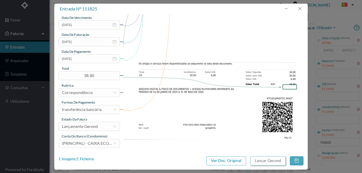
click at [256, 162] on button "Lançar Gecond" at bounding box center [267, 161] width 35 height 9
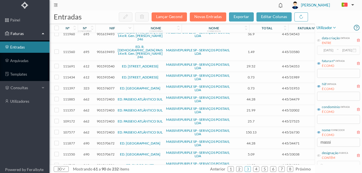
click at [105, 86] on span "901576077" at bounding box center [106, 88] width 18 height 4
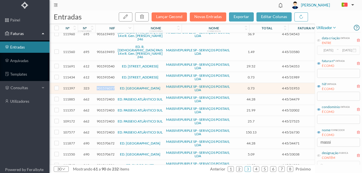
click at [105, 86] on span "901576077" at bounding box center [106, 88] width 18 height 4
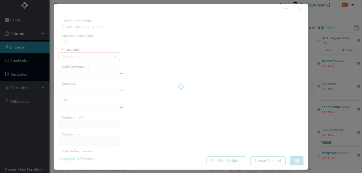
type input "4 45/31953"
type input "Taxa de Impressão"
type input "901576077"
type input "Invalid date"
type input "2025-08-31"
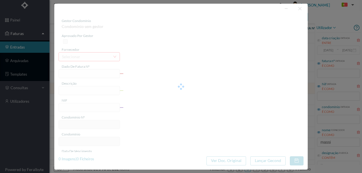
type input "0.73"
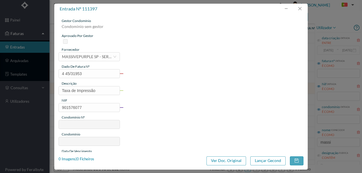
type input "323"
type input "ED. BIARRITZ"
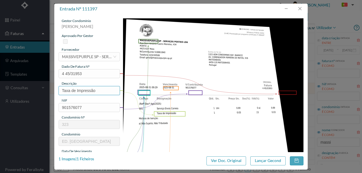
drag, startPoint x: 100, startPoint y: 90, endPoint x: 15, endPoint y: 95, distance: 84.8
click at [22, 95] on div "entrada nº 111397 gestor condomínio Susana Silva aprovado por gestor fornecedor…" at bounding box center [181, 86] width 362 height 173
type input "Serviço Envio Correio"
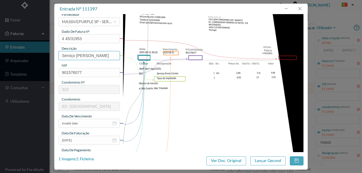
scroll to position [38, 0]
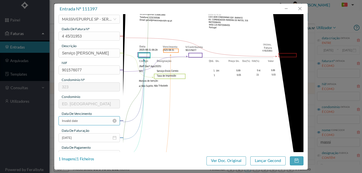
click at [88, 121] on input "Invalid date" at bounding box center [89, 121] width 61 height 9
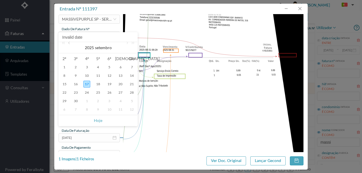
click at [68, 43] on link at bounding box center [69, 47] width 5 height 11
click at [130, 101] on div "31" at bounding box center [131, 101] width 7 height 7
type input "2025-08-31"
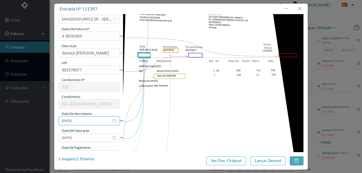
scroll to position [57, 0]
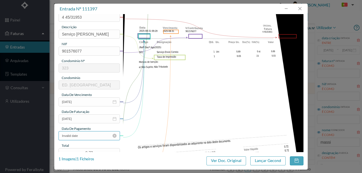
click at [85, 136] on input "Invalid date" at bounding box center [89, 136] width 61 height 9
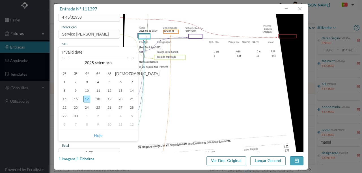
click at [102, 135] on link "Hoje" at bounding box center [98, 135] width 8 height 11
type input "2025-09-17"
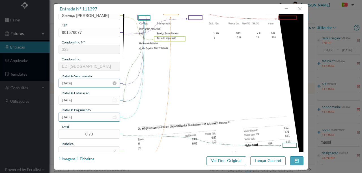
scroll to position [94, 0]
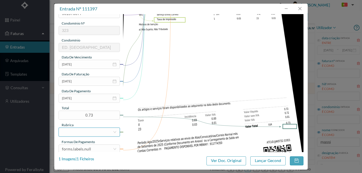
click at [77, 131] on div at bounding box center [87, 132] width 51 height 8
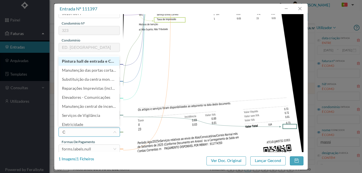
type input "CO"
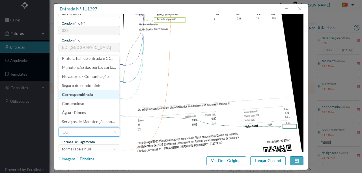
click at [81, 96] on li "Correspondência" at bounding box center [89, 94] width 61 height 9
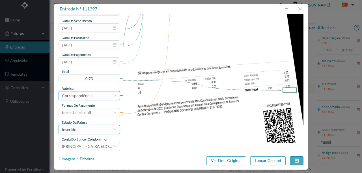
scroll to position [132, 0]
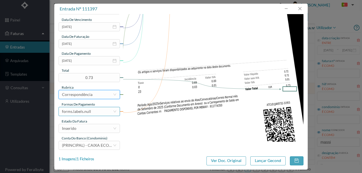
click at [89, 113] on div "forms.labels.null" at bounding box center [76, 112] width 29 height 8
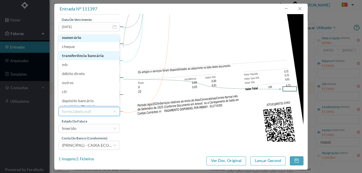
scroll to position [1, 0]
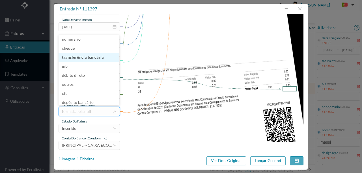
click at [85, 57] on li "transferência bancária" at bounding box center [89, 57] width 61 height 9
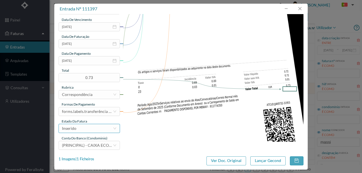
click at [86, 129] on div "Inserido" at bounding box center [87, 129] width 51 height 8
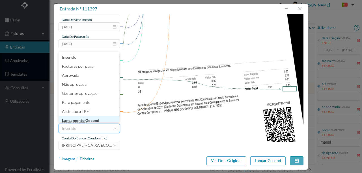
scroll to position [3, 0]
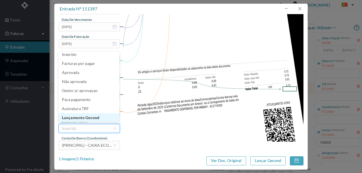
click at [94, 119] on li "Lançamento Gecond" at bounding box center [89, 117] width 61 height 9
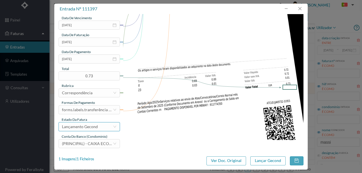
scroll to position [134, 0]
click at [263, 160] on button "Lançar Gecond" at bounding box center [267, 161] width 35 height 9
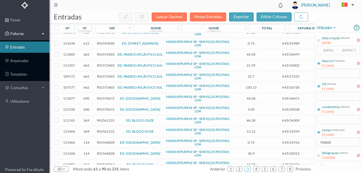
scroll to position [57, 0]
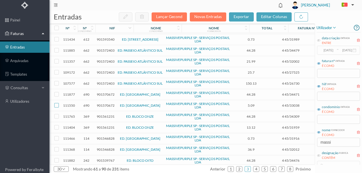
click at [55, 103] on input "checkbox" at bounding box center [56, 105] width 5 height 5
checkbox input "true"
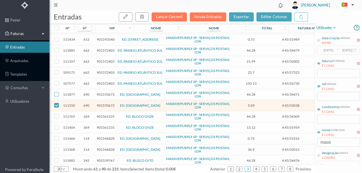
click at [56, 92] on input "checkbox" at bounding box center [56, 94] width 5 height 5
checkbox input "true"
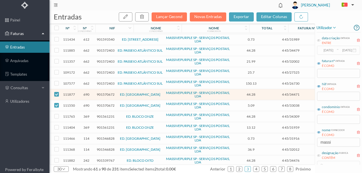
click at [107, 93] on span "901570672" at bounding box center [106, 95] width 18 height 4
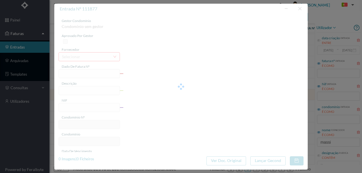
type input "4 45/34471"
type input "ANUILVAVE"
type input "901570672"
type input "Invalid date"
type input "2025-08-31"
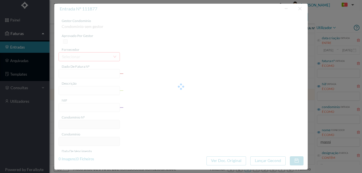
type input "44.28"
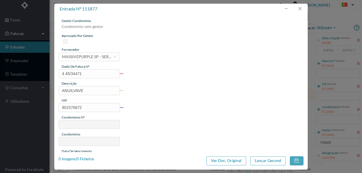
type input "690"
type input "ED. QUINTA DO OUTEIRO"
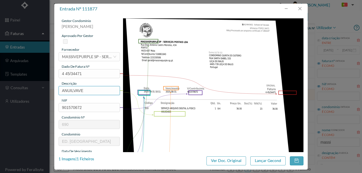
drag, startPoint x: 89, startPoint y: 91, endPoint x: 37, endPoint y: 92, distance: 52.4
click at [39, 93] on div "entrada nº 111877 gestor condomínio Susana Silva aprovado por gestor fornecedor…" at bounding box center [181, 86] width 362 height 173
type input "ARQUIVO DIGITAL - ANUIDADE"
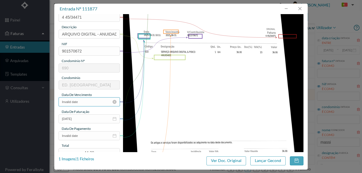
click at [88, 100] on input "Invalid date" at bounding box center [89, 102] width 61 height 9
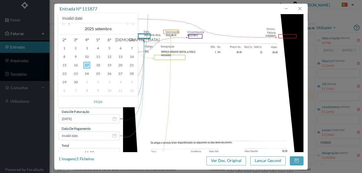
click at [70, 25] on link at bounding box center [69, 28] width 5 height 11
click at [131, 82] on div "31" at bounding box center [131, 82] width 7 height 7
type input "2025-08-31"
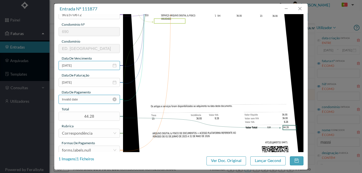
scroll to position [94, 0]
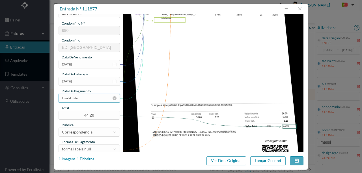
click at [88, 100] on input "Invalid date" at bounding box center [89, 98] width 61 height 9
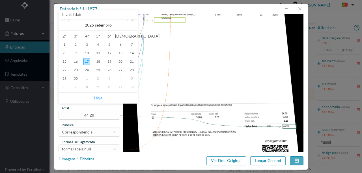
click at [95, 99] on link "Hoje" at bounding box center [98, 98] width 8 height 11
type input "2025-09-17"
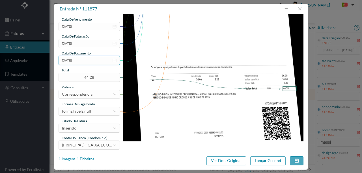
scroll to position [134, 0]
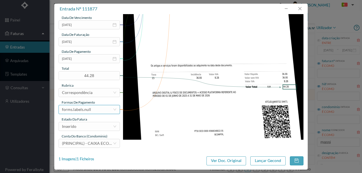
click at [75, 109] on div "forms.labels.null" at bounding box center [76, 110] width 29 height 8
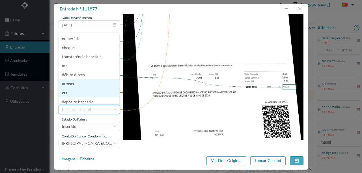
scroll to position [3, 0]
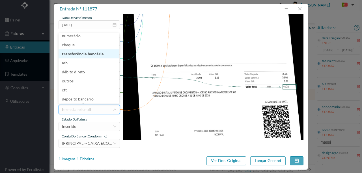
click at [83, 54] on li "transferência bancária" at bounding box center [89, 54] width 61 height 9
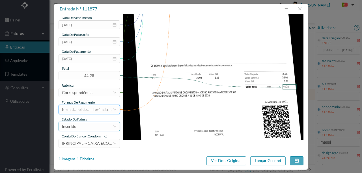
click at [80, 127] on div "Inserido" at bounding box center [87, 127] width 51 height 8
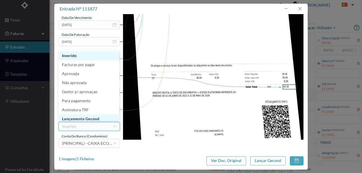
scroll to position [2, 0]
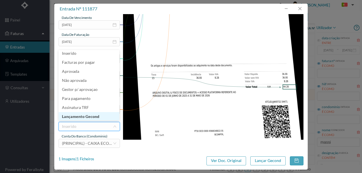
click at [81, 115] on li "Lançamento Gecond" at bounding box center [89, 116] width 61 height 9
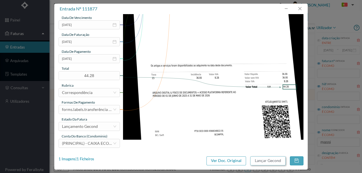
click at [271, 160] on button "Lançar Gecond" at bounding box center [267, 161] width 35 height 9
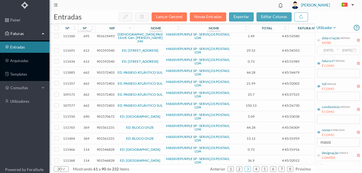
click at [102, 115] on span "901570672" at bounding box center [106, 117] width 18 height 4
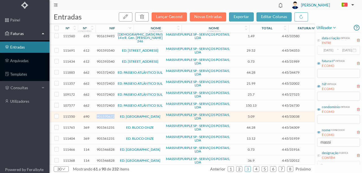
click at [102, 115] on span "901570672" at bounding box center [106, 117] width 18 height 4
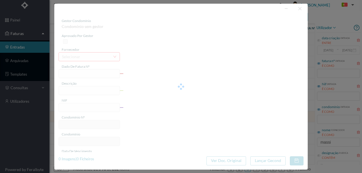
type input "4 45/33038"
type input "Serviço Envio Correio"
type input "901570672"
type input "Invalid date"
type input "2025-08-31"
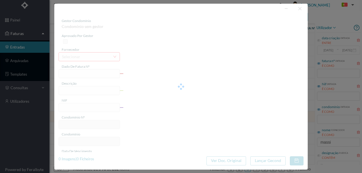
type input "5.09"
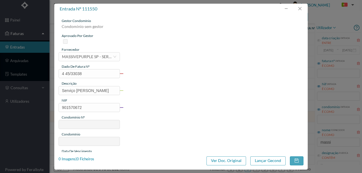
type input "690"
type input "ED. QUINTA DO OUTEIRO"
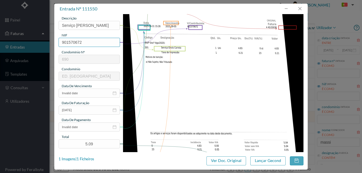
scroll to position [75, 0]
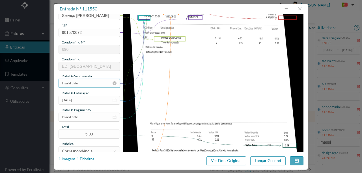
click at [87, 83] on input "Invalid date" at bounding box center [89, 83] width 61 height 9
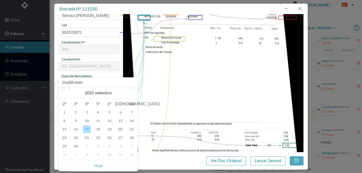
click at [68, 89] on link at bounding box center [69, 92] width 5 height 11
drag, startPoint x: 131, startPoint y: 145, endPoint x: 115, endPoint y: 128, distance: 23.3
click at [131, 145] on div "31" at bounding box center [131, 146] width 7 height 7
type input "2025-08-31"
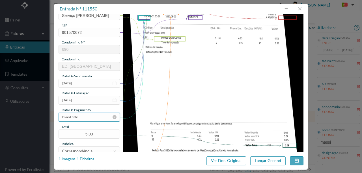
click at [94, 120] on input "Invalid date" at bounding box center [89, 117] width 61 height 9
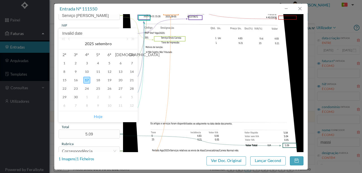
click at [100, 118] on link "Hoje" at bounding box center [98, 116] width 8 height 11
type input "2025-09-17"
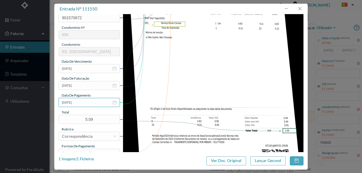
scroll to position [132, 0]
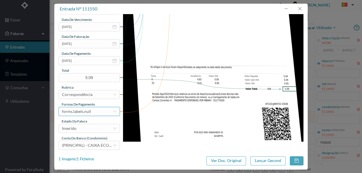
click at [96, 113] on div "forms.labels.null" at bounding box center [87, 112] width 51 height 8
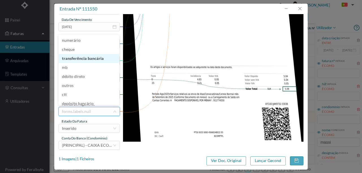
click at [90, 61] on li "transferência bancária" at bounding box center [89, 58] width 61 height 9
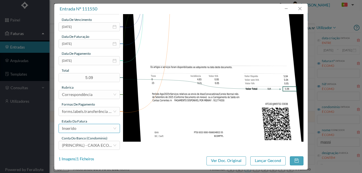
drag, startPoint x: 86, startPoint y: 128, endPoint x: 88, endPoint y: 126, distance: 3.3
click at [86, 128] on div "Inserido" at bounding box center [87, 129] width 51 height 8
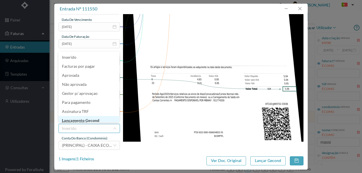
scroll to position [3, 0]
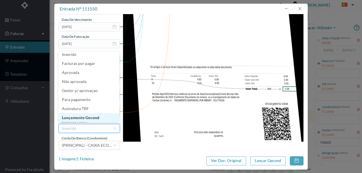
click at [91, 117] on li "Lançamento Gecond" at bounding box center [89, 117] width 61 height 9
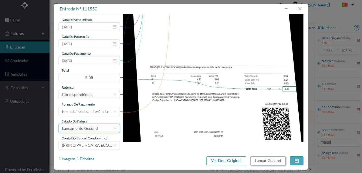
click at [265, 162] on button "Lançar Gecond" at bounding box center [267, 161] width 35 height 9
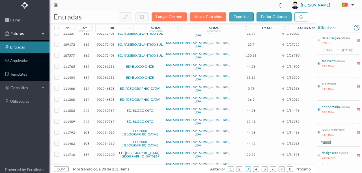
scroll to position [113, 0]
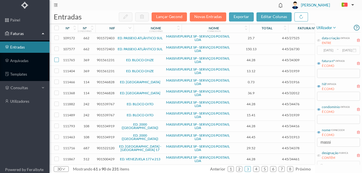
click at [57, 58] on input "checkbox" at bounding box center [56, 60] width 5 height 5
checkbox input "true"
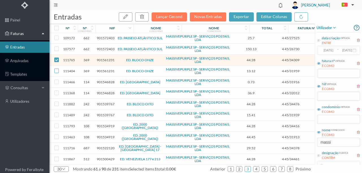
click at [56, 69] on input "checkbox" at bounding box center [56, 71] width 5 height 5
checkbox input "true"
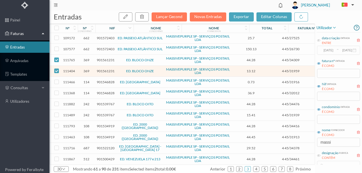
click at [103, 58] on span "901561231" at bounding box center [106, 60] width 18 height 4
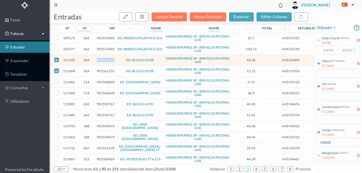
click at [103, 58] on span "901561231" at bounding box center [106, 60] width 18 height 4
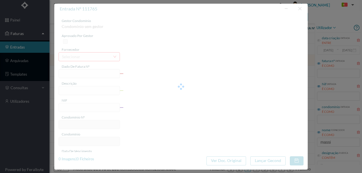
type input "4 45/34309"
type input "TITO ICT TINTA ANUIDADE"
type input "901561231"
type input "2025-08-23"
type input "2025-08-31"
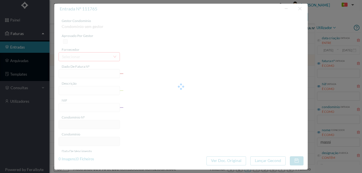
type input "2025-08-03"
type input "44.28"
type input "369"
type input "ED. BLOCO ONZE"
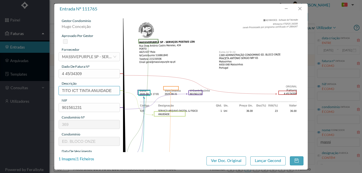
drag, startPoint x: 113, startPoint y: 90, endPoint x: 39, endPoint y: 89, distance: 74.1
click at [44, 89] on div "entrada nº 111765 gestor condomínio Hugo Conceição aprovado por gestor forneced…" at bounding box center [181, 86] width 362 height 173
type input "ARQUIVO DIGITAL - ANUIDADE"
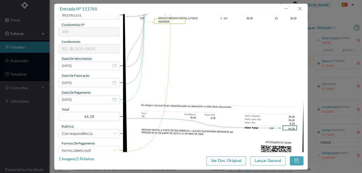
scroll to position [94, 0]
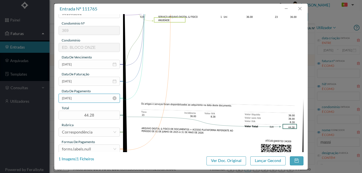
click at [82, 100] on input "2025-08-03" at bounding box center [89, 98] width 61 height 9
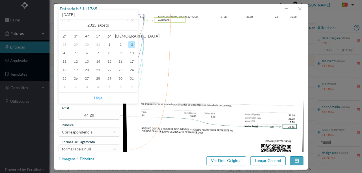
click at [98, 98] on link "Hoje" at bounding box center [98, 98] width 8 height 11
type input "2025-09-17"
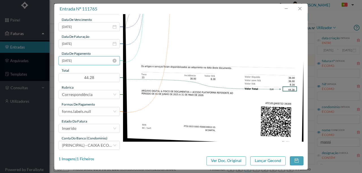
scroll to position [134, 0]
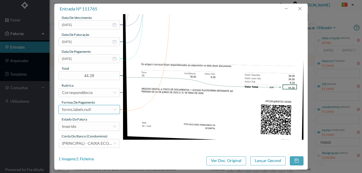
click at [86, 108] on div "forms.labels.null" at bounding box center [76, 110] width 29 height 8
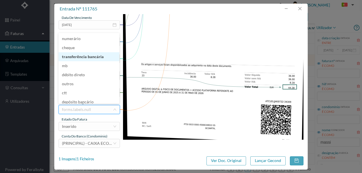
click at [85, 57] on li "transferência bancária" at bounding box center [89, 56] width 61 height 9
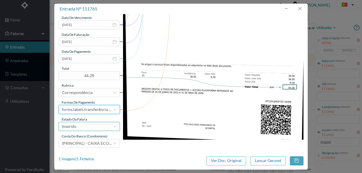
click at [85, 130] on div "Inserido" at bounding box center [87, 127] width 51 height 8
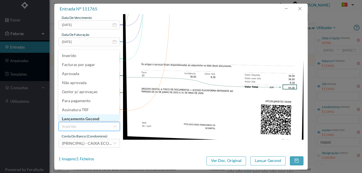
scroll to position [3, 0]
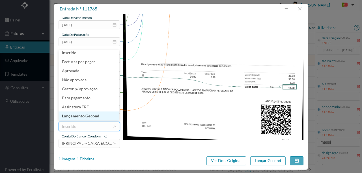
click at [93, 114] on li "Lançamento Gecond" at bounding box center [89, 116] width 61 height 9
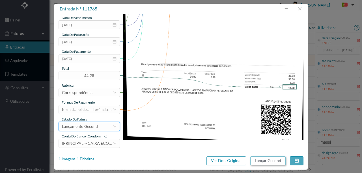
click at [254, 160] on button "Lançar Gecond" at bounding box center [267, 161] width 35 height 9
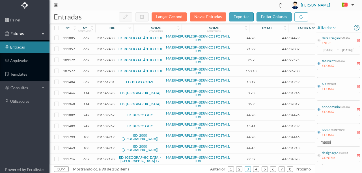
click at [103, 80] on span "901561231" at bounding box center [106, 82] width 18 height 4
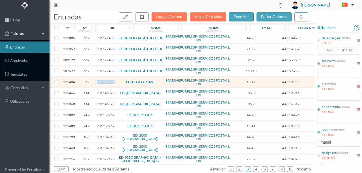
click at [103, 80] on span "901561231" at bounding box center [106, 82] width 18 height 4
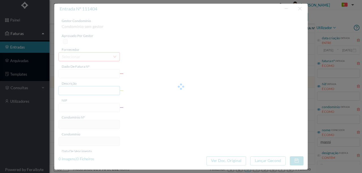
type input "4 45/31959"
type input "Serviço Envio Correio"
type input "901561231"
type input "2025-08-03"
type input "2025-08-31"
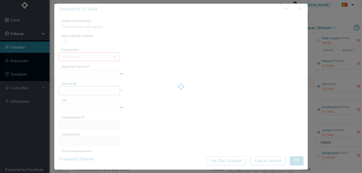
type input "2025-08-03"
type input "13.12"
type input "369"
type input "ED. BLOCO ONZE"
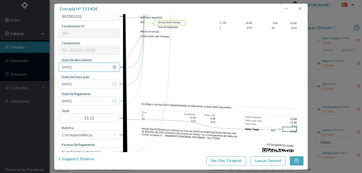
scroll to position [94, 0]
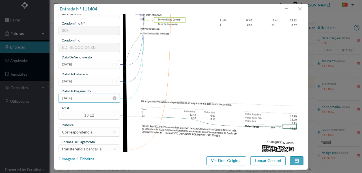
click at [91, 99] on input "2025-08-03" at bounding box center [89, 98] width 61 height 9
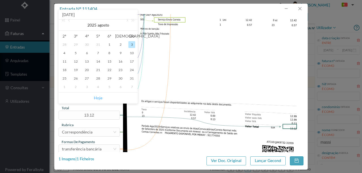
click at [100, 99] on link "Hoje" at bounding box center [98, 98] width 8 height 11
type input "2025-09-17"
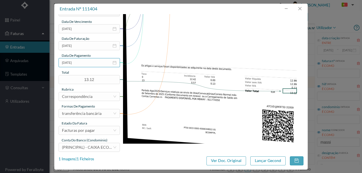
scroll to position [134, 0]
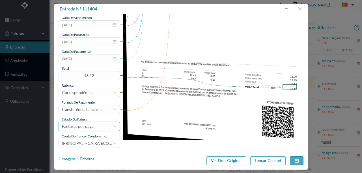
click at [86, 128] on div "Facturas por pagar" at bounding box center [78, 127] width 33 height 8
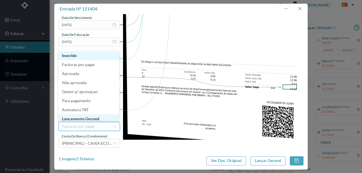
scroll to position [3, 0]
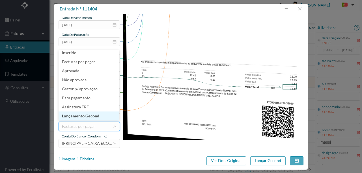
click at [87, 117] on li "Lançamento Gecond" at bounding box center [89, 116] width 61 height 9
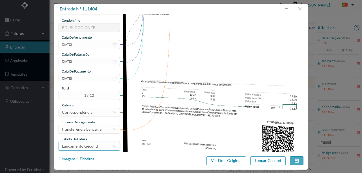
scroll to position [134, 0]
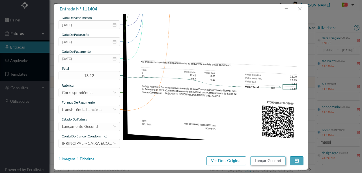
click at [268, 161] on button "Lançar Gecond" at bounding box center [267, 161] width 35 height 9
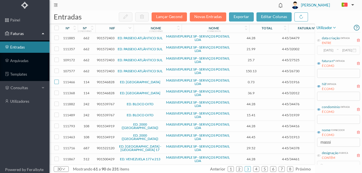
click at [55, 80] on input "checkbox" at bounding box center [56, 82] width 5 height 5
checkbox input "true"
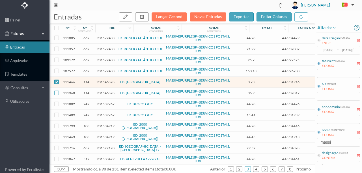
click at [55, 91] on input "checkbox" at bounding box center [56, 93] width 5 height 5
checkbox input "true"
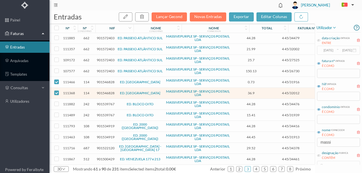
click at [97, 80] on span "901546828" at bounding box center [106, 82] width 18 height 4
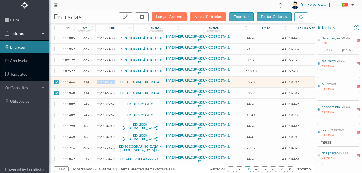
click at [97, 80] on span "901546828" at bounding box center [106, 82] width 18 height 4
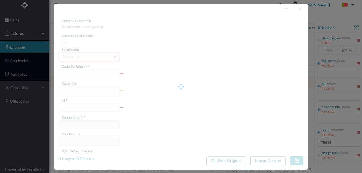
type input "4 45/31916"
type input "Serviço Envio Correio"
type input "901546828"
type input "Invalid date"
type input "2025-08-31"
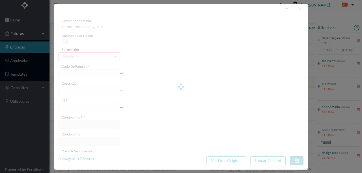
type input "0.73"
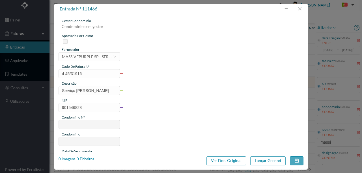
type input "114"
type input "ED. PRAÇA DA ÍNDIA"
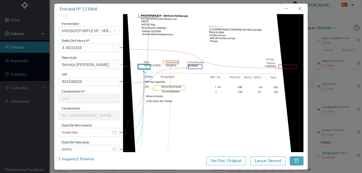
scroll to position [75, 0]
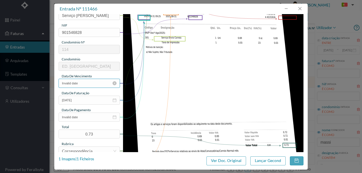
click at [85, 82] on input "Invalid date" at bounding box center [89, 83] width 61 height 9
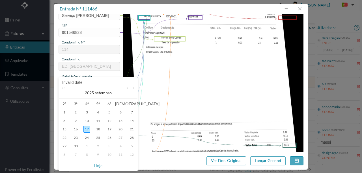
click at [70, 89] on link at bounding box center [69, 92] width 5 height 11
click at [130, 145] on div "31" at bounding box center [131, 146] width 7 height 7
type input "2025-08-31"
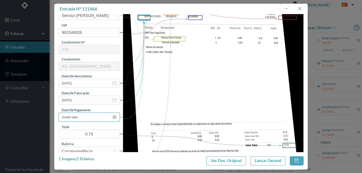
click at [92, 118] on input "Invalid date" at bounding box center [89, 117] width 61 height 9
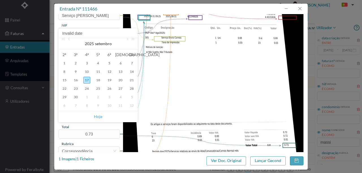
click at [98, 118] on link "Hoje" at bounding box center [98, 116] width 8 height 11
type input "2025-09-17"
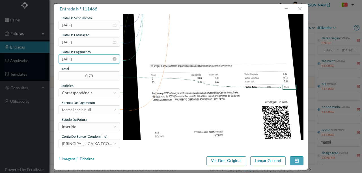
scroll to position [134, 0]
click at [92, 108] on div "forms.labels.null" at bounding box center [87, 110] width 51 height 8
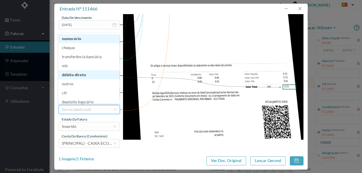
scroll to position [2, 0]
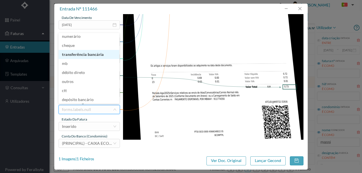
click at [85, 55] on li "transferência bancária" at bounding box center [89, 54] width 61 height 9
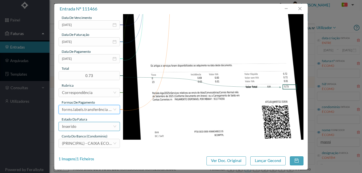
click at [82, 128] on div "Inserido" at bounding box center [87, 127] width 51 height 8
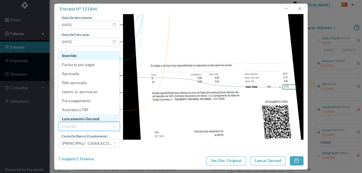
scroll to position [3, 0]
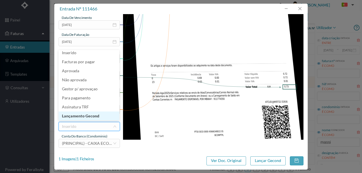
click at [88, 117] on li "Lançamento Gecond" at bounding box center [89, 116] width 61 height 9
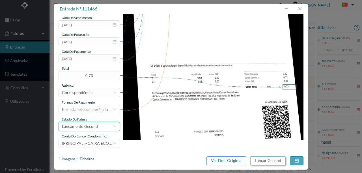
click at [265, 161] on button "Lançar Gecond" at bounding box center [267, 161] width 35 height 9
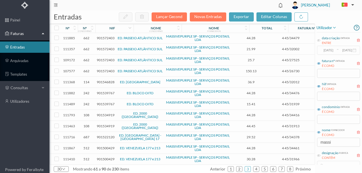
click at [107, 80] on span "901546828" at bounding box center [106, 82] width 18 height 4
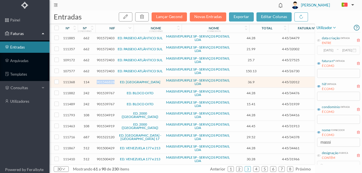
click at [107, 80] on span "901546828" at bounding box center [106, 82] width 18 height 4
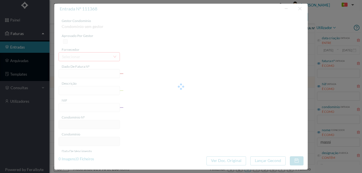
type input "4 45/32012"
type input "ANUIDADE"
type input "901546828"
type input "2025-08-03"
type input "2025-08-31"
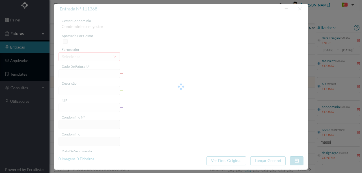
type input "2025-08-03"
type input "36.90"
type input "114"
type input "ED. PRAÇA DA ÍNDIA"
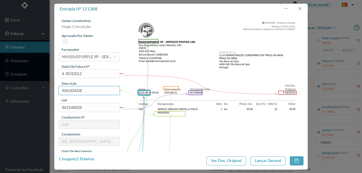
drag, startPoint x: 92, startPoint y: 92, endPoint x: 48, endPoint y: 91, distance: 44.4
click at [49, 91] on div "entrada nº 111368 gestor condomínio Hugo Conceição aprovado por gestor forneced…" at bounding box center [181, 86] width 362 height 173
type input "ARQUIVO DIGITAL - ANUIDADE"
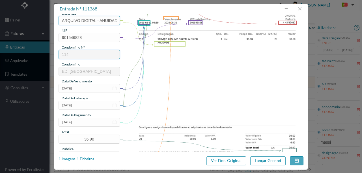
scroll to position [75, 0]
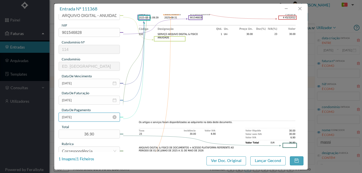
click at [86, 117] on input "2025-08-03" at bounding box center [89, 117] width 61 height 9
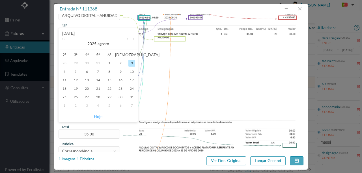
click at [98, 116] on link "Hoje" at bounding box center [98, 116] width 8 height 11
type input "2025-09-17"
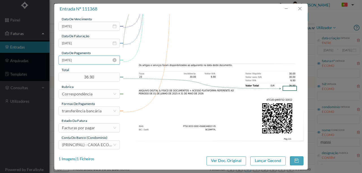
scroll to position [134, 0]
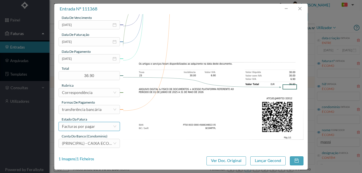
click at [88, 128] on div "Facturas por pagar" at bounding box center [78, 127] width 33 height 8
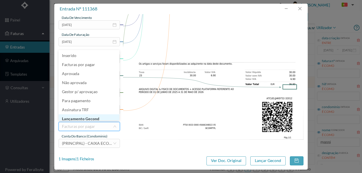
scroll to position [3, 0]
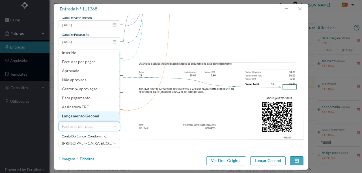
click at [87, 117] on li "Lançamento Gecond" at bounding box center [89, 116] width 61 height 9
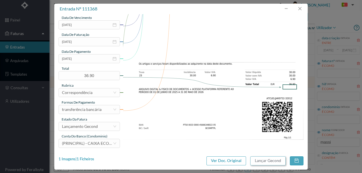
click at [271, 162] on button "Lançar Gecond" at bounding box center [267, 161] width 35 height 9
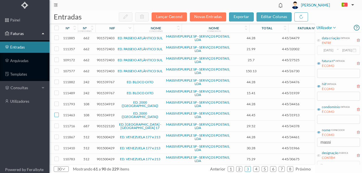
click at [56, 113] on input "checkbox" at bounding box center [56, 115] width 5 height 5
checkbox input "true"
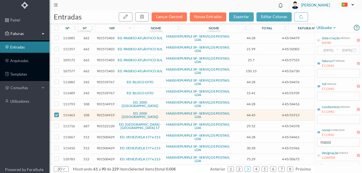
click at [107, 124] on span "901522120" at bounding box center [106, 126] width 18 height 4
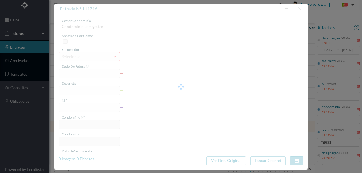
type input "4 45/34378"
type input "PUNUIL ARAL"
type input "901522120"
type input "Invalid date"
type input "2025-08-31"
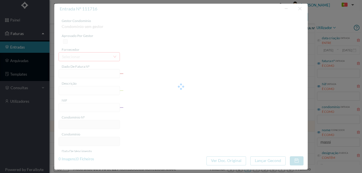
type input "29.52"
type input "687"
type input "ED. [GEOGRAPHIC_DATA] - [PERSON_NAME] 17"
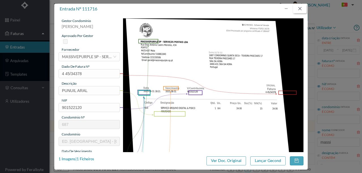
click at [303, 7] on button "button" at bounding box center [300, 8] width 14 height 9
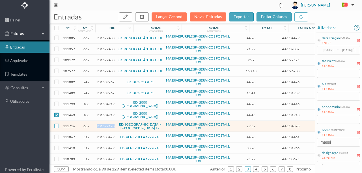
click at [56, 124] on input "checkbox" at bounding box center [56, 126] width 5 height 5
checkbox input "true"
drag, startPoint x: 57, startPoint y: 101, endPoint x: 76, endPoint y: 105, distance: 19.9
click at [57, 113] on input "checkbox" at bounding box center [56, 115] width 5 height 5
checkbox input "false"
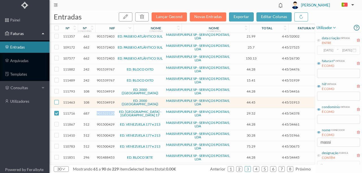
scroll to position [132, 0]
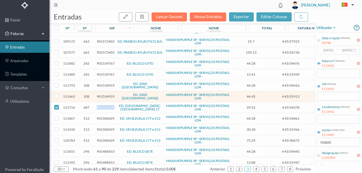
click at [113, 106] on span "901522120" at bounding box center [106, 108] width 18 height 4
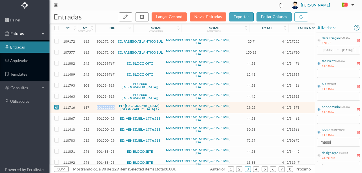
click at [113, 106] on span "901522120" at bounding box center [106, 108] width 18 height 4
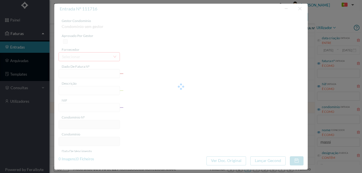
type input "4 45/34378"
type input "PUNUIL ARAL"
type input "901522120"
type input "Invalid date"
type input "2025-08-31"
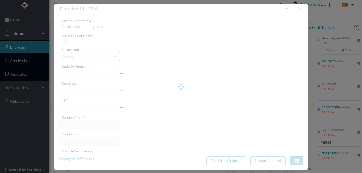
type input "29.52"
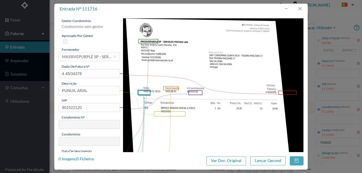
type input "687"
type input "ED. [GEOGRAPHIC_DATA] - [PERSON_NAME] 17"
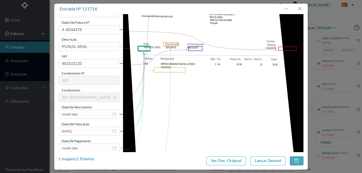
scroll to position [38, 0]
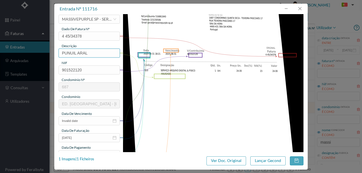
drag, startPoint x: 92, startPoint y: 54, endPoint x: 35, endPoint y: 50, distance: 56.4
click at [38, 50] on div "entrada nº 111716 gestor condomínio Susana Silva aprovado por gestor fornecedor…" at bounding box center [181, 86] width 362 height 173
type input "ARQUIVO DIGITAL - ANUIDADE"
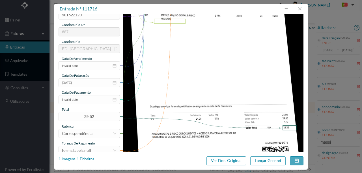
scroll to position [94, 0]
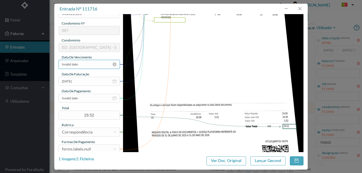
click at [83, 64] on input "Invalid date" at bounding box center [89, 64] width 61 height 9
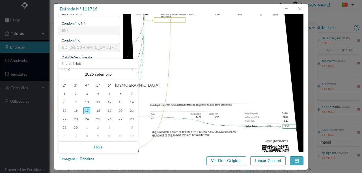
click at [69, 71] on link at bounding box center [69, 74] width 5 height 11
click at [129, 128] on div "31" at bounding box center [131, 128] width 7 height 7
type input "2025-08-31"
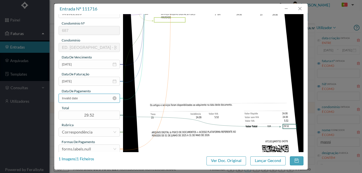
click at [95, 99] on input "Invalid date" at bounding box center [89, 98] width 61 height 9
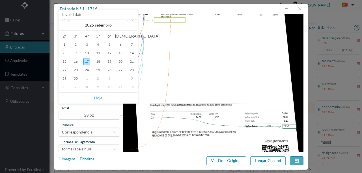
click at [102, 99] on link "Hoje" at bounding box center [98, 98] width 8 height 11
type input "2025-09-17"
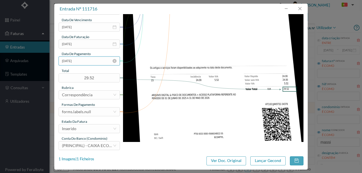
scroll to position [134, 0]
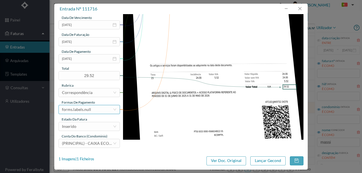
click at [100, 109] on div "forms.labels.null" at bounding box center [87, 110] width 51 height 8
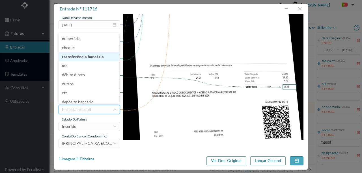
click at [96, 57] on li "transferência bancária" at bounding box center [89, 56] width 61 height 9
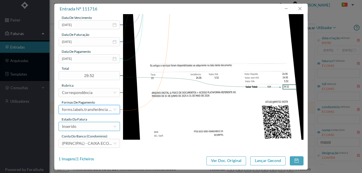
drag, startPoint x: 80, startPoint y: 128, endPoint x: 75, endPoint y: 125, distance: 6.2
click at [80, 128] on div "Inserido" at bounding box center [87, 127] width 51 height 8
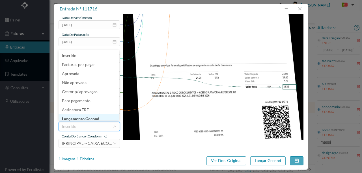
scroll to position [3, 0]
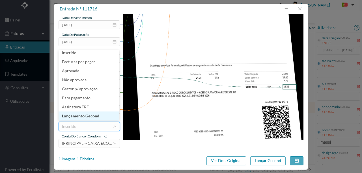
click at [84, 115] on li "Lançamento Gecond" at bounding box center [89, 116] width 61 height 9
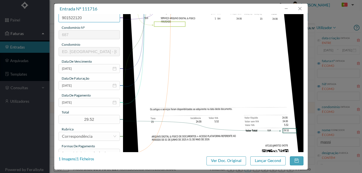
scroll to position [134, 0]
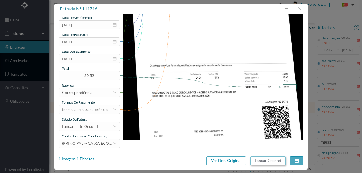
click at [268, 160] on button "Lançar Gecond" at bounding box center [267, 161] width 35 height 9
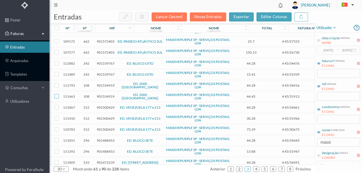
click at [55, 94] on input "checkbox" at bounding box center [56, 96] width 5 height 5
checkbox input "true"
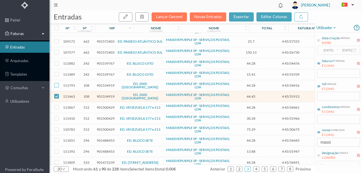
click at [57, 83] on input "checkbox" at bounding box center [56, 85] width 5 height 5
checkbox input "true"
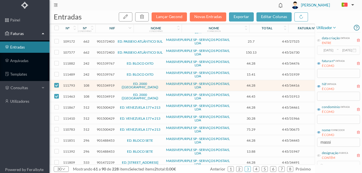
click at [104, 83] on span "901534919" at bounding box center [106, 85] width 18 height 4
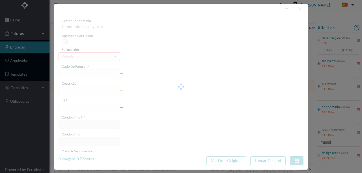
type input "4 45/34416"
type input "ANUIDADE"
type input "901534919"
type input "2025-08-03"
type input "2025-08-31"
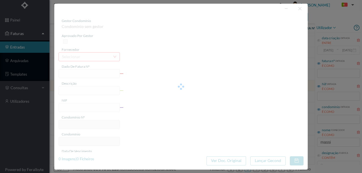
type input "2025-08-03"
type input "44.28"
type input "108"
type input "ED. 2000 (VALONGO)"
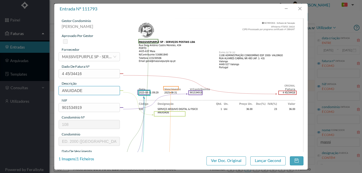
drag, startPoint x: 93, startPoint y: 92, endPoint x: 56, endPoint y: 92, distance: 37.4
click at [56, 92] on div "gestor condomínio Rui Marques aprovado por gestor fornecedor selecionar MASSIVE…" at bounding box center [181, 83] width 254 height 138
type input "AR"
type input "ARQUIVO DIGITAL - ANUIDADE"
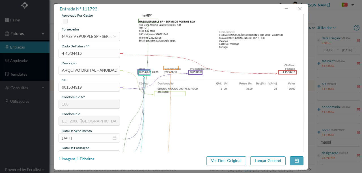
scroll to position [57, 0]
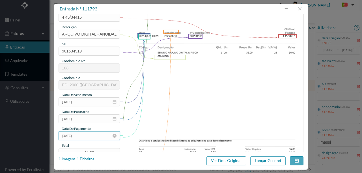
click at [87, 136] on input "[DATE]" at bounding box center [89, 136] width 61 height 9
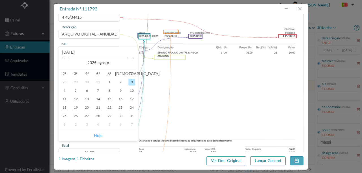
click at [97, 136] on link "Hoje" at bounding box center [98, 135] width 8 height 11
type input "[DATE]"
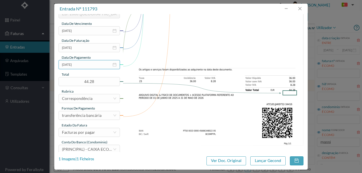
scroll to position [134, 0]
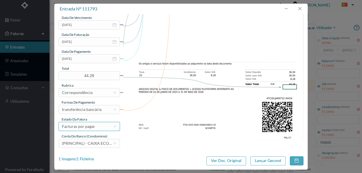
click at [92, 128] on div "Facturas por pagar" at bounding box center [78, 127] width 33 height 8
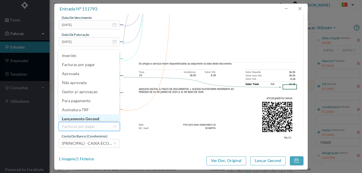
scroll to position [3, 0]
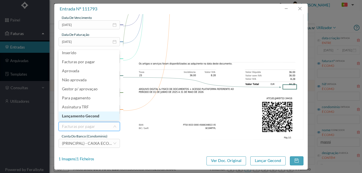
click at [84, 115] on li "Lançamento Gecond" at bounding box center [89, 116] width 61 height 9
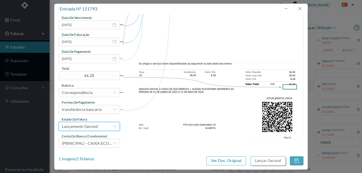
click at [265, 161] on button "Lançar Gecond" at bounding box center [267, 161] width 35 height 9
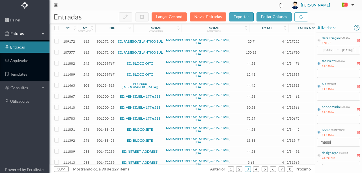
click at [101, 83] on span "901534919" at bounding box center [106, 85] width 18 height 4
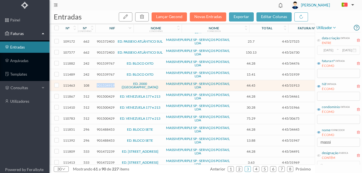
click at [101, 83] on span "901534919" at bounding box center [106, 85] width 18 height 4
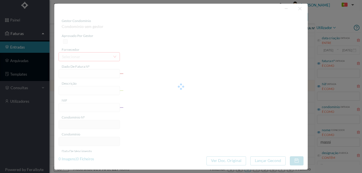
type input "4 45/31913"
type input "Serviço [PERSON_NAME] e 1 q “o"
type input "901534919"
type input "Invalid date"
type input "[DATE]"
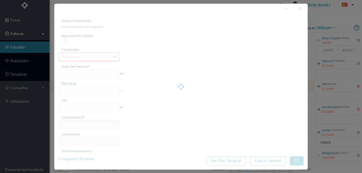
type input "44.45"
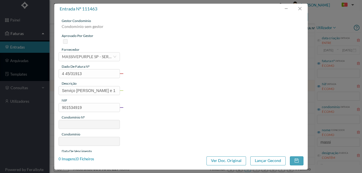
type input "108"
type input "ED. 2000 ([GEOGRAPHIC_DATA])"
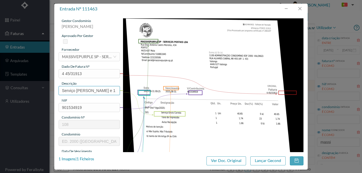
drag, startPoint x: 101, startPoint y: 91, endPoint x: 199, endPoint y: 89, distance: 97.9
click at [188, 89] on div "gestor condomínio [PERSON_NAME] aprovado por gestor fornecedor selecionar MASSI…" at bounding box center [181, 150] width 245 height 264
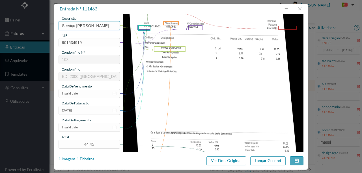
scroll to position [75, 0]
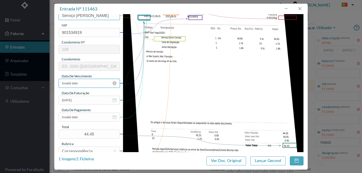
type input "Serviço [PERSON_NAME]"
click at [90, 84] on input "Invalid date" at bounding box center [89, 83] width 61 height 9
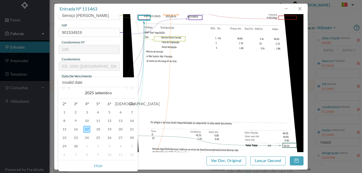
click at [68, 88] on link at bounding box center [69, 92] width 5 height 11
click at [132, 145] on div "31" at bounding box center [131, 146] width 7 height 7
type input "[DATE]"
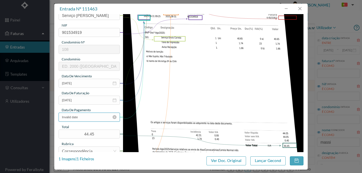
click at [89, 117] on input "Invalid date" at bounding box center [89, 117] width 61 height 9
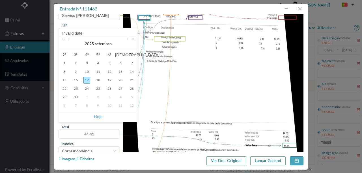
click at [100, 118] on link "Hoje" at bounding box center [98, 116] width 8 height 11
type input "[DATE]"
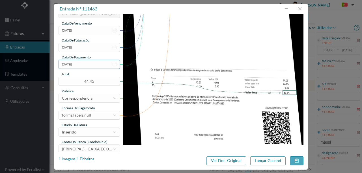
scroll to position [134, 0]
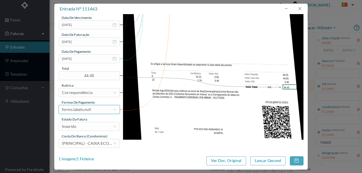
click at [89, 113] on div "forms.labels.null" at bounding box center [76, 110] width 29 height 8
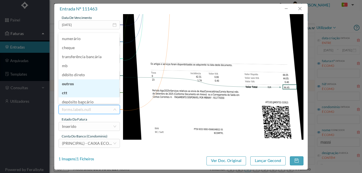
scroll to position [3, 0]
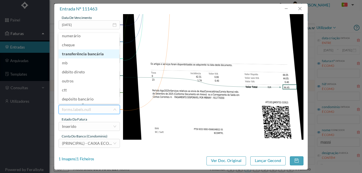
click at [88, 55] on li "transferência bancária" at bounding box center [89, 54] width 61 height 9
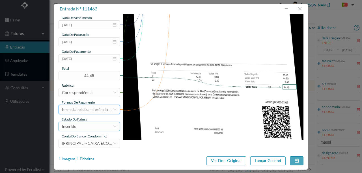
click at [84, 128] on div "Inserido" at bounding box center [87, 127] width 51 height 8
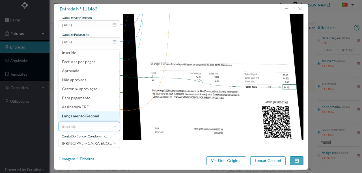
click at [88, 117] on li "Lançamento Gecond" at bounding box center [89, 116] width 61 height 9
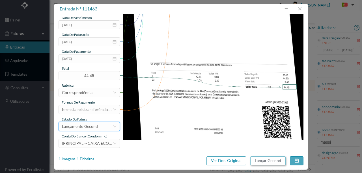
click at [263, 160] on button "Lançar Gecond" at bounding box center [267, 161] width 35 height 9
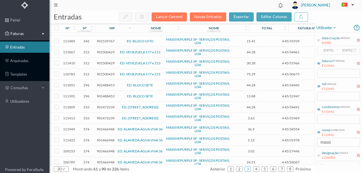
scroll to position [170, 0]
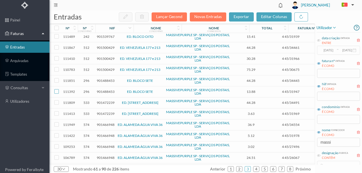
click at [57, 89] on input "checkbox" at bounding box center [56, 91] width 5 height 5
checkbox input "true"
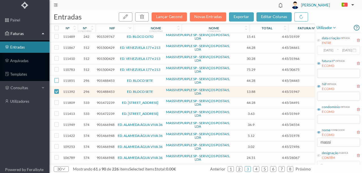
click at [57, 78] on input "checkbox" at bounding box center [56, 80] width 5 height 5
checkbox input "true"
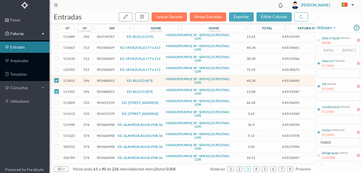
click at [108, 79] on span "901488453" at bounding box center [106, 81] width 18 height 4
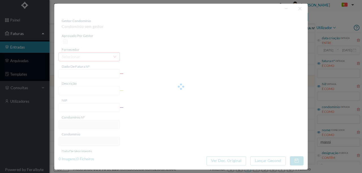
click at [108, 65] on div at bounding box center [181, 87] width 254 height 166
type input "4 45/34445"
type input "ANUIVAVIE"
type input "901488453"
type input "Invalid date"
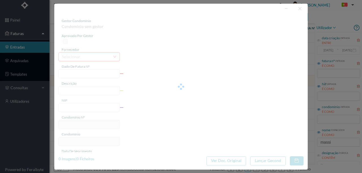
type input "[DATE]"
type input "44.28"
type input "296"
type input "ED. BLOCO SETE"
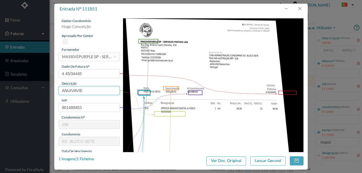
drag, startPoint x: 89, startPoint y: 89, endPoint x: 10, endPoint y: 87, distance: 78.4
click at [10, 87] on div "entrada nº 111851 gestor condomínio [PERSON_NAME] aprovado por gestor fornecedo…" at bounding box center [181, 86] width 362 height 173
type input "ARQUIVO DIGITAL - ANUIDADE"
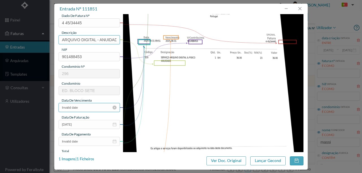
scroll to position [57, 0]
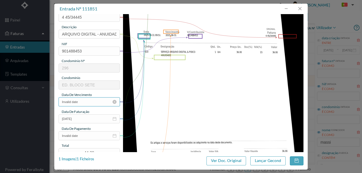
click at [88, 101] on input "Invalid date" at bounding box center [89, 102] width 61 height 9
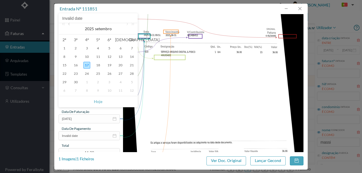
click at [70, 24] on link at bounding box center [69, 28] width 5 height 11
click at [131, 84] on div "31" at bounding box center [131, 82] width 7 height 7
type input "[DATE]"
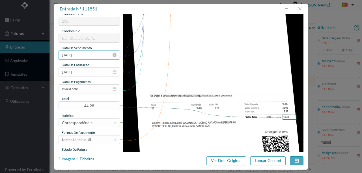
scroll to position [113, 0]
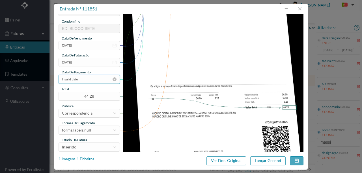
click at [94, 80] on input "Invalid date" at bounding box center [89, 79] width 61 height 9
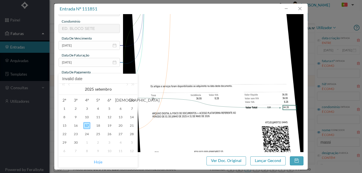
click at [99, 162] on link "Hoje" at bounding box center [98, 162] width 8 height 11
type input "[DATE]"
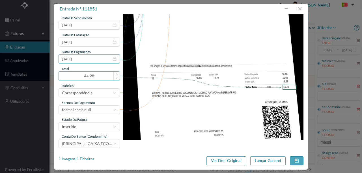
scroll to position [134, 0]
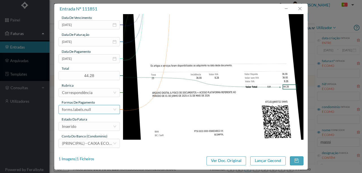
click at [93, 111] on div "forms.labels.null" at bounding box center [87, 110] width 51 height 8
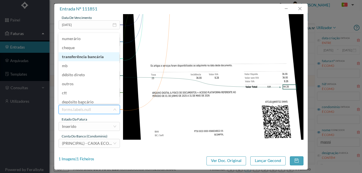
click at [85, 58] on li "transferência bancária" at bounding box center [89, 56] width 61 height 9
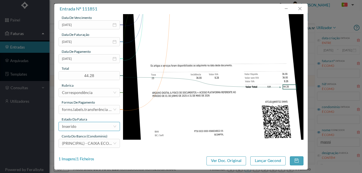
click at [83, 125] on div "Inserido" at bounding box center [87, 127] width 51 height 8
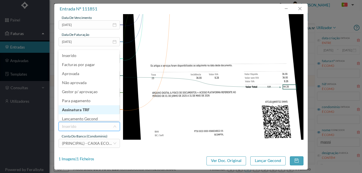
scroll to position [3, 0]
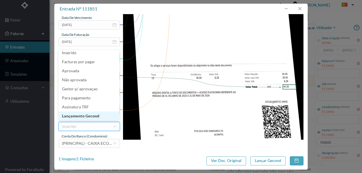
click at [82, 119] on li "Lançamento Gecond" at bounding box center [89, 116] width 61 height 9
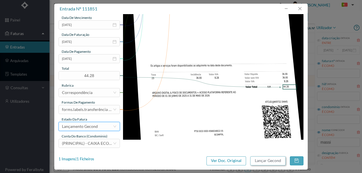
click at [261, 162] on button "Lançar Gecond" at bounding box center [267, 161] width 35 height 9
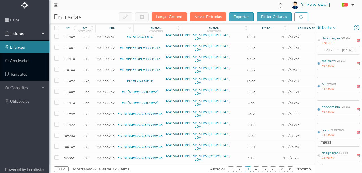
click at [101, 79] on span "901488453" at bounding box center [106, 81] width 18 height 4
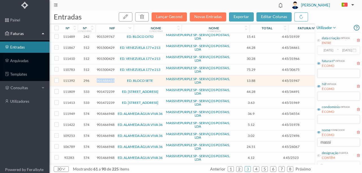
click at [101, 79] on span "901488453" at bounding box center [106, 81] width 18 height 4
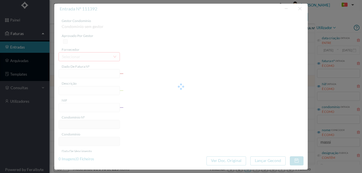
type input "4 45/31947"
type input "Serviço [PERSON_NAME]"
type input "901488453"
type input "Invalid date"
type input "[DATE]"
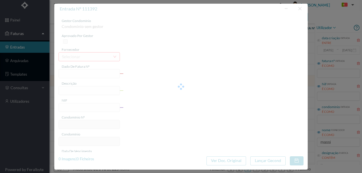
type input "13.88"
type input "296"
type input "ED. BLOCO SETE"
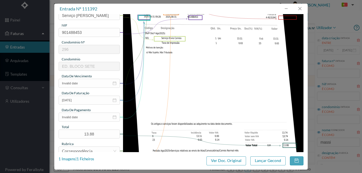
scroll to position [94, 0]
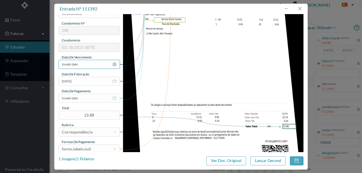
click at [87, 66] on input "Invalid date" at bounding box center [89, 64] width 61 height 9
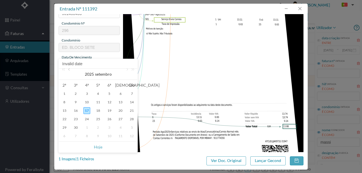
click at [71, 71] on link at bounding box center [69, 74] width 5 height 11
click at [130, 127] on div "31" at bounding box center [131, 128] width 7 height 7
type input "[DATE]"
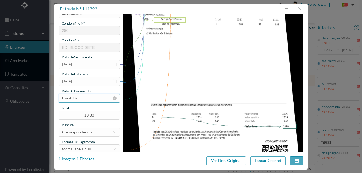
click at [95, 102] on input "Invalid date" at bounding box center [89, 98] width 61 height 9
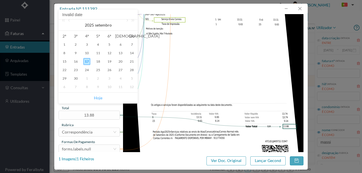
click at [100, 97] on link "Hoje" at bounding box center [98, 98] width 8 height 11
type input "[DATE]"
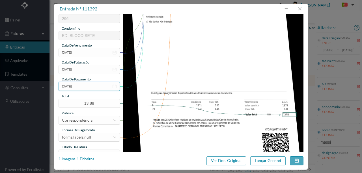
scroll to position [134, 0]
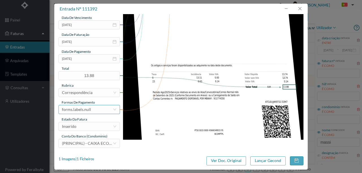
click at [93, 110] on div "forms.labels.null" at bounding box center [87, 110] width 51 height 8
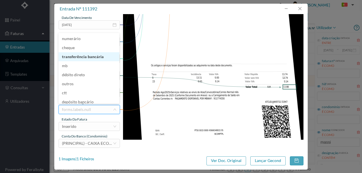
click at [78, 55] on li "transferência bancária" at bounding box center [89, 56] width 61 height 9
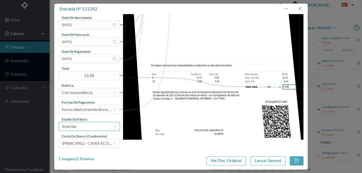
click at [83, 127] on div "Inserido" at bounding box center [87, 127] width 51 height 8
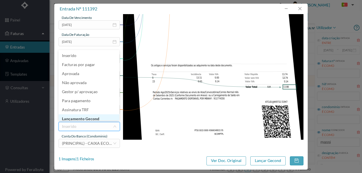
scroll to position [3, 0]
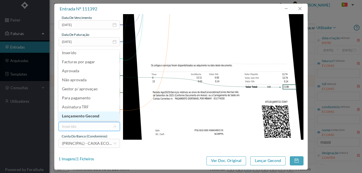
click at [90, 117] on li "Lançamento Gecond" at bounding box center [89, 116] width 61 height 9
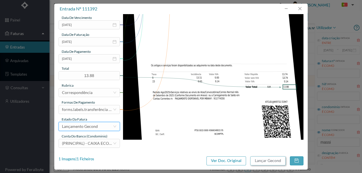
click at [266, 162] on button "Lançar Gecond" at bounding box center [267, 161] width 35 height 9
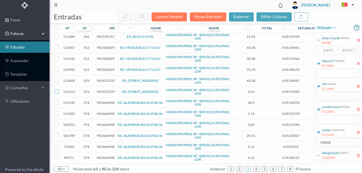
click at [57, 89] on input "checkbox" at bounding box center [56, 91] width 5 height 5
checkbox input "true"
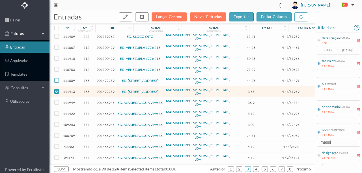
click at [57, 78] on input "checkbox" at bounding box center [56, 80] width 5 height 5
checkbox input "true"
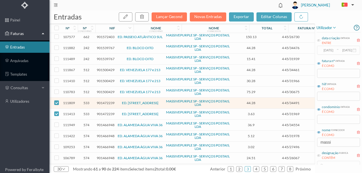
scroll to position [141, 0]
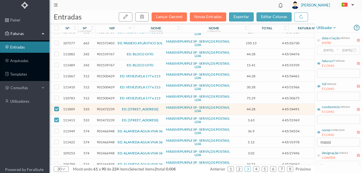
click at [104, 107] on span "901472239" at bounding box center [106, 109] width 18 height 4
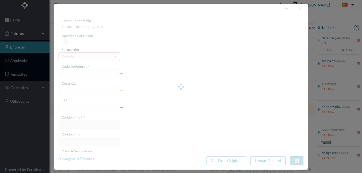
click at [104, 93] on div at bounding box center [181, 87] width 254 height 166
type input "4 45/34491"
type input "ANVUIVALVE"
type input "901472239"
type input "Invalid date"
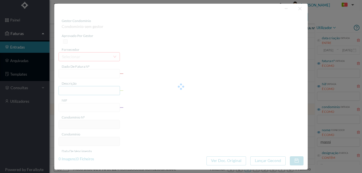
type input "[DATE]"
type input "44.28"
type input "533"
type input "ED. [STREET_ADDRESS]"
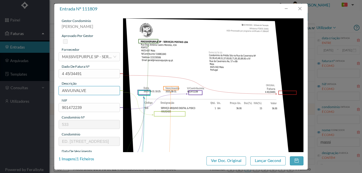
drag, startPoint x: 88, startPoint y: 89, endPoint x: 18, endPoint y: 89, distance: 69.9
click at [22, 90] on div "entrada nº 111809 gestor condomínio [PERSON_NAME] aprovado por gestor fornecedo…" at bounding box center [181, 86] width 362 height 173
type input "ARQUIVO DIGITAL - ANUIDADE"
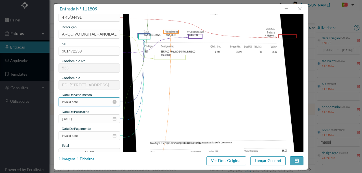
click at [87, 104] on input "Invalid date" at bounding box center [89, 102] width 61 height 9
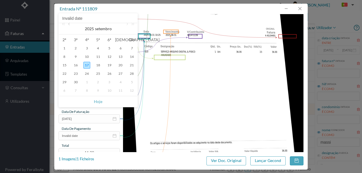
click at [70, 25] on link at bounding box center [69, 28] width 5 height 11
click at [132, 83] on div "31" at bounding box center [131, 82] width 7 height 7
type input "[DATE]"
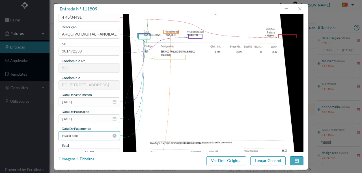
click at [85, 135] on input "Invalid date" at bounding box center [89, 136] width 61 height 9
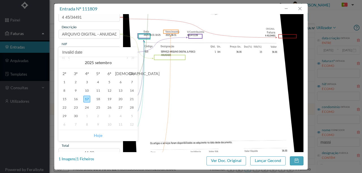
click at [96, 135] on link "Hoje" at bounding box center [98, 135] width 8 height 11
type input "[DATE]"
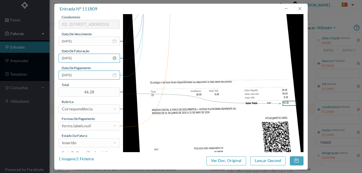
scroll to position [132, 0]
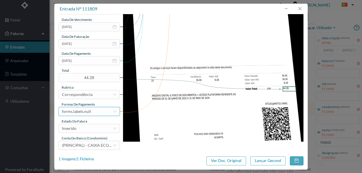
click at [89, 113] on div "forms.labels.null" at bounding box center [76, 112] width 29 height 8
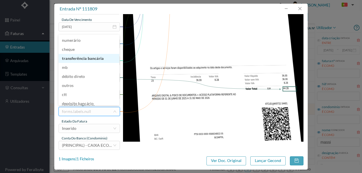
click at [88, 59] on li "transferência bancária" at bounding box center [89, 58] width 61 height 9
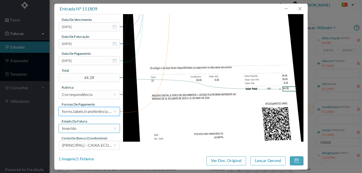
click at [88, 130] on div "Inserido" at bounding box center [87, 129] width 51 height 8
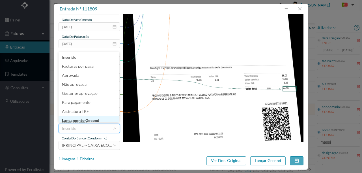
scroll to position [3, 0]
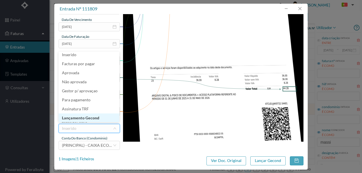
click at [89, 117] on li "Lançamento Gecond" at bounding box center [89, 118] width 61 height 9
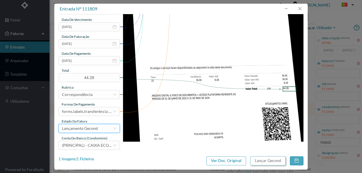
click at [260, 163] on button "Lançar Gecond" at bounding box center [267, 161] width 35 height 9
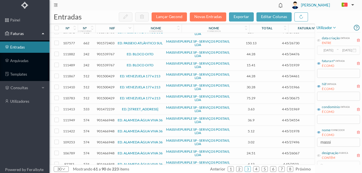
click at [103, 107] on span "901472239" at bounding box center [106, 109] width 18 height 4
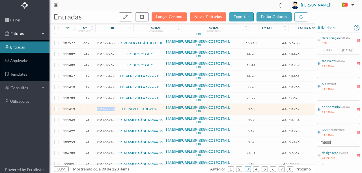
click at [103, 107] on span "901472239" at bounding box center [106, 109] width 18 height 4
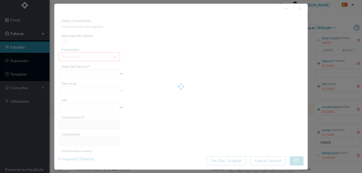
type input "4 45/31969"
type input "Serviço Envio Correio"
type input "901472239"
type input "Invalid date"
type input "2025-08-31"
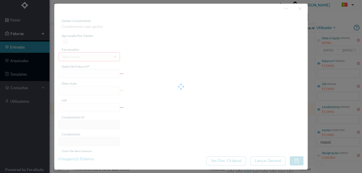
type input "3.63"
type input "533"
type input "ED. RUA DA CAVERNEIRA 33/97"
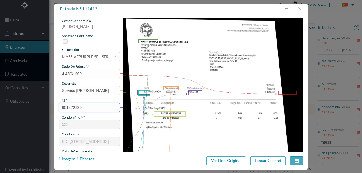
scroll to position [57, 0]
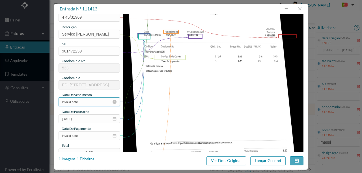
click at [91, 100] on input "Invalid date" at bounding box center [89, 102] width 61 height 9
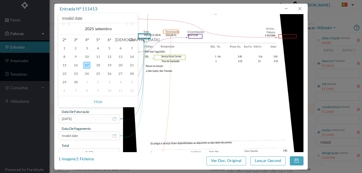
click at [70, 25] on link at bounding box center [69, 28] width 5 height 11
click at [130, 81] on div "31" at bounding box center [131, 82] width 7 height 7
type input "2025-08-31"
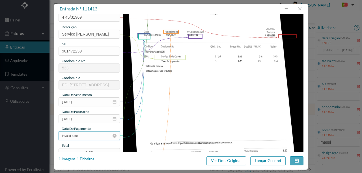
click at [93, 139] on input "Invalid date" at bounding box center [89, 136] width 61 height 9
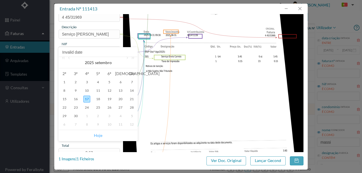
click at [100, 135] on link "Hoje" at bounding box center [98, 135] width 8 height 11
type input "2025-09-17"
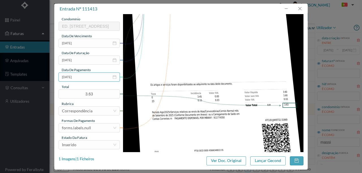
scroll to position [132, 0]
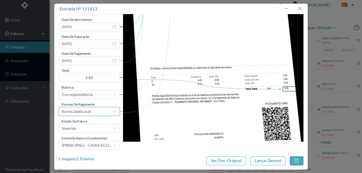
drag, startPoint x: 94, startPoint y: 113, endPoint x: 98, endPoint y: 108, distance: 6.6
click at [95, 112] on div "forms.labels.null" at bounding box center [87, 112] width 51 height 8
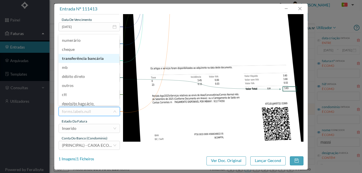
click at [88, 58] on li "transferência bancária" at bounding box center [89, 58] width 61 height 9
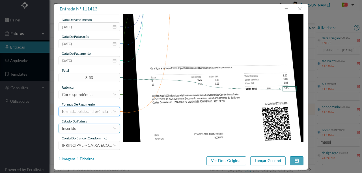
click at [83, 130] on div "Inserido" at bounding box center [87, 129] width 51 height 8
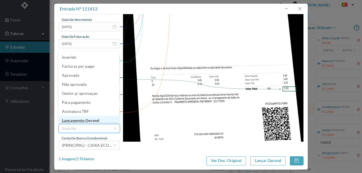
scroll to position [3, 0]
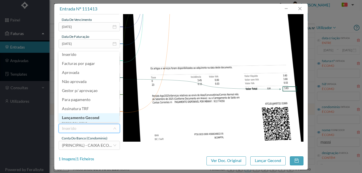
click at [71, 119] on li "Lançamento Gecond" at bounding box center [89, 117] width 61 height 9
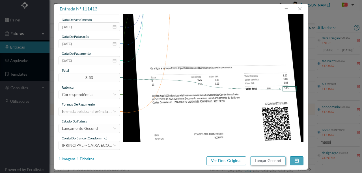
click at [264, 162] on button "Lançar Gecond" at bounding box center [267, 161] width 35 height 9
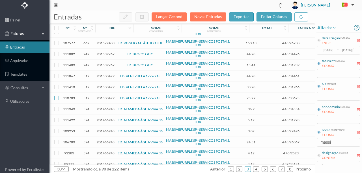
click at [57, 96] on input "checkbox" at bounding box center [56, 98] width 5 height 5
checkbox input "true"
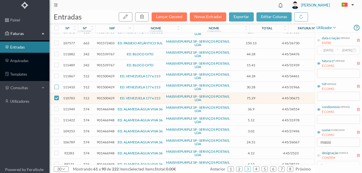
click at [55, 85] on input "checkbox" at bounding box center [56, 87] width 5 height 5
checkbox input "true"
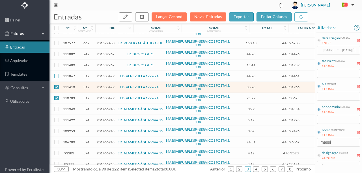
click at [55, 74] on input "checkbox" at bounding box center [56, 76] width 5 height 5
checkbox input "true"
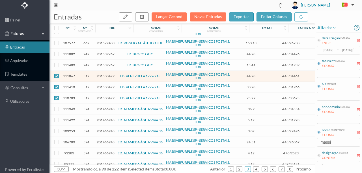
click at [102, 74] on span "901500429" at bounding box center [106, 76] width 18 height 4
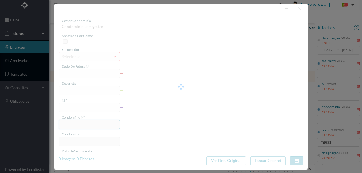
type input "4 45/34461"
type input "ANUIDALE"
type input "901500429"
type input "Invalid date"
type input "2025-08-31"
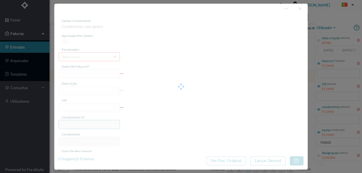
type input "44.28"
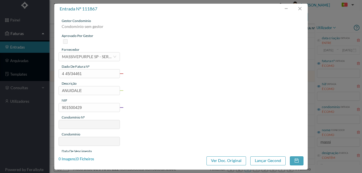
type input "512"
type input "ED. VENEZUELA 177 e 213"
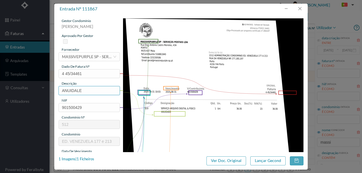
drag, startPoint x: 89, startPoint y: 93, endPoint x: 33, endPoint y: 89, distance: 55.6
click at [39, 90] on div "entrada nº 111867 gestor condomínio Rui Marques aprovado por gestor fornecedor …" at bounding box center [181, 86] width 362 height 173
type input "ARQUIVO DIGITAL - ANUIDADE"
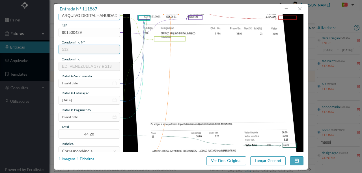
scroll to position [75, 0]
click at [88, 83] on input "Invalid date" at bounding box center [89, 83] width 61 height 9
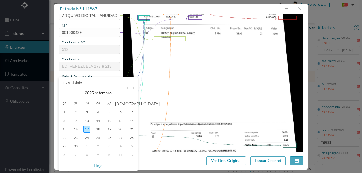
click at [70, 89] on link at bounding box center [69, 92] width 5 height 11
click at [132, 146] on div "31" at bounding box center [131, 146] width 7 height 7
type input "2025-08-31"
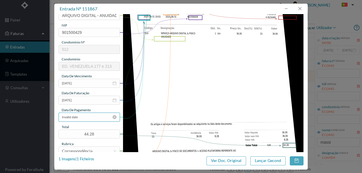
click at [90, 118] on input "Invalid date" at bounding box center [89, 117] width 61 height 9
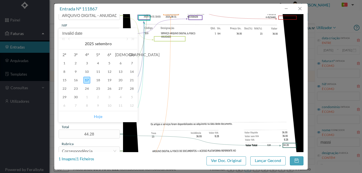
click at [99, 117] on link "Hoje" at bounding box center [98, 116] width 8 height 11
type input "2025-09-17"
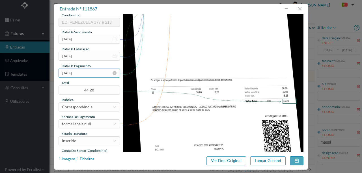
scroll to position [134, 0]
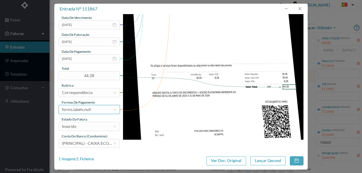
click at [86, 110] on div "forms.labels.null" at bounding box center [76, 110] width 29 height 8
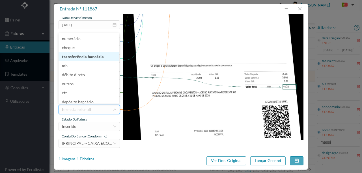
click at [85, 56] on li "transferência bancária" at bounding box center [89, 56] width 61 height 9
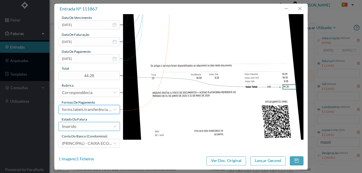
click at [83, 128] on div "Inserido" at bounding box center [87, 127] width 51 height 8
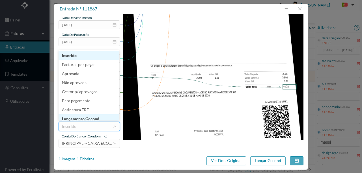
scroll to position [3, 0]
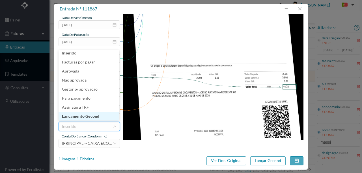
click at [87, 117] on li "Lançamento Gecond" at bounding box center [89, 116] width 61 height 9
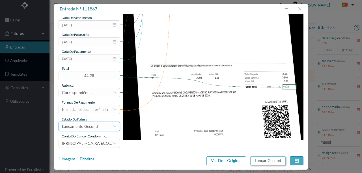
click at [265, 162] on button "Lançar Gecond" at bounding box center [267, 161] width 35 height 9
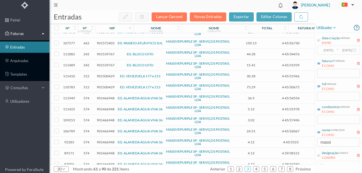
click at [104, 74] on span "901500429" at bounding box center [106, 76] width 18 height 4
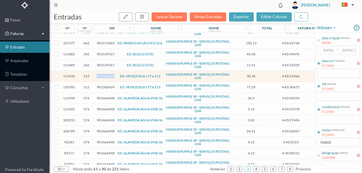
click at [104, 74] on span "901500429" at bounding box center [106, 76] width 18 height 4
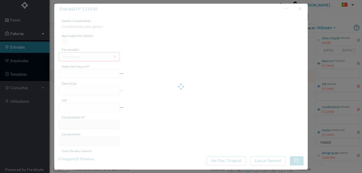
type input "4 45/31966"
type input "Serviço Envio Correio"
type input "901500429"
type input "2025-08-03"
type input "2025-08-31"
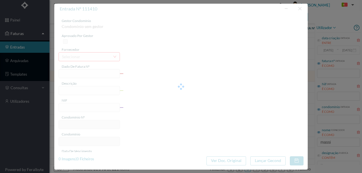
type input "2025-08-03"
type input "30.28"
type input "512"
type input "ED. VENEZUELA 177 e 213"
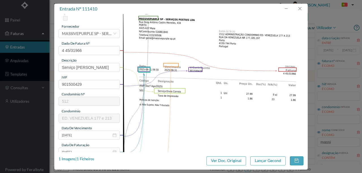
scroll to position [75, 0]
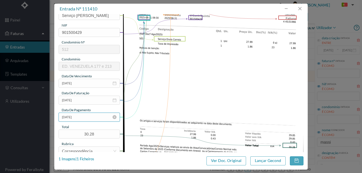
click at [89, 117] on input "2025-08-03" at bounding box center [89, 117] width 61 height 9
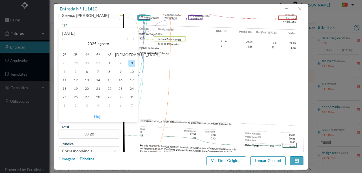
click at [95, 117] on link "Hoje" at bounding box center [98, 116] width 8 height 11
type input "2025-09-17"
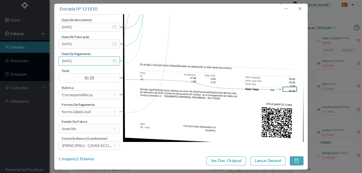
scroll to position [134, 0]
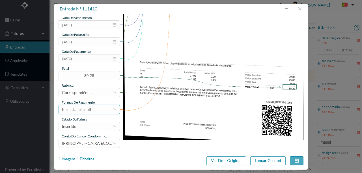
click at [83, 111] on div "forms.labels.null" at bounding box center [76, 110] width 29 height 8
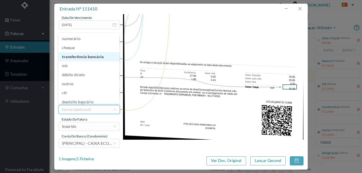
click at [88, 56] on li "transferência bancária" at bounding box center [89, 56] width 61 height 9
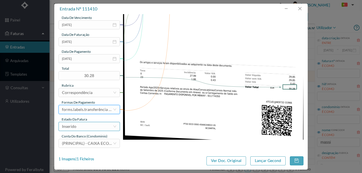
click at [93, 128] on div "Inserido" at bounding box center [87, 127] width 51 height 8
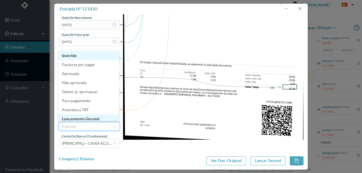
scroll to position [3, 0]
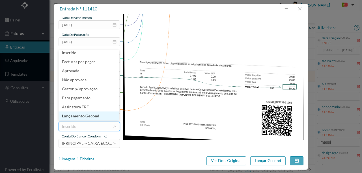
click at [93, 117] on li "Lançamento Gecond" at bounding box center [89, 116] width 61 height 9
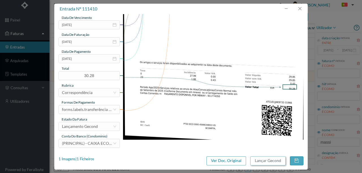
click at [257, 158] on button "Lançar Gecond" at bounding box center [267, 161] width 35 height 9
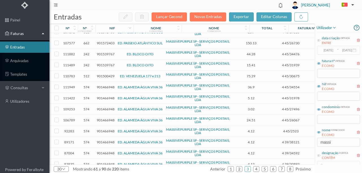
click at [105, 74] on span "901500429" at bounding box center [106, 76] width 18 height 4
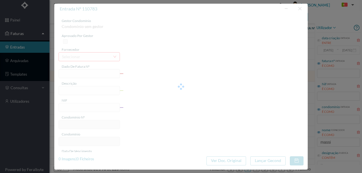
type input "4 45/30675"
type input "Serviço Envio Correio"
type input "901500429"
type input "2025-08-03"
type input "2025-08-31"
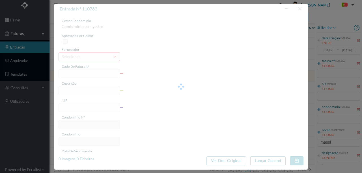
type input "2025-08-03"
type input "75.29"
type input "512"
type input "ED. VENEZUELA 177 e 213"
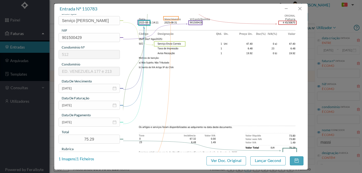
scroll to position [75, 0]
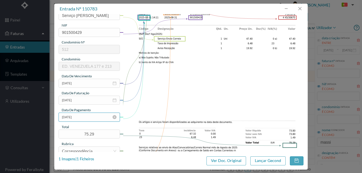
click at [88, 118] on input "2025-08-03" at bounding box center [89, 117] width 61 height 9
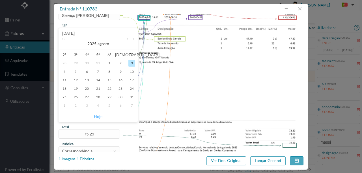
click at [95, 118] on link "Hoje" at bounding box center [98, 116] width 8 height 11
type input "2025-09-17"
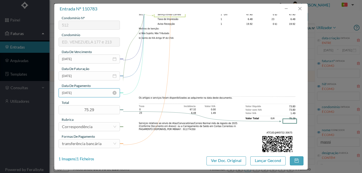
scroll to position [134, 0]
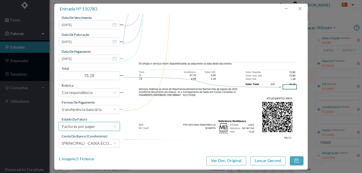
click at [86, 127] on div "Facturas por pagar" at bounding box center [78, 127] width 33 height 8
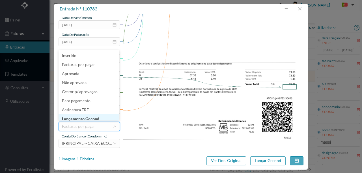
scroll to position [3, 0]
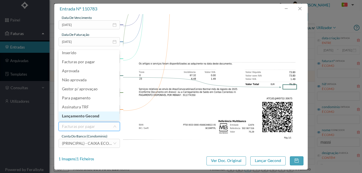
click at [98, 117] on li "Lançamento Gecond" at bounding box center [89, 116] width 61 height 9
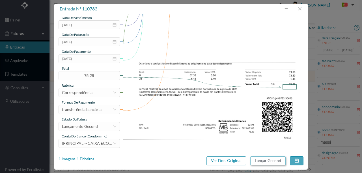
click at [265, 163] on button "Lançar Gecond" at bounding box center [267, 161] width 35 height 9
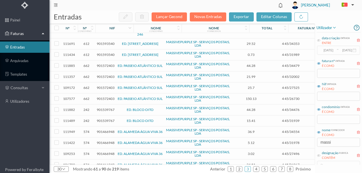
scroll to position [85, 0]
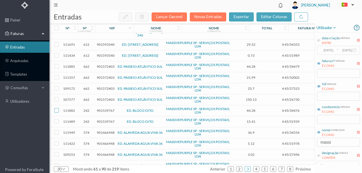
drag, startPoint x: 56, startPoint y: 96, endPoint x: 57, endPoint y: 101, distance: 5.2
click at [56, 108] on input "checkbox" at bounding box center [56, 110] width 5 height 5
checkbox input "true"
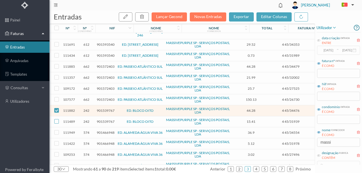
click at [57, 119] on input "checkbox" at bounding box center [56, 121] width 5 height 5
checkbox input "true"
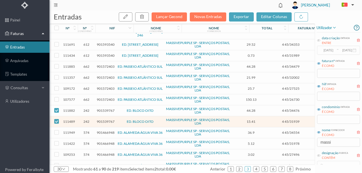
click at [110, 109] on span "901539767" at bounding box center [106, 111] width 18 height 4
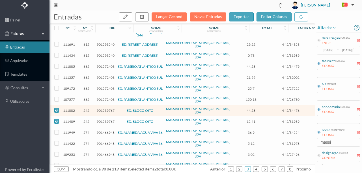
click at [109, 109] on span "901539767" at bounding box center [106, 111] width 18 height 4
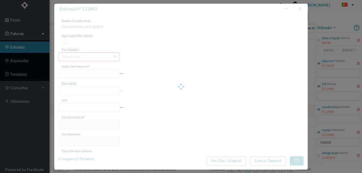
type input "4 45/34476"
type input "ET CT AE AA TE NA LINDA ANUIDADE"
type input "901539767"
type input "2025-08-03"
type input "2025-08-31"
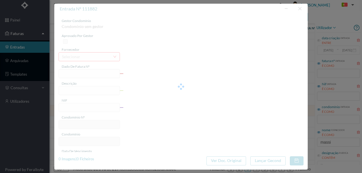
type input "2025-08-03"
type input "44.28"
type input "242"
type input "ED. BLOCO OITO"
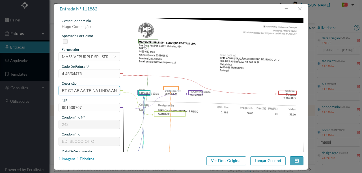
scroll to position [0, 15]
drag, startPoint x: 61, startPoint y: 90, endPoint x: 158, endPoint y: 93, distance: 97.1
click at [158, 93] on div "gestor condomínio Hugo Conceição aprovado por gestor fornecedor selecionar MASS…" at bounding box center [181, 150] width 245 height 264
type input "ARQUIVO DIGITAL - ANUIDADE"
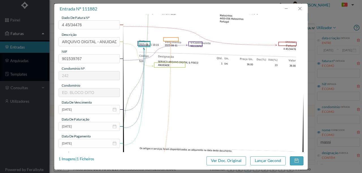
scroll to position [57, 0]
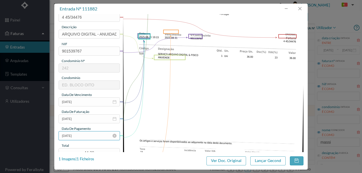
click at [85, 137] on input "2025-08-03" at bounding box center [89, 136] width 61 height 9
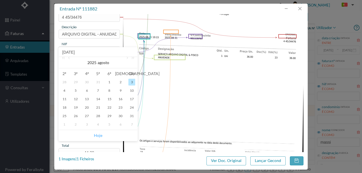
click at [96, 135] on link "Hoje" at bounding box center [98, 135] width 8 height 11
type input "2025-09-17"
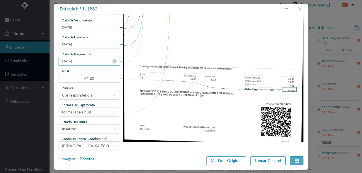
scroll to position [132, 0]
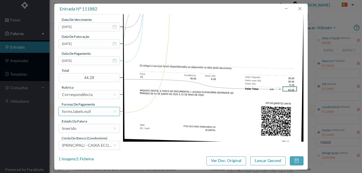
click at [80, 111] on div "forms.labels.null" at bounding box center [76, 112] width 29 height 8
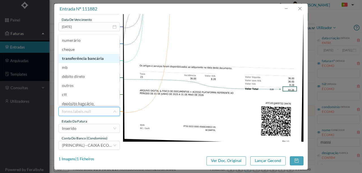
click at [87, 61] on li "transferência bancária" at bounding box center [89, 58] width 61 height 9
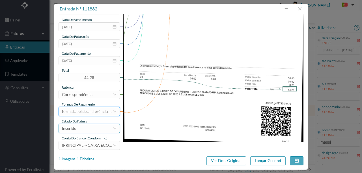
click at [82, 130] on div "Inserido" at bounding box center [87, 129] width 51 height 8
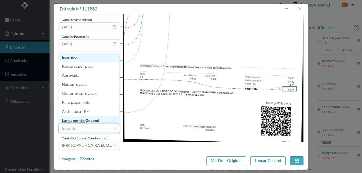
scroll to position [3, 0]
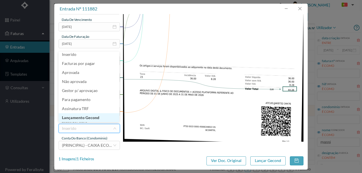
click at [87, 118] on li "Lançamento Gecond" at bounding box center [89, 117] width 61 height 9
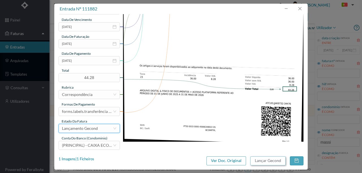
click at [269, 161] on button "Lançar Gecond" at bounding box center [267, 161] width 35 height 9
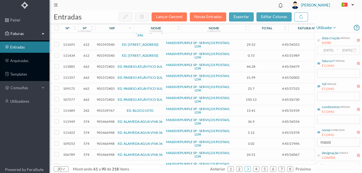
click at [104, 109] on span "901539767" at bounding box center [106, 111] width 18 height 4
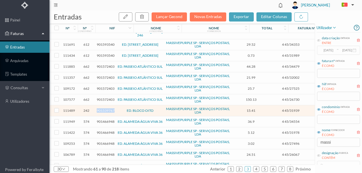
click at [104, 109] on span "901539767" at bounding box center [106, 111] width 18 height 4
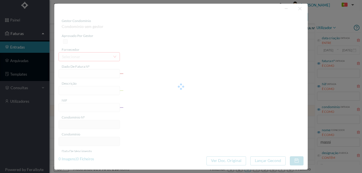
type input "4 45/31939"
type input "Serviço Envio Correio"
type input "901539767"
type input "Invalid date"
type input "2025-08-31"
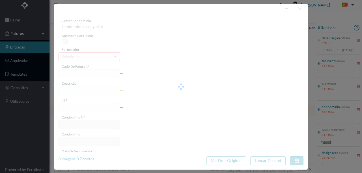
type input "15.41"
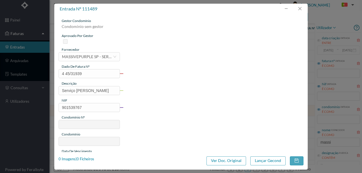
type input "242"
type input "ED. BLOCO OITO"
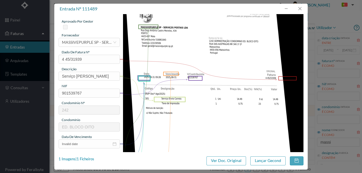
scroll to position [57, 0]
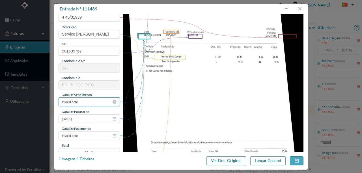
click at [91, 101] on input "Invalid date" at bounding box center [89, 102] width 61 height 9
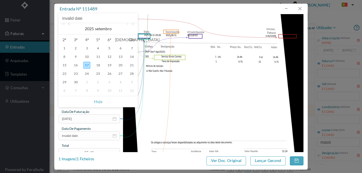
click at [69, 24] on link at bounding box center [69, 28] width 5 height 11
click at [132, 82] on div "31" at bounding box center [131, 82] width 7 height 7
type input "2025-08-31"
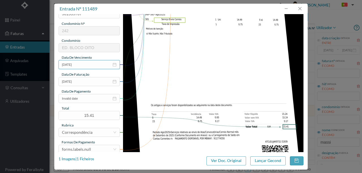
scroll to position [94, 0]
click at [83, 95] on input "Invalid date" at bounding box center [89, 98] width 61 height 9
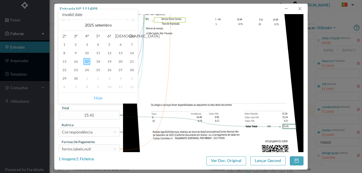
click at [101, 99] on link "Hoje" at bounding box center [98, 98] width 8 height 11
type input "2025-09-17"
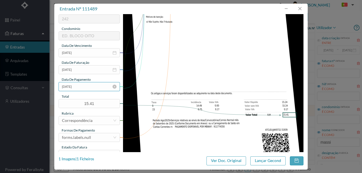
scroll to position [134, 0]
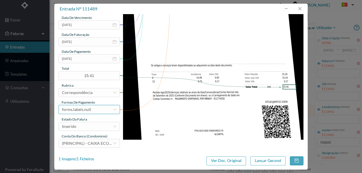
click at [93, 109] on div "forms.labels.null" at bounding box center [87, 110] width 51 height 8
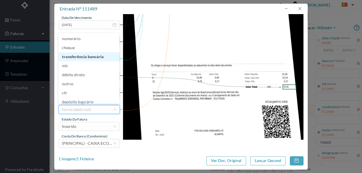
click at [89, 59] on li "transferência bancária" at bounding box center [89, 56] width 61 height 9
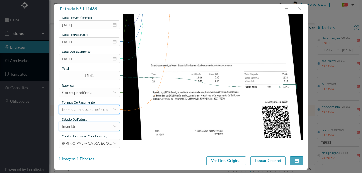
click at [90, 128] on div "Inserido" at bounding box center [87, 127] width 51 height 8
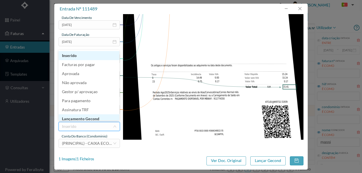
scroll to position [3, 0]
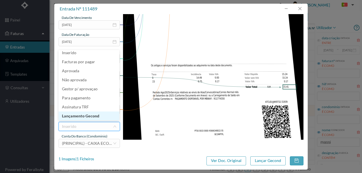
click at [94, 117] on li "Lançamento Gecond" at bounding box center [89, 116] width 61 height 9
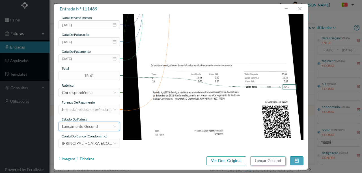
click at [261, 161] on button "Lançar Gecond" at bounding box center [267, 161] width 35 height 9
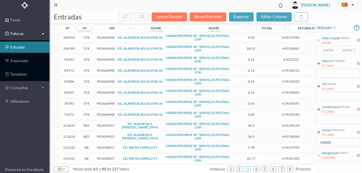
scroll to position [198, 0]
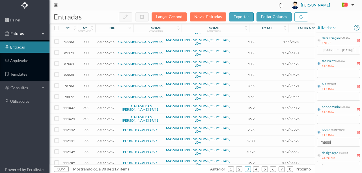
click at [104, 139] on span "901458937" at bounding box center [106, 141] width 18 height 4
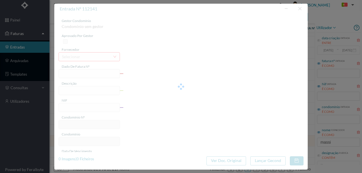
type input "4 39/37392"
type input "Serviço Envio Correio"
type input "901458937"
type input "2024-12-02"
type input "2024-12-24"
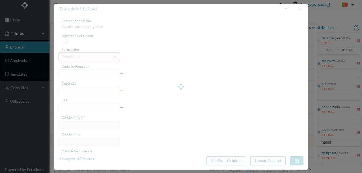
type input "2024-12-02"
type input "32.77"
type input "88"
type input "ED. BRITO CAPELO 97"
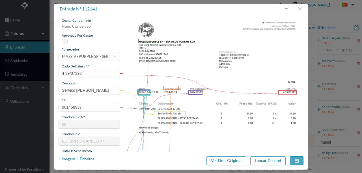
scroll to position [0, 0]
click at [301, 8] on button "button" at bounding box center [300, 8] width 14 height 9
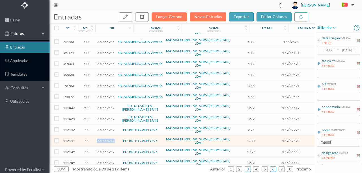
click at [275, 170] on link "6" at bounding box center [274, 169] width 6 height 8
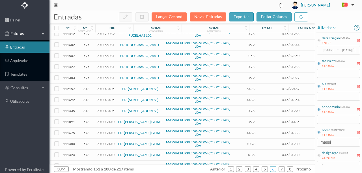
scroll to position [160, 0]
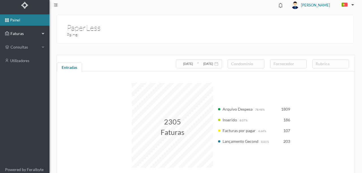
click at [22, 33] on span "Faturas" at bounding box center [24, 34] width 31 height 6
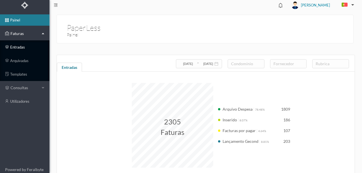
click at [16, 47] on link "entradas" at bounding box center [25, 47] width 50 height 11
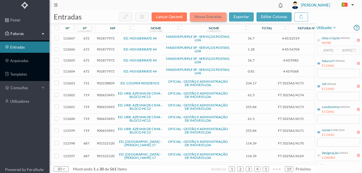
click at [202, 16] on button "Novas Entradas" at bounding box center [208, 16] width 37 height 9
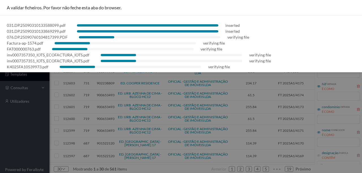
scroll to position [4, 0]
